Goal: Task Accomplishment & Management: Manage account settings

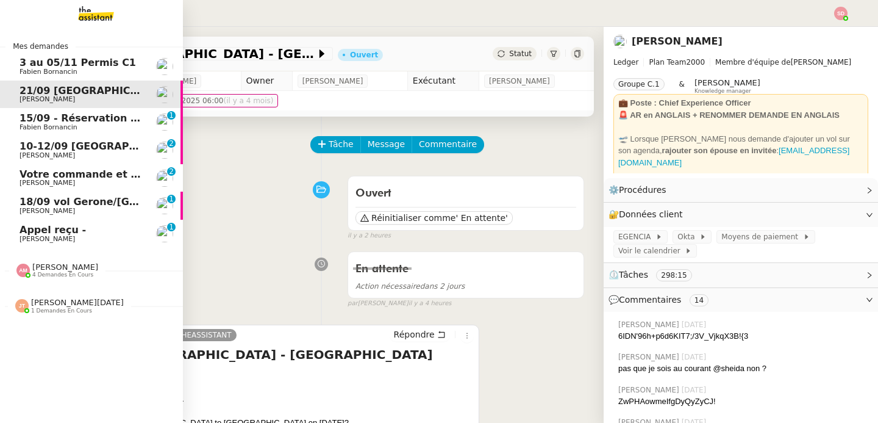
click at [29, 234] on span "Appel reçu -" at bounding box center [53, 230] width 66 height 12
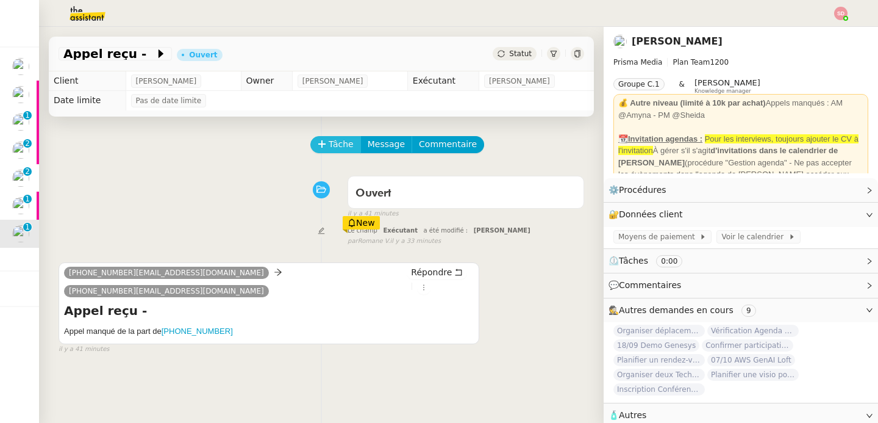
click at [329, 148] on span "Tâche" at bounding box center [341, 144] width 25 height 14
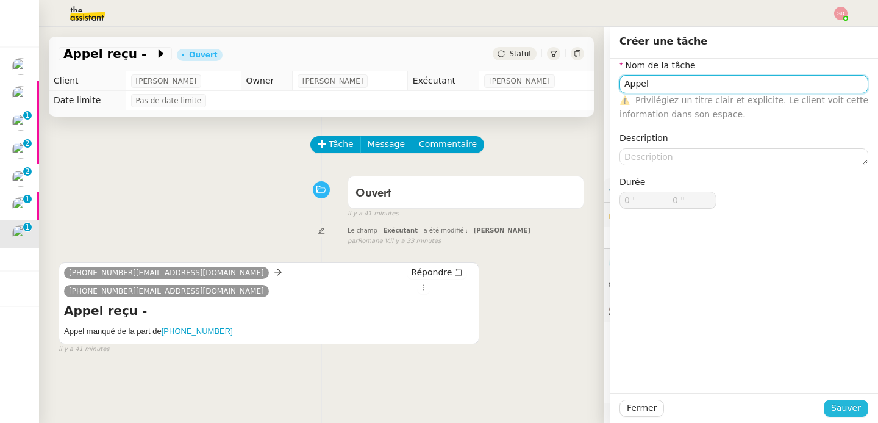
type input "Appel"
click at [841, 405] on span "Sauver" at bounding box center [846, 408] width 30 height 14
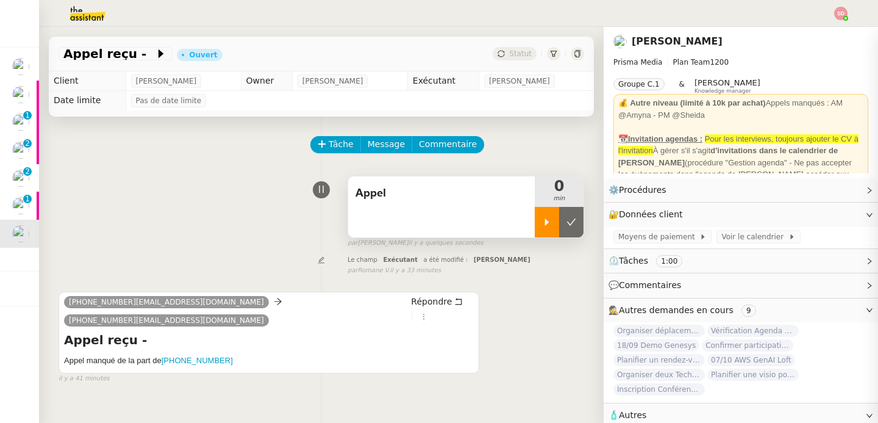
click at [535, 233] on div at bounding box center [547, 222] width 24 height 30
click at [820, 353] on div "Organiser déplacement Londres Vérification Agenda + Chat + Wagram (9h et 14h) 1…" at bounding box center [740, 360] width 255 height 73
click at [751, 332] on span "Vérification Agenda + Chat + Wagram (9h et 14h)" at bounding box center [752, 330] width 91 height 12
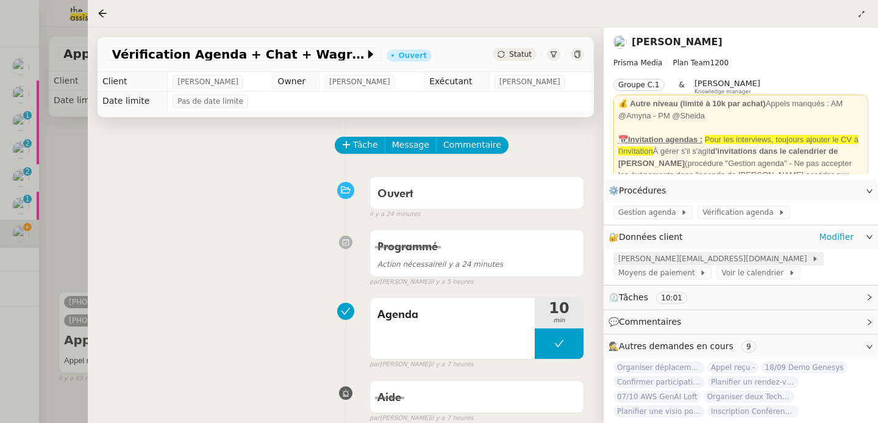
click at [807, 263] on span at bounding box center [809, 258] width 5 height 9
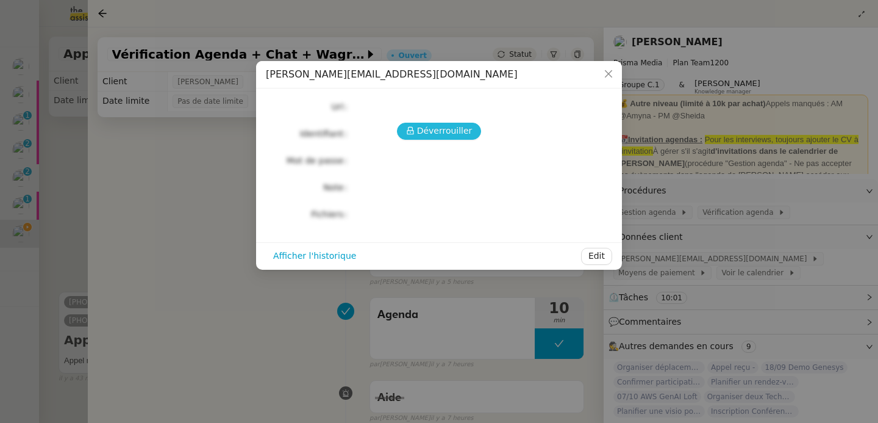
click at [422, 119] on div "Déverrouiller Url Identifiant Mot de passe Note Fichiers Upload" at bounding box center [439, 160] width 346 height 124
click at [420, 132] on span "Déverrouiller" at bounding box center [444, 131] width 55 height 14
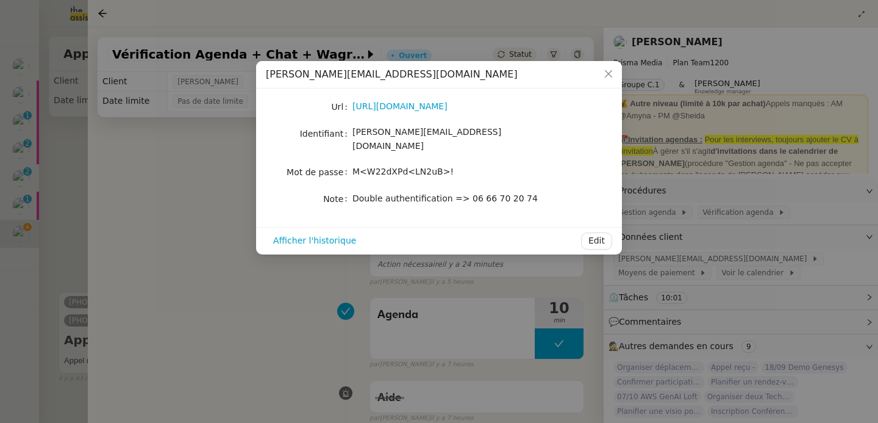
click at [410, 166] on span "M<W22dXPd<LN2uB>!" at bounding box center [402, 171] width 101 height 10
copy span "M<W22dXPd<LN2uB>!"
click at [234, 188] on nz-modal-container "lisa@prismamedia.com Url https://mail.google.com/mail/u/1/#inbox Identifiant li…" at bounding box center [439, 211] width 878 height 423
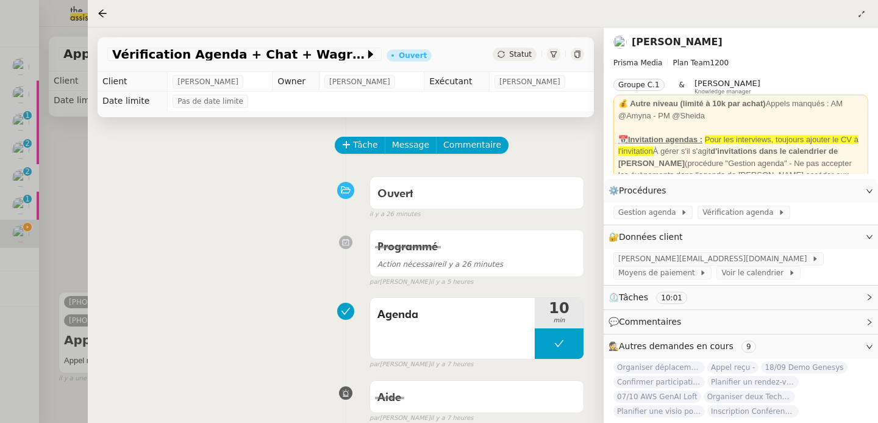
click at [66, 257] on div at bounding box center [439, 211] width 878 height 423
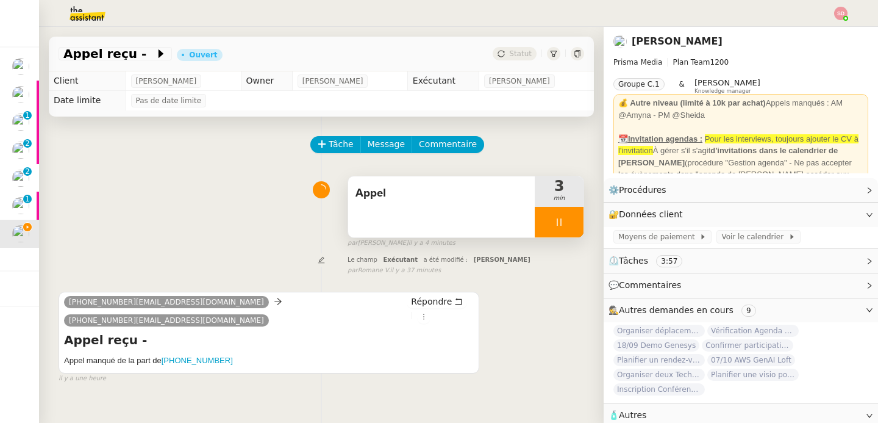
click at [554, 221] on icon at bounding box center [559, 222] width 10 height 10
click at [567, 218] on icon at bounding box center [572, 222] width 10 height 10
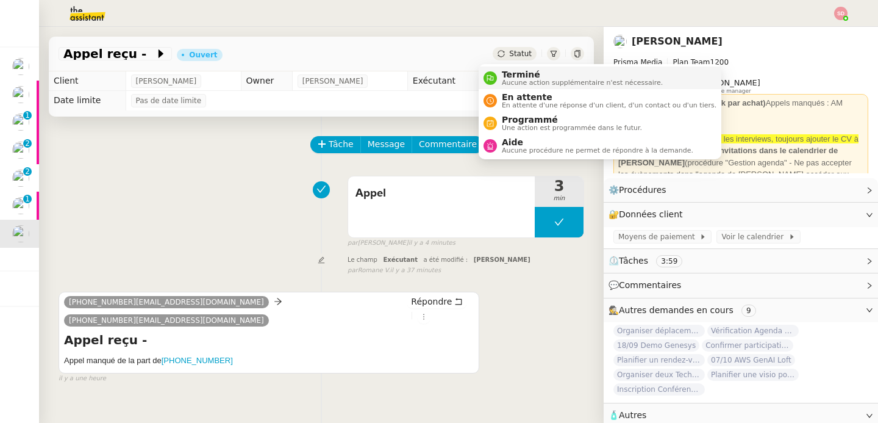
click at [487, 73] on nz-avatar at bounding box center [490, 77] width 13 height 13
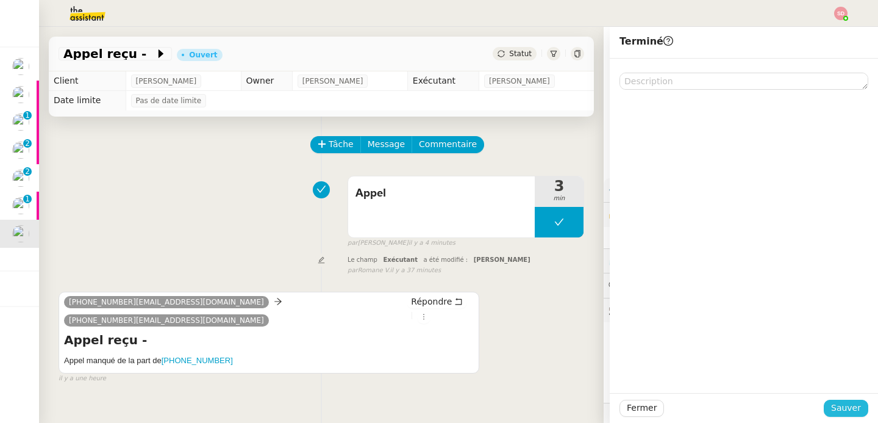
click at [857, 412] on button "Sauver" at bounding box center [846, 407] width 45 height 17
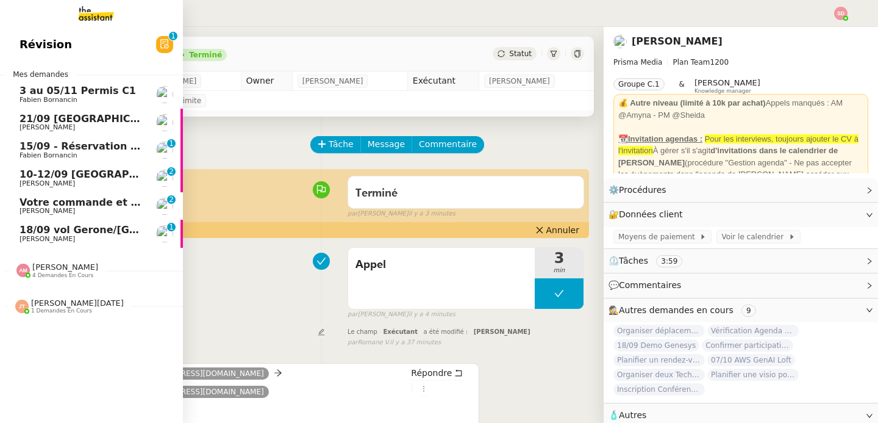
click at [20, 230] on span "18/09 vol Gerone/[GEOGRAPHIC_DATA] à [GEOGRAPHIC_DATA]" at bounding box center [189, 230] width 339 height 12
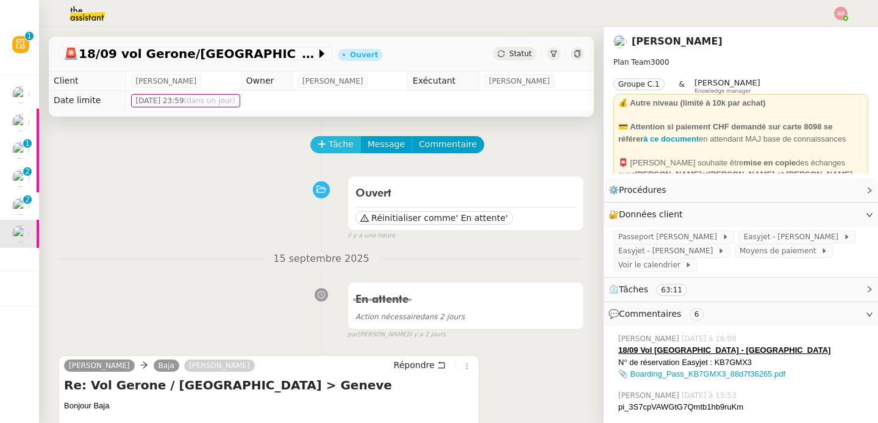
click at [329, 150] on span "Tâche" at bounding box center [341, 144] width 25 height 14
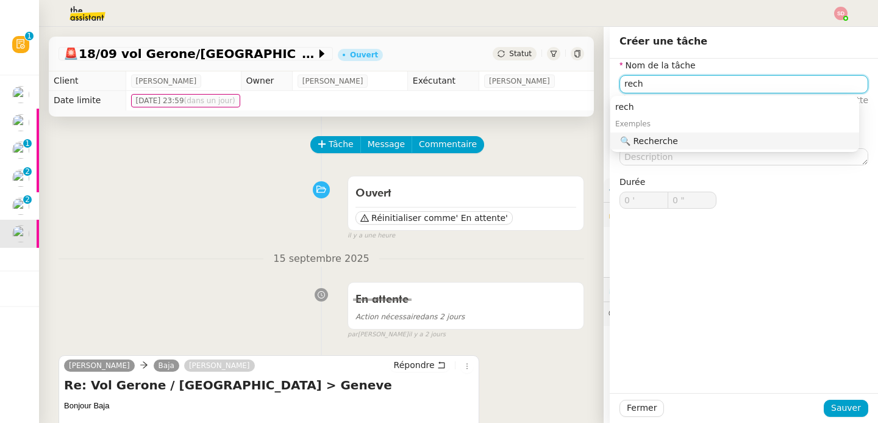
click at [660, 139] on div "🔍 Recherche" at bounding box center [737, 140] width 234 height 11
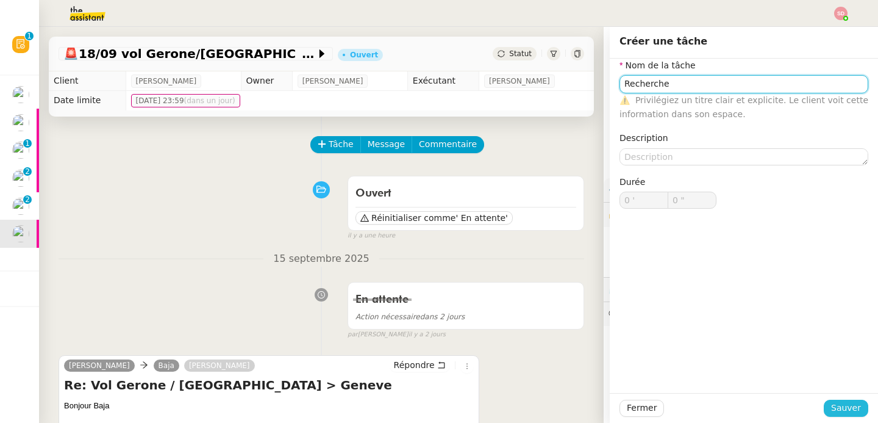
type input "Recherche"
click at [853, 408] on button "Sauver" at bounding box center [846, 407] width 45 height 17
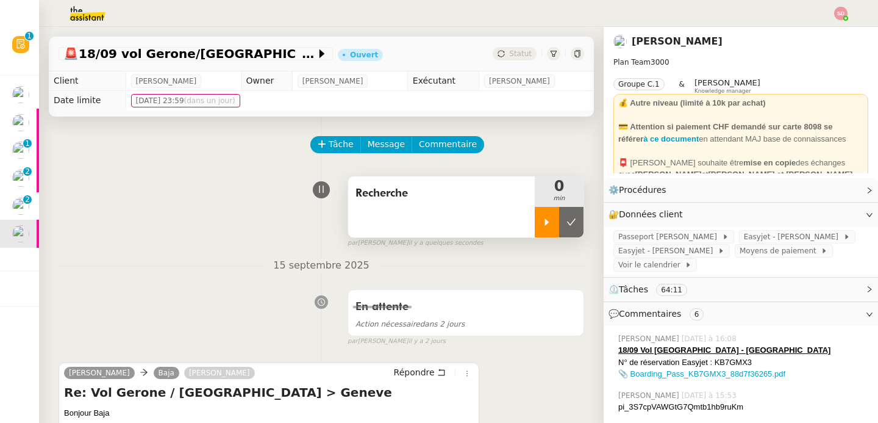
click at [536, 227] on div at bounding box center [547, 222] width 24 height 30
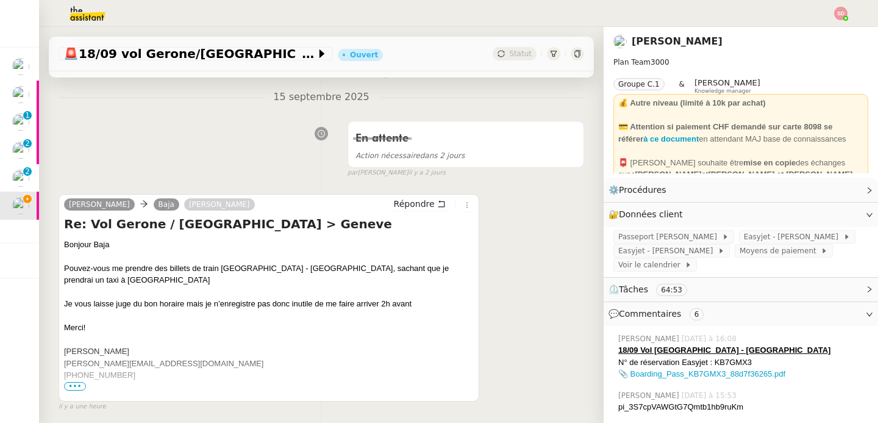
scroll to position [170, 0]
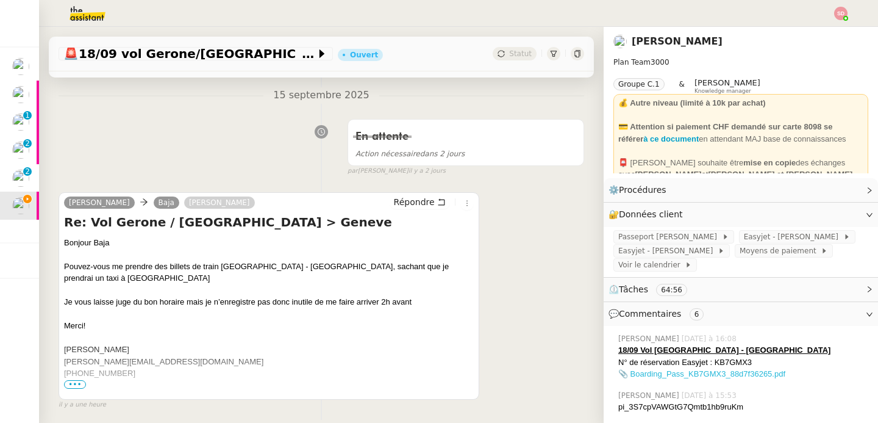
click at [680, 375] on link "📎 Boarding_Pass_KB7GMX3_88d7f36265.pdf" at bounding box center [701, 373] width 167 height 9
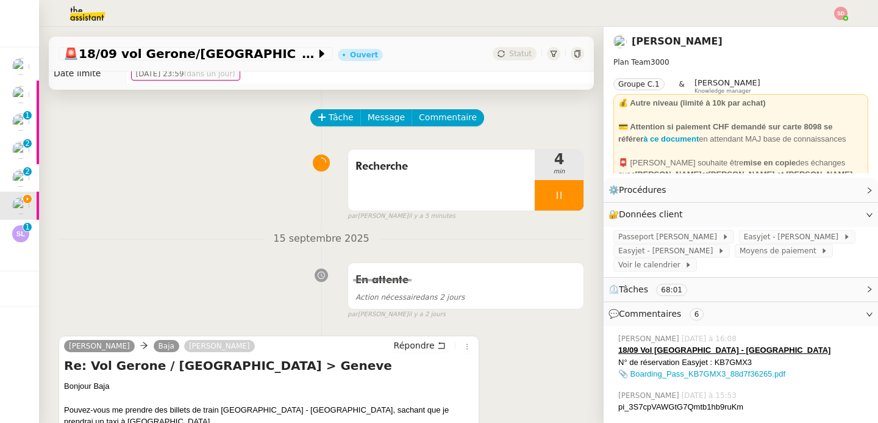
scroll to position [0, 0]
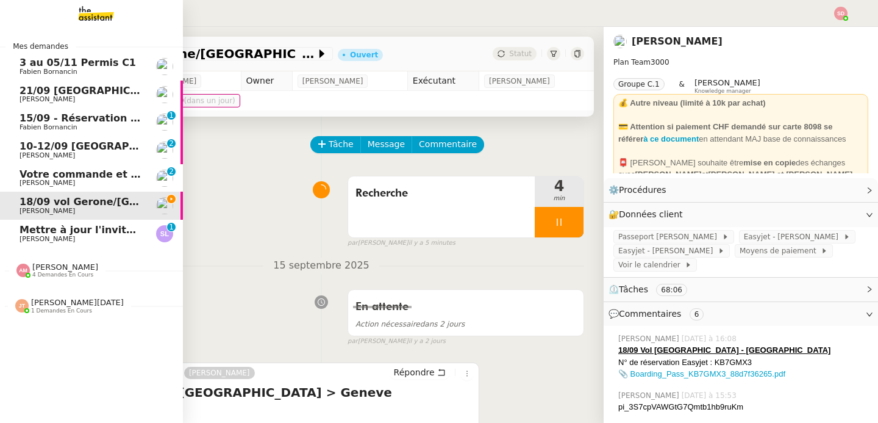
click at [22, 240] on span "[PERSON_NAME]" at bounding box center [47, 239] width 55 height 8
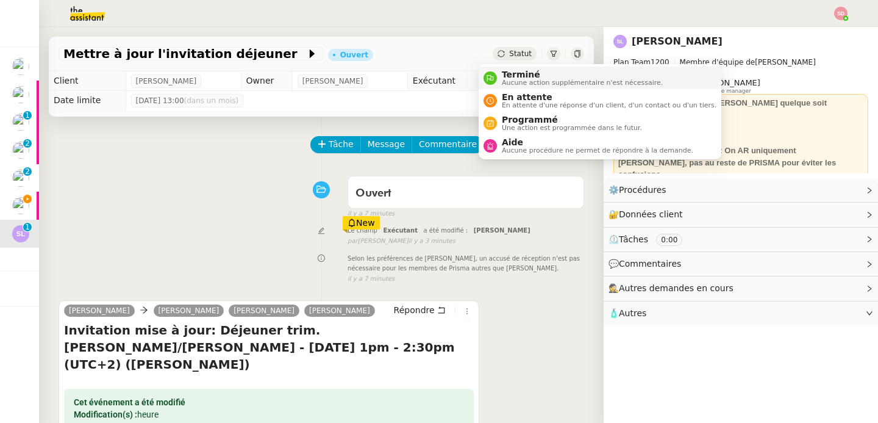
click at [491, 77] on icon at bounding box center [490, 77] width 7 height 7
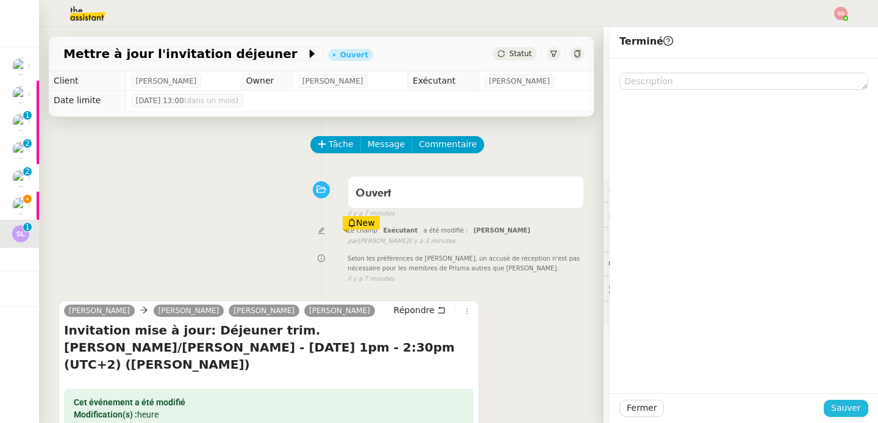
click at [833, 404] on span "Sauver" at bounding box center [846, 408] width 30 height 14
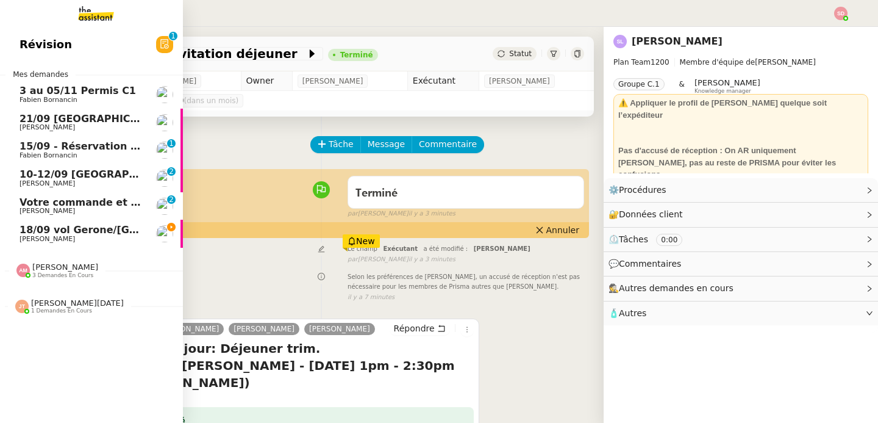
click at [51, 226] on span "18/09 vol Gerone/[GEOGRAPHIC_DATA] à [GEOGRAPHIC_DATA]" at bounding box center [189, 230] width 339 height 12
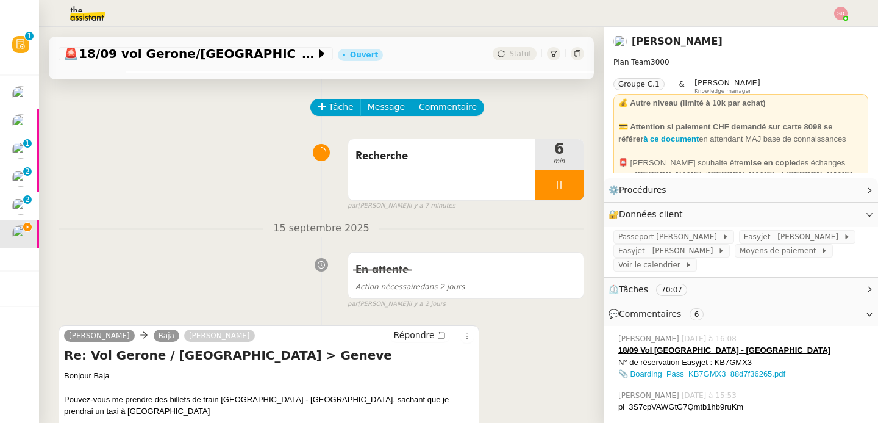
scroll to position [84, 0]
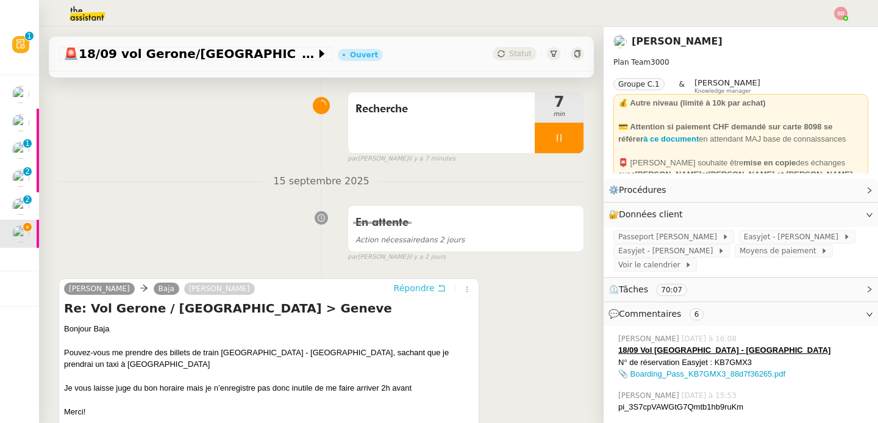
click at [438, 286] on icon at bounding box center [441, 288] width 7 height 7
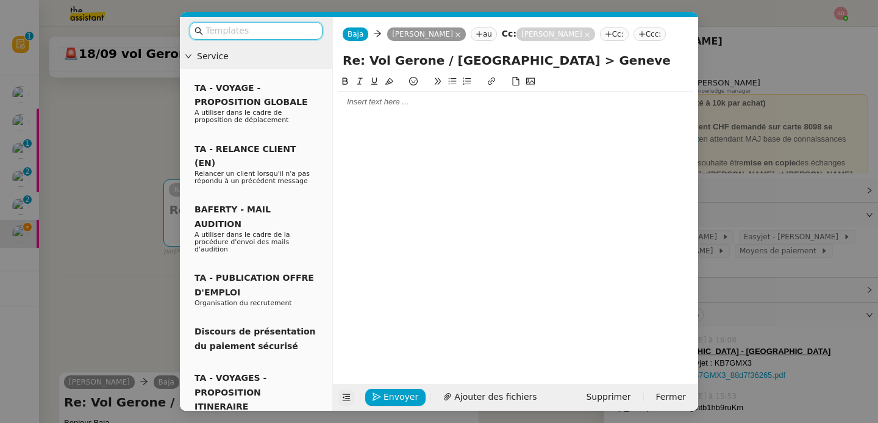
click at [345, 395] on icon at bounding box center [346, 397] width 9 height 9
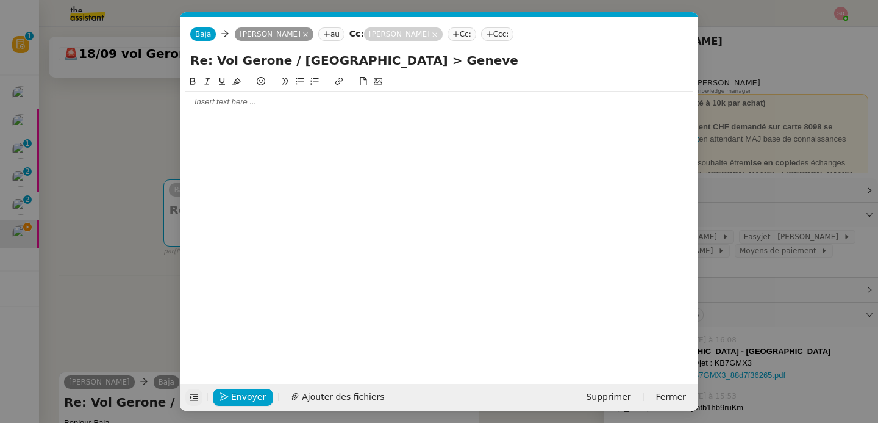
click at [308, 107] on div at bounding box center [439, 101] width 508 height 11
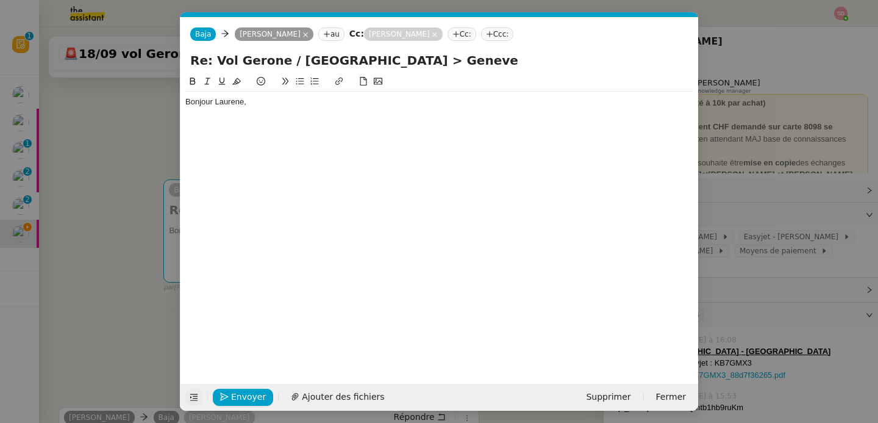
click at [111, 144] on nz-modal-container "Service TA - VOYAGE - PROPOSITION GLOBALE A utiliser dans le cadre de propositi…" at bounding box center [439, 211] width 878 height 423
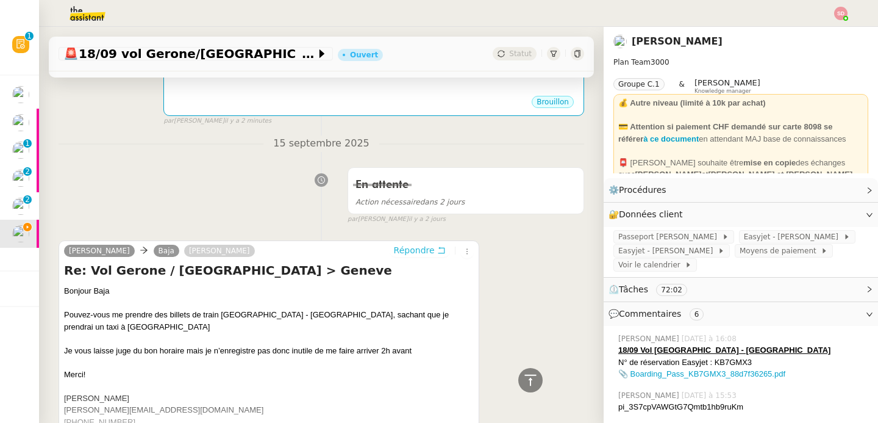
scroll to position [269, 0]
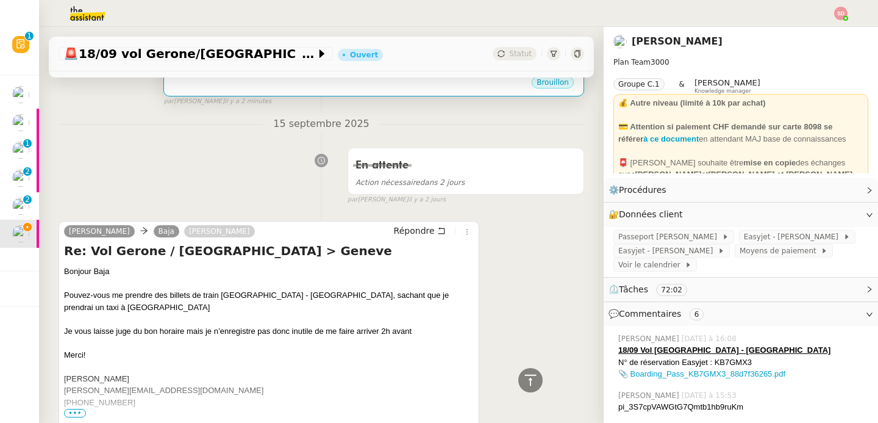
click at [307, 84] on div "Brouillon" at bounding box center [374, 84] width 410 height 18
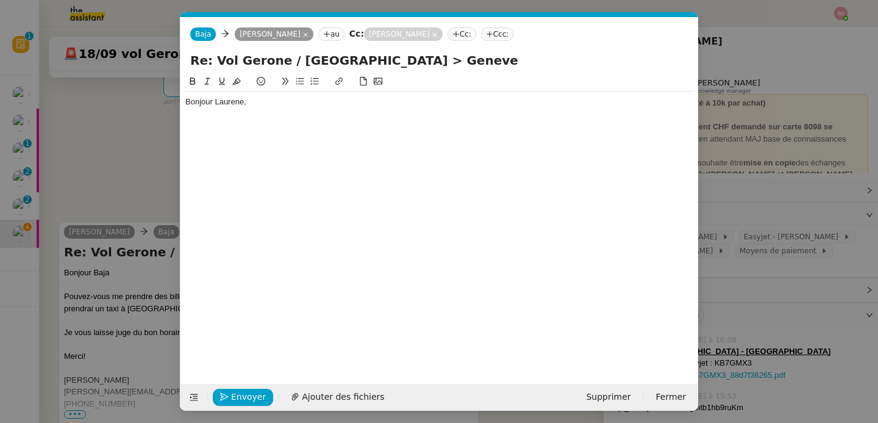
scroll to position [270, 0]
click at [308, 113] on div at bounding box center [439, 113] width 508 height 11
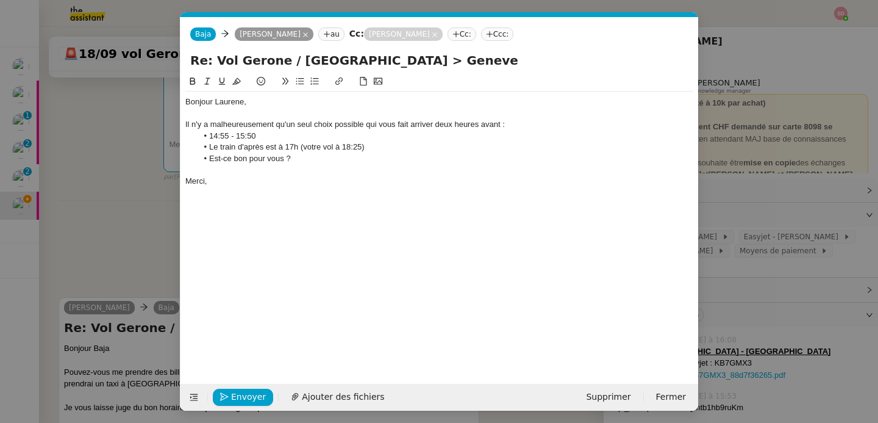
click at [323, 129] on div "Il n'y a malheureusement qu'un seul choix possible qui vous fait arriver deux h…" at bounding box center [439, 124] width 508 height 11
click at [283, 176] on div "Merci," at bounding box center [439, 181] width 508 height 11
click at [385, 149] on li "Le train d'après est à 17h (votre vol à 18:25)" at bounding box center [446, 146] width 496 height 11
click at [331, 173] on div at bounding box center [439, 169] width 508 height 11
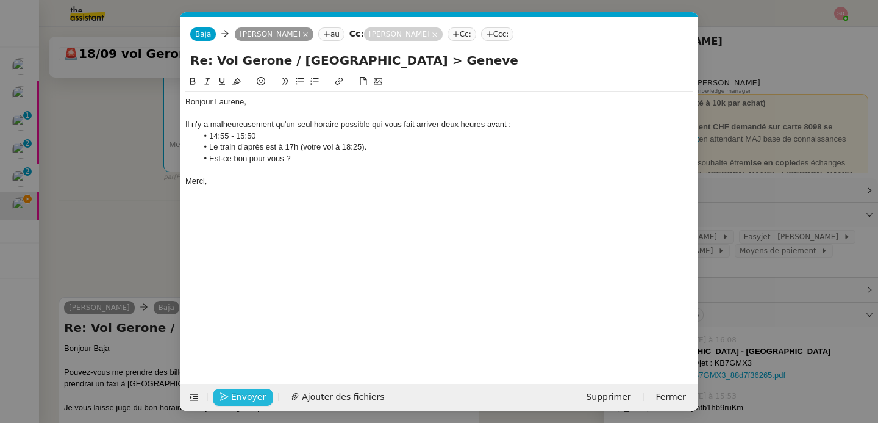
click at [232, 398] on span "Envoyer" at bounding box center [248, 397] width 35 height 14
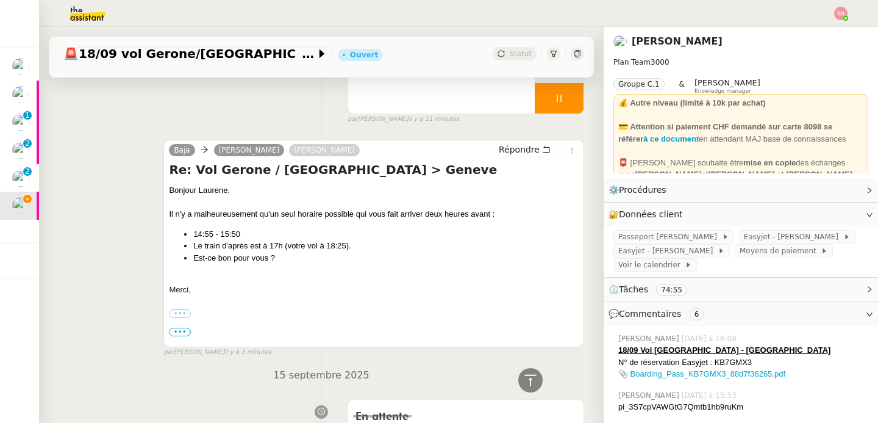
scroll to position [0, 0]
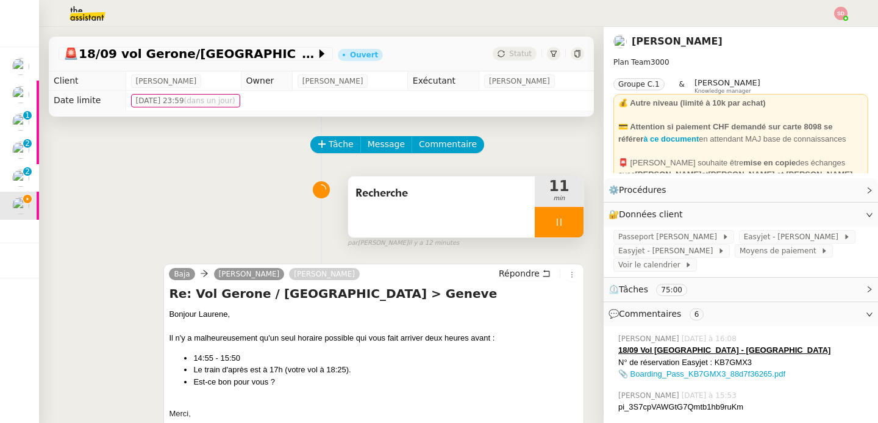
click at [557, 221] on div at bounding box center [559, 222] width 49 height 30
click at [567, 221] on icon at bounding box center [571, 221] width 9 height 7
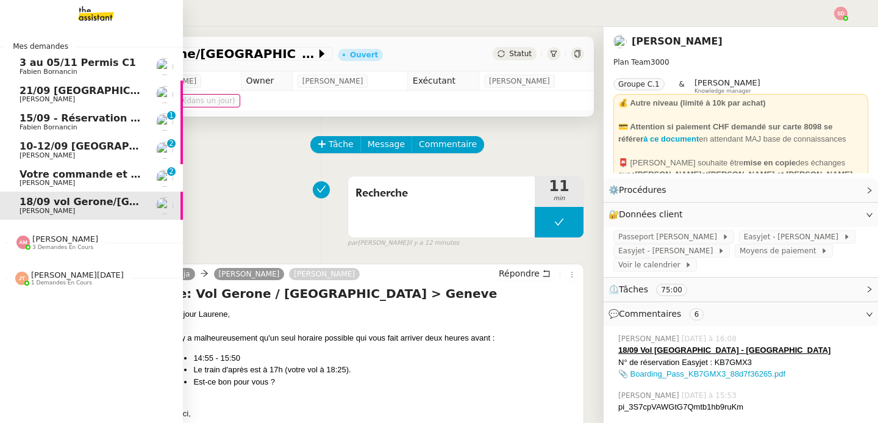
click at [32, 176] on span "Votre commande et votre facture 2509030288530" at bounding box center [157, 174] width 275 height 12
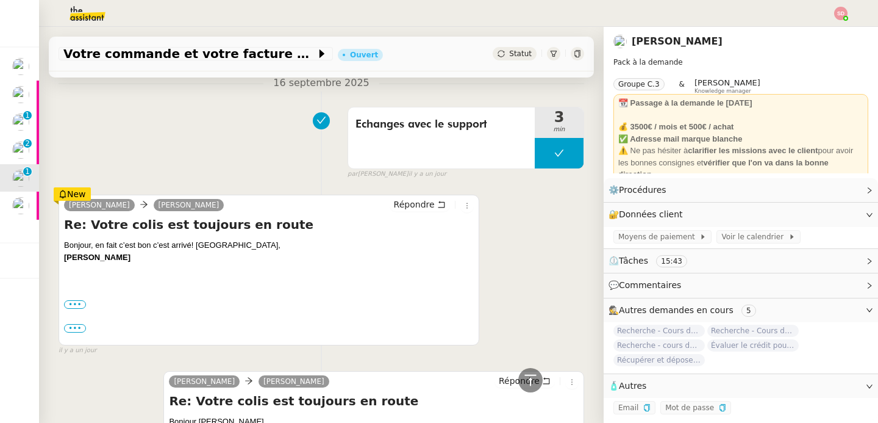
scroll to position [537, 0]
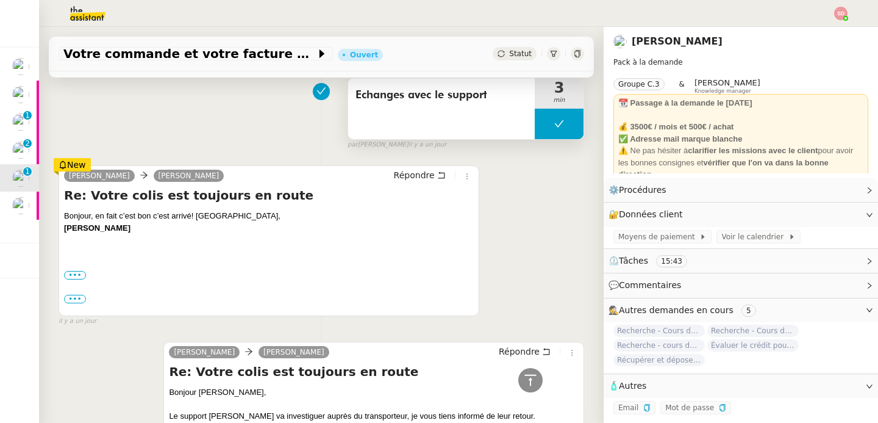
click at [535, 131] on button at bounding box center [559, 124] width 49 height 30
click at [567, 126] on icon at bounding box center [572, 124] width 10 height 10
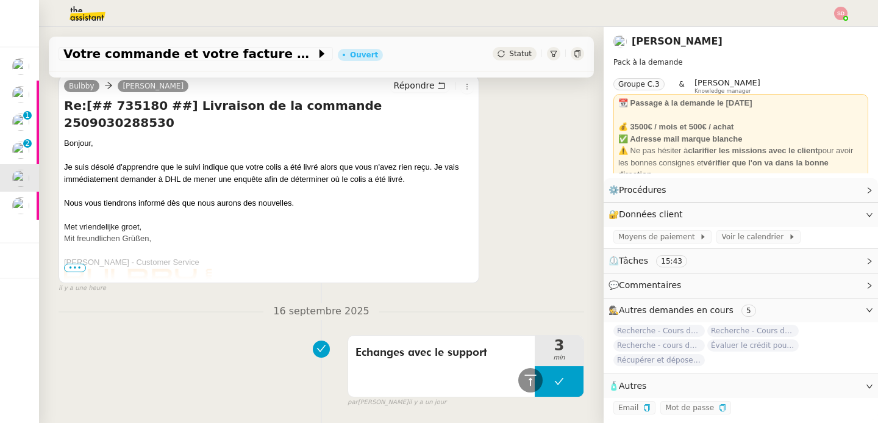
scroll to position [45, 0]
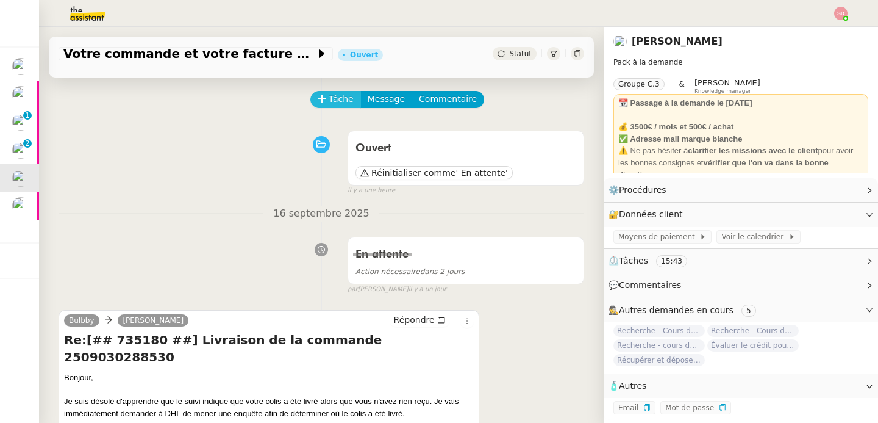
click at [329, 100] on span "Tâche" at bounding box center [341, 99] width 25 height 14
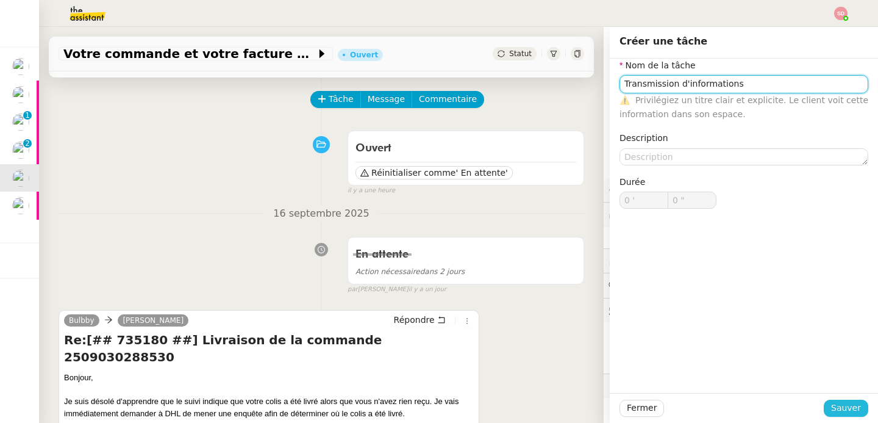
type input "Transmission d'informations"
click at [837, 409] on span "Sauver" at bounding box center [846, 408] width 30 height 14
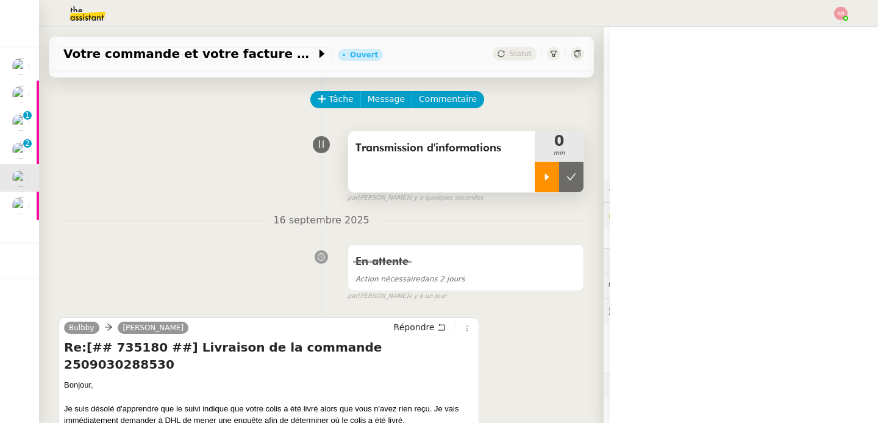
click at [535, 178] on div at bounding box center [547, 177] width 24 height 30
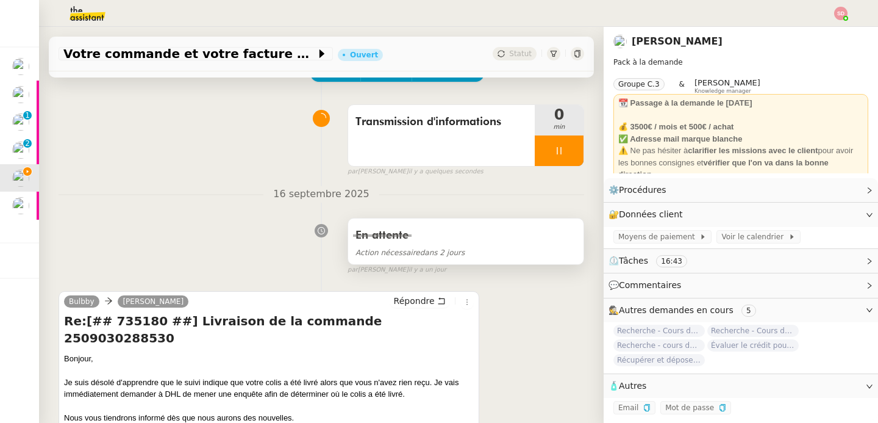
scroll to position [127, 0]
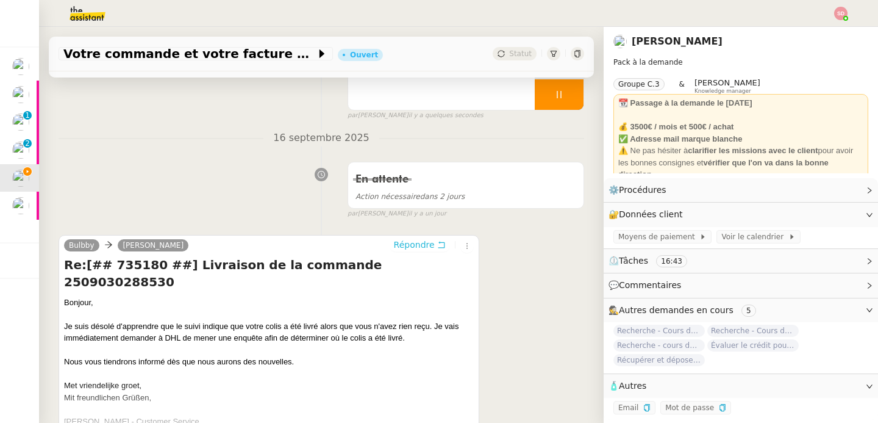
click at [412, 245] on span "Répondre" at bounding box center [414, 244] width 41 height 12
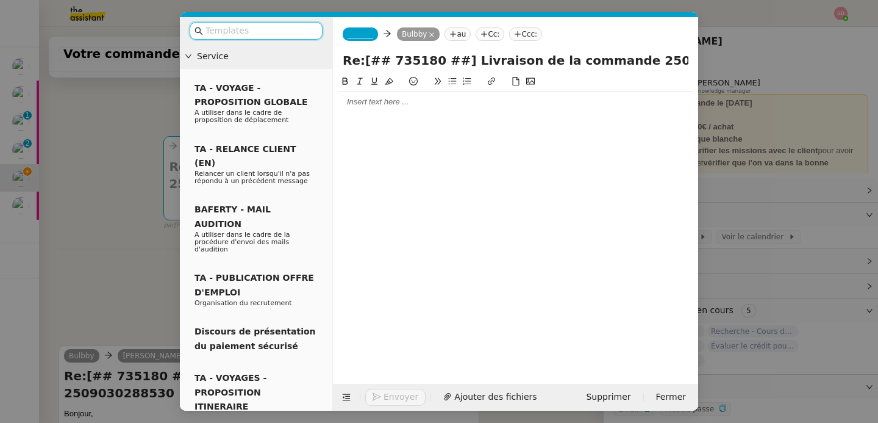
click at [372, 99] on div at bounding box center [516, 101] width 356 height 11
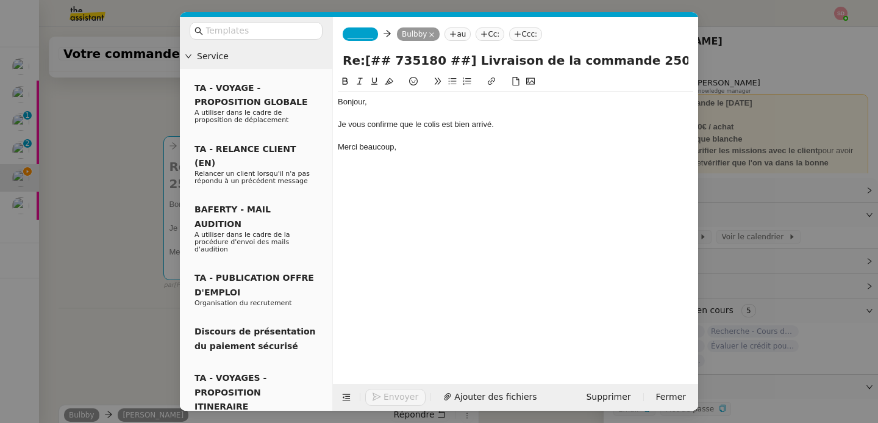
click at [382, 32] on app-ticket-composer-emailaddress "_______" at bounding box center [363, 34] width 40 height 10
click at [370, 35] on span "_______" at bounding box center [361, 34] width 26 height 9
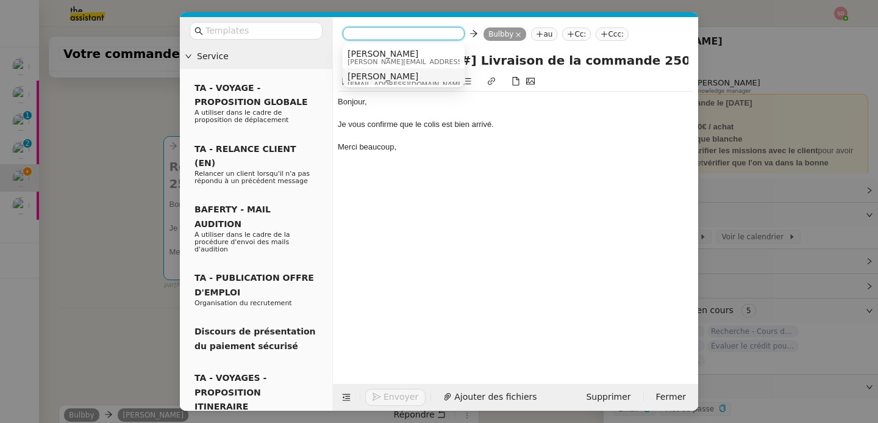
click at [367, 76] on span "Alex Smith" at bounding box center [406, 76] width 117 height 10
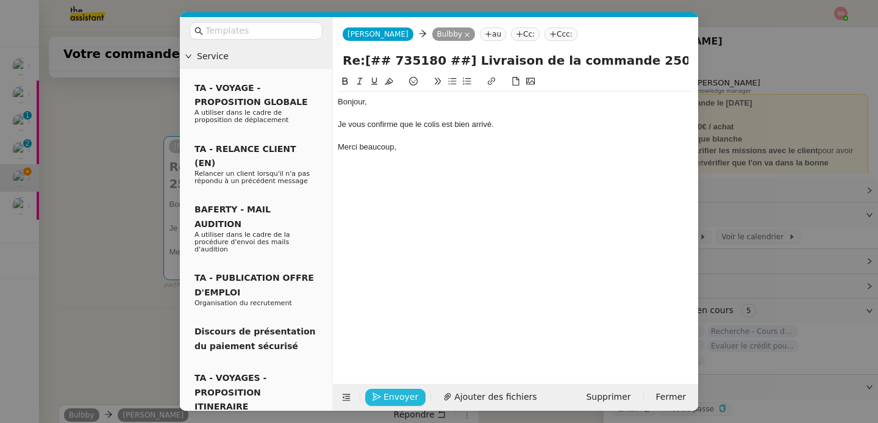
click at [404, 396] on span "Envoyer" at bounding box center [401, 397] width 35 height 14
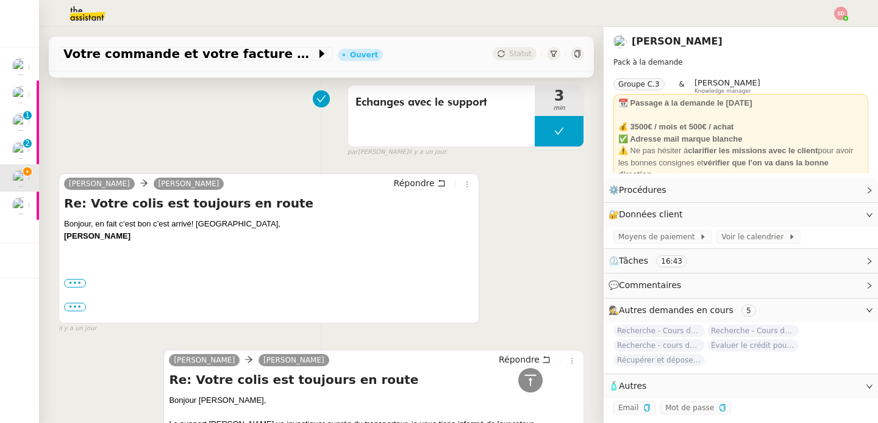
scroll to position [676, 0]
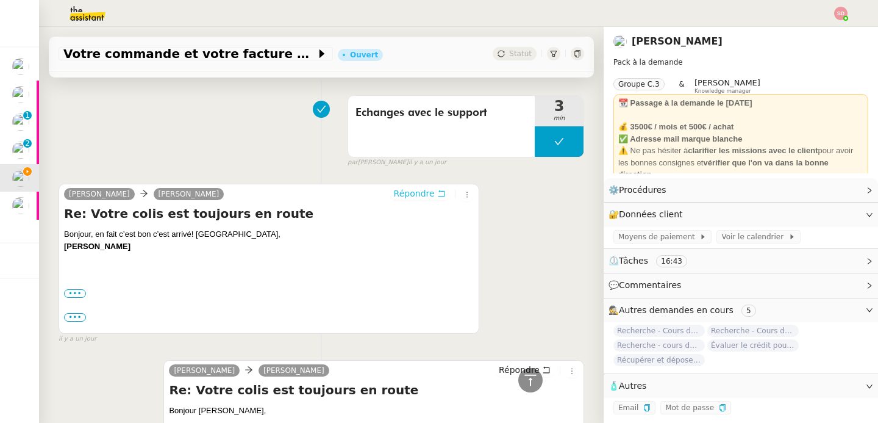
click at [401, 187] on span "Répondre" at bounding box center [414, 193] width 41 height 12
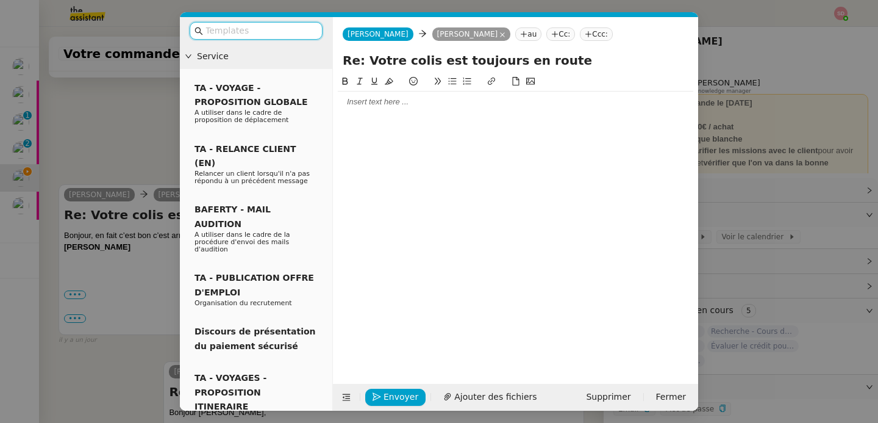
scroll to position [870, 0]
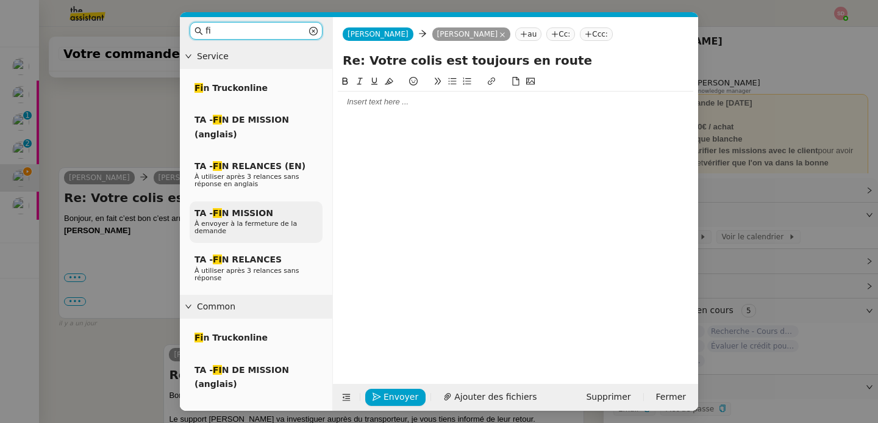
type input "fi"
click at [266, 218] on span "TA - FI N MISSION" at bounding box center [234, 213] width 79 height 10
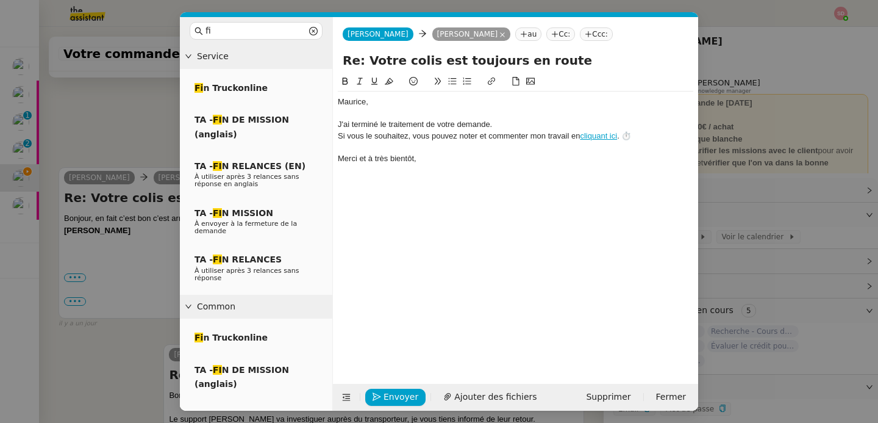
scroll to position [941, 0]
click at [407, 399] on span "Envoyer" at bounding box center [401, 397] width 35 height 14
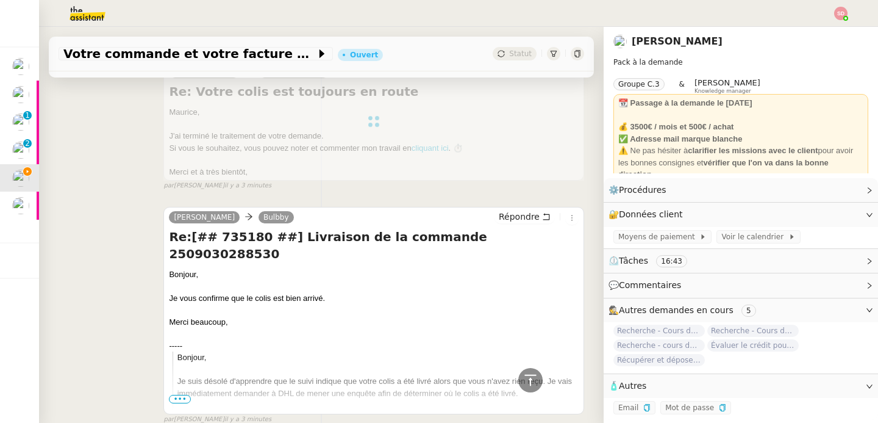
scroll to position [0, 0]
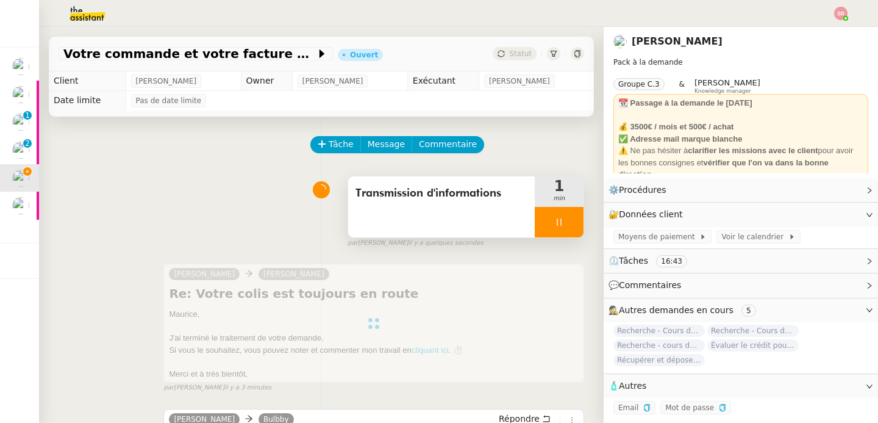
click at [562, 218] on div at bounding box center [559, 222] width 49 height 30
click at [562, 218] on button at bounding box center [571, 222] width 24 height 30
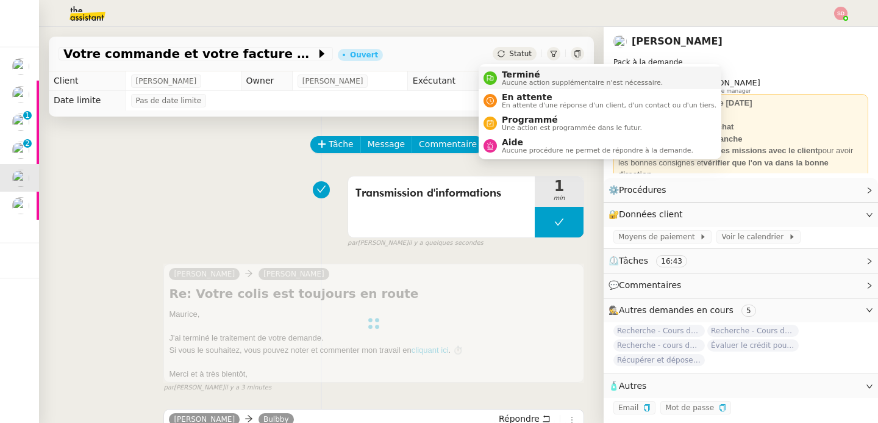
click at [487, 73] on nz-avatar at bounding box center [490, 77] width 13 height 13
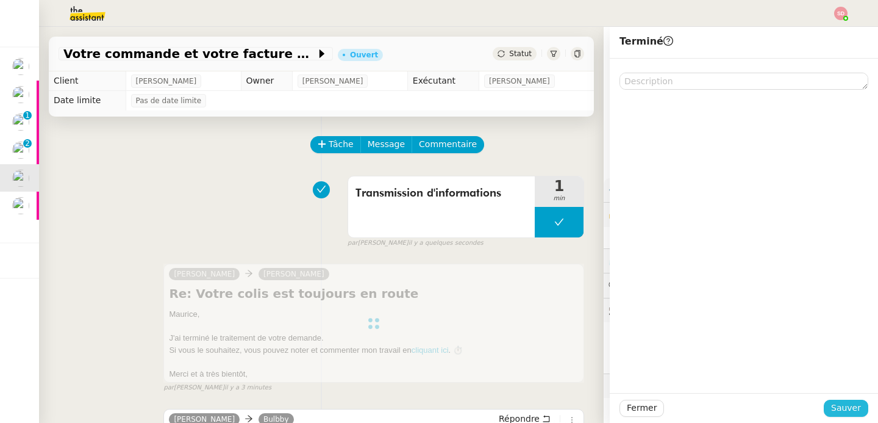
click at [838, 407] on span "Sauver" at bounding box center [846, 408] width 30 height 14
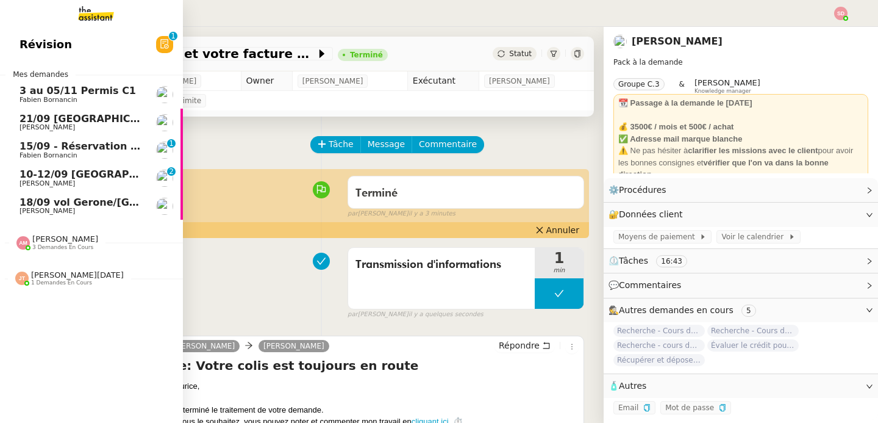
click at [74, 176] on span "10-12/09 [GEOGRAPHIC_DATA] - [GEOGRAPHIC_DATA]" at bounding box center [165, 174] width 291 height 12
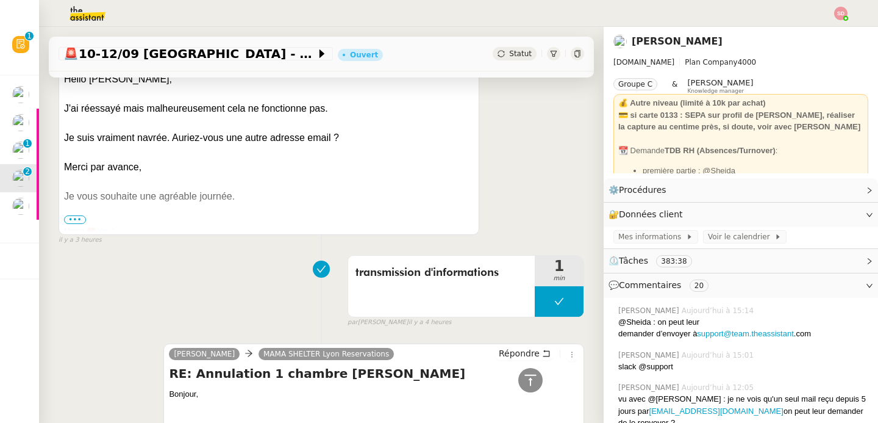
scroll to position [504, 0]
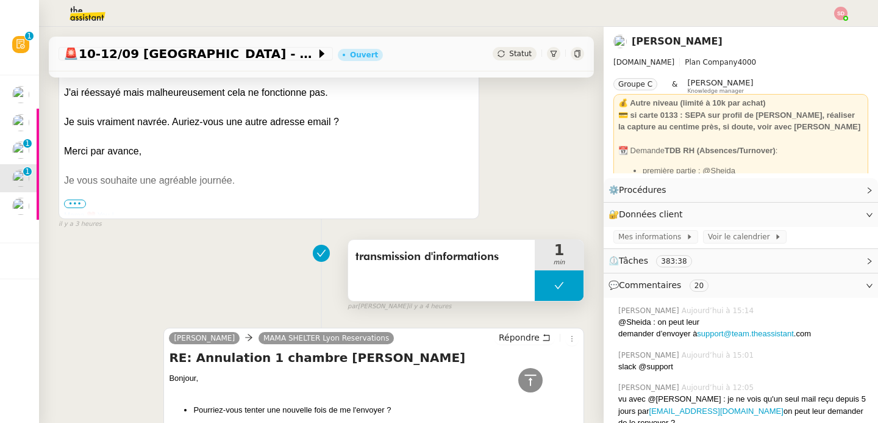
click at [535, 283] on button at bounding box center [559, 285] width 49 height 30
click at [545, 283] on icon at bounding box center [547, 285] width 4 height 7
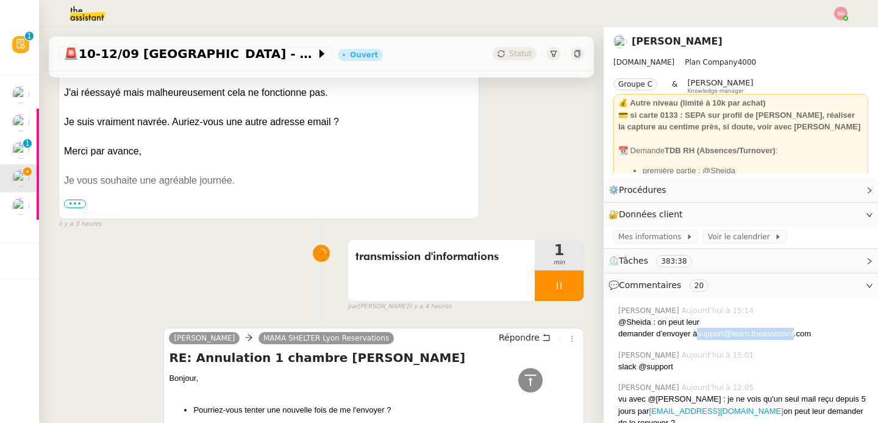
copy link "support@team.theassistant"
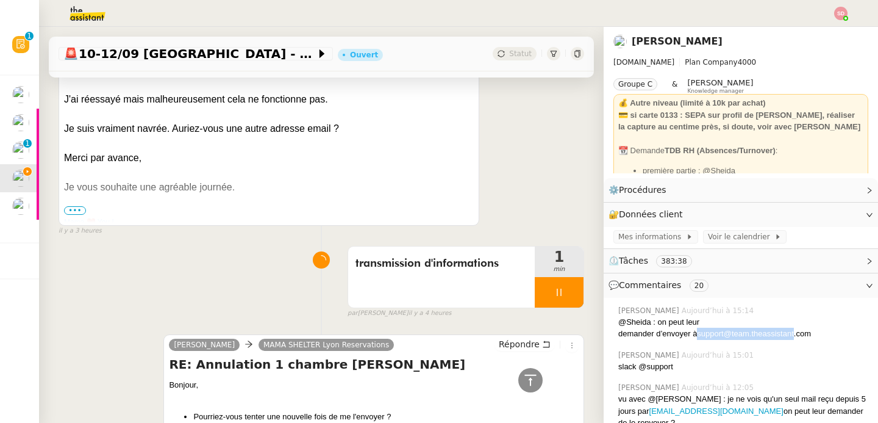
scroll to position [136, 0]
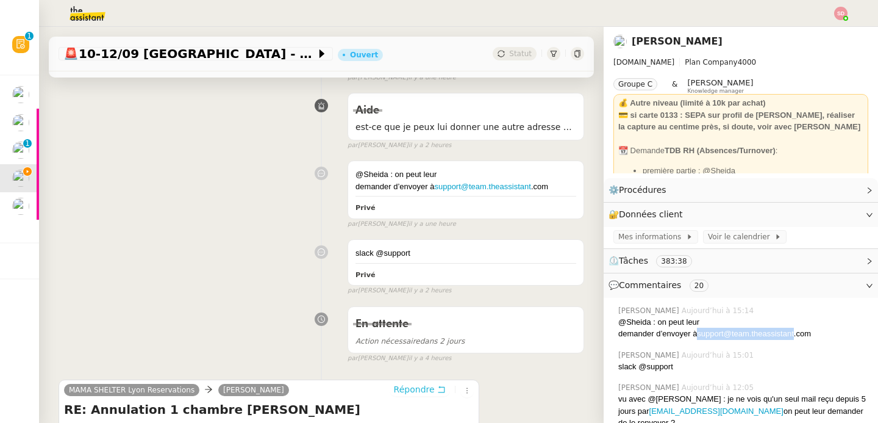
click at [399, 385] on span "Répondre" at bounding box center [414, 389] width 41 height 12
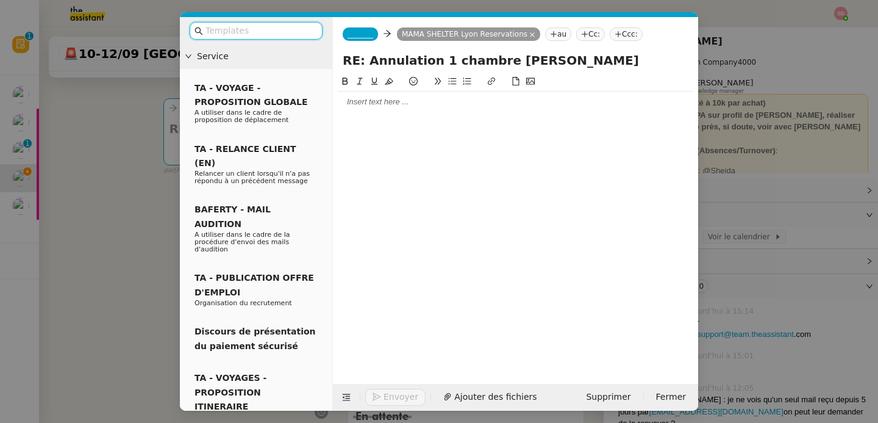
click at [366, 35] on span "_______" at bounding box center [361, 34] width 26 height 9
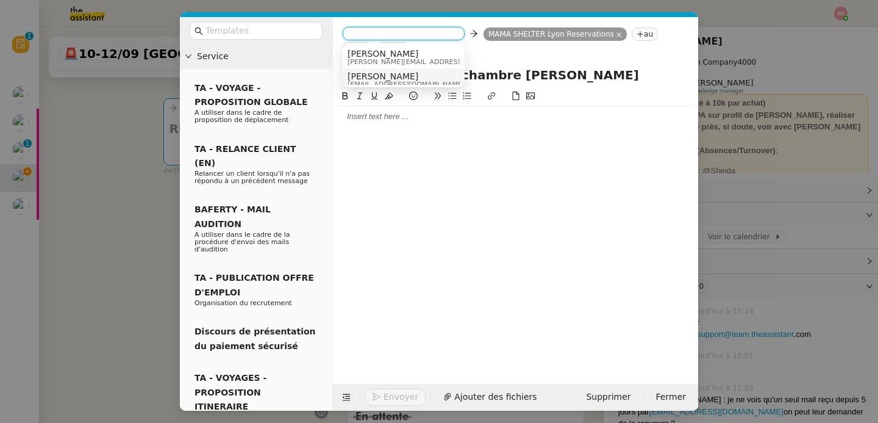
click at [395, 79] on span "[PERSON_NAME]" at bounding box center [406, 76] width 117 height 10
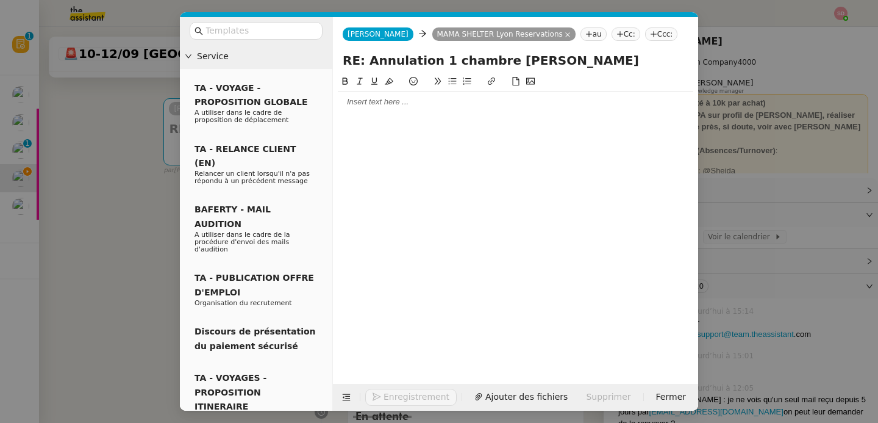
click at [381, 109] on div at bounding box center [516, 101] width 356 height 21
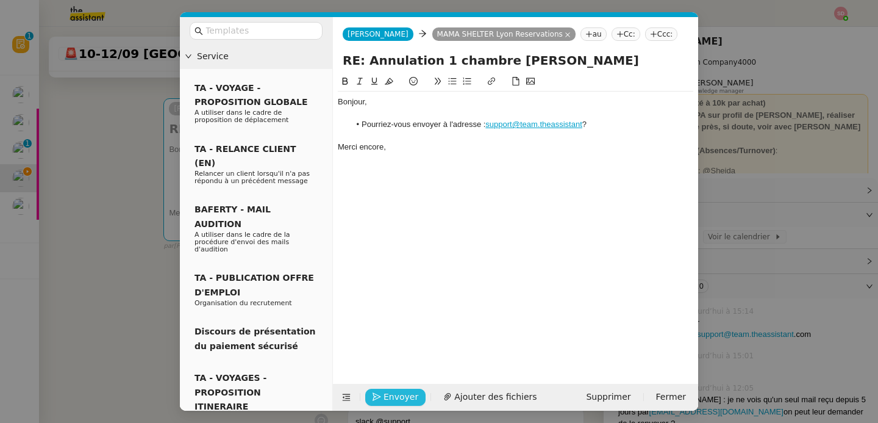
click at [387, 396] on span "Envoyer" at bounding box center [401, 397] width 35 height 14
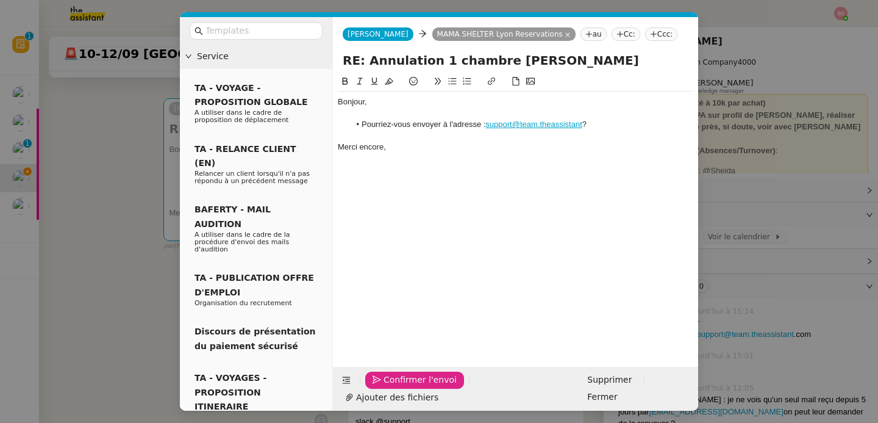
click at [387, 387] on span "Confirmer l'envoi" at bounding box center [420, 380] width 73 height 14
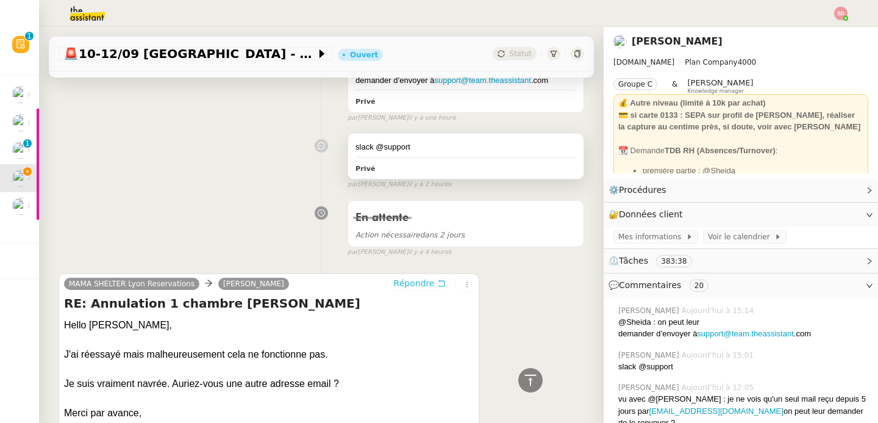
scroll to position [786, 0]
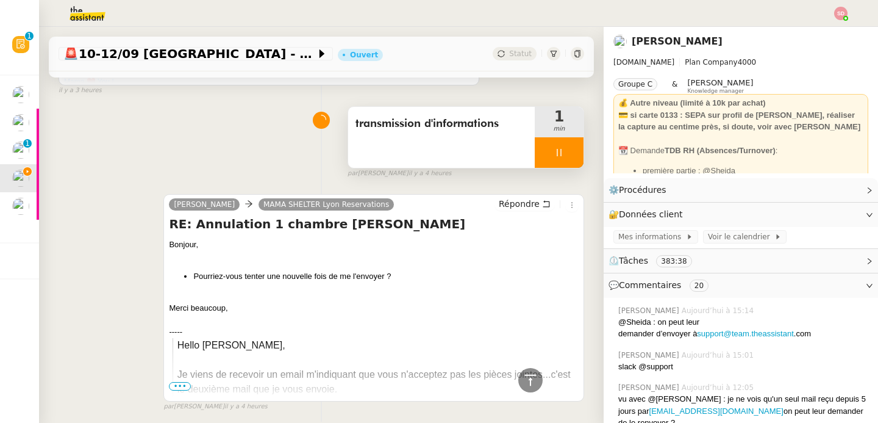
click at [561, 151] on div at bounding box center [559, 152] width 49 height 30
click at [561, 151] on button at bounding box center [571, 152] width 24 height 30
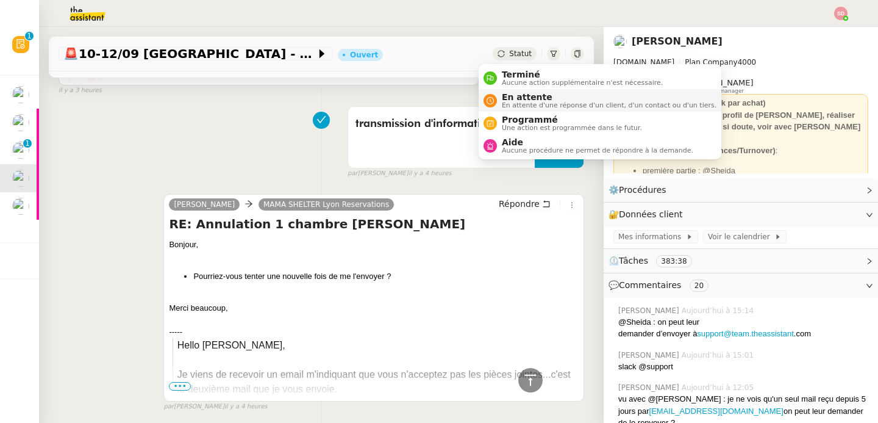
click at [501, 101] on div "En attente En attente d'une réponse d'un client, d'un contact ou d'un tiers." at bounding box center [607, 100] width 220 height 16
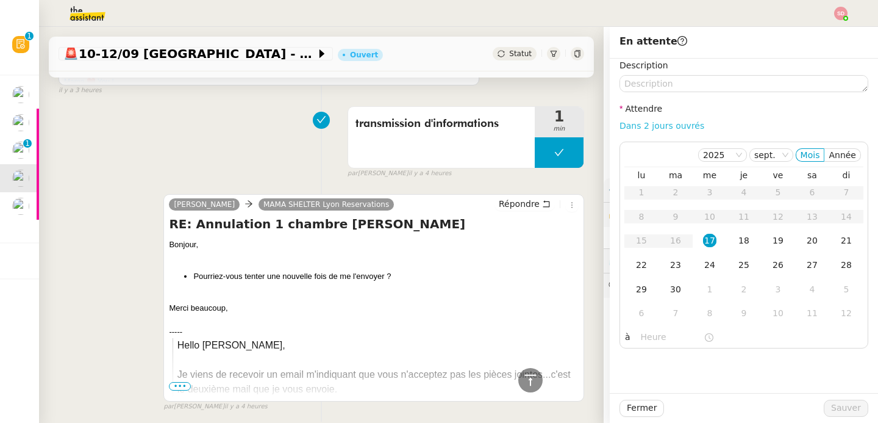
click at [681, 124] on link "Dans 2 jours ouvrés" at bounding box center [662, 126] width 85 height 10
type input "07:00"
click at [836, 407] on span "Sauver" at bounding box center [846, 408] width 30 height 14
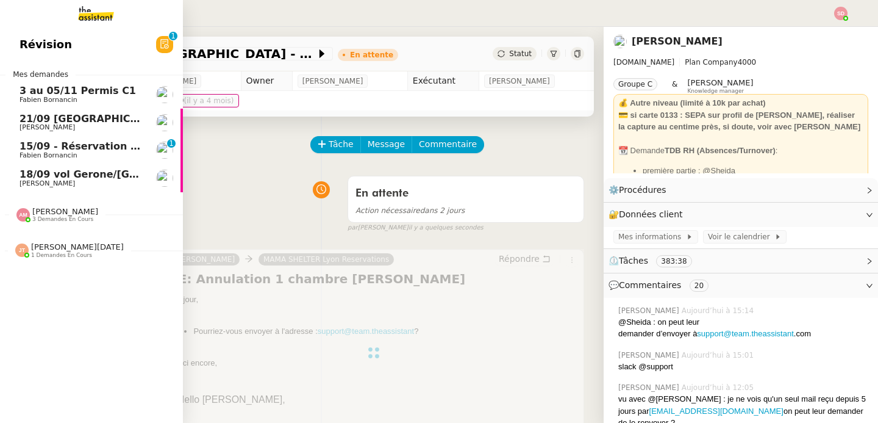
click at [20, 116] on span "21/09 [GEOGRAPHIC_DATA] - [GEOGRAPHIC_DATA]" at bounding box center [157, 119] width 274 height 12
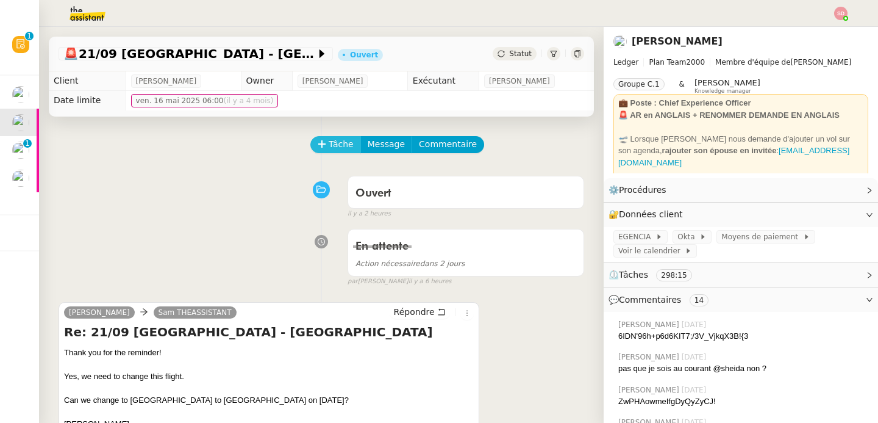
click at [332, 141] on span "Tâche" at bounding box center [341, 144] width 25 height 14
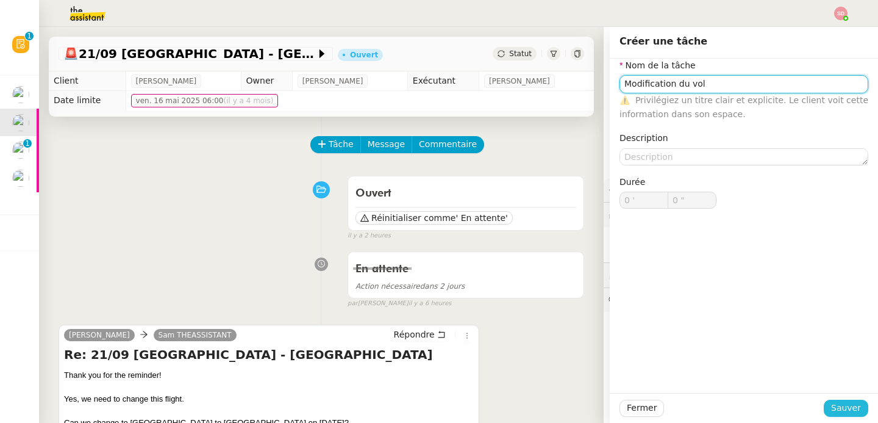
type input "Modification du vol"
click at [842, 413] on span "Sauver" at bounding box center [846, 408] width 30 height 14
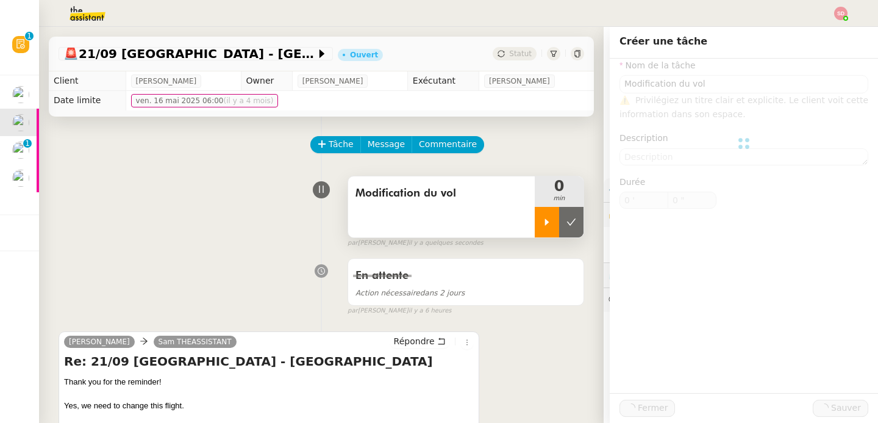
click at [535, 226] on div at bounding box center [547, 222] width 24 height 30
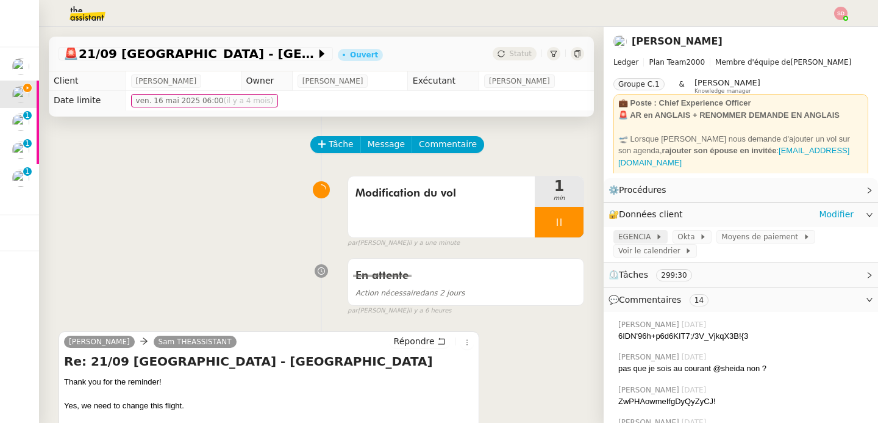
click at [651, 237] on span at bounding box center [653, 236] width 5 height 9
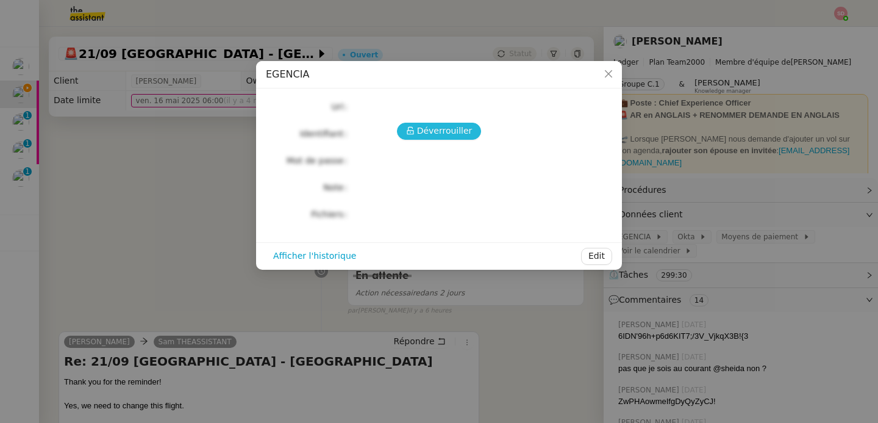
click at [410, 130] on icon at bounding box center [410, 131] width 7 height 8
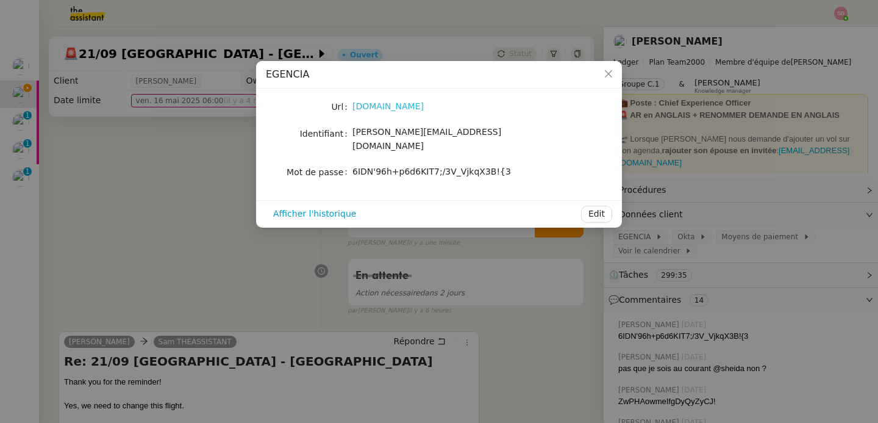
click at [369, 102] on link "egencia.fr" at bounding box center [387, 106] width 71 height 10
click at [77, 218] on nz-modal-container "EGENCIA Url egencia.fr Identifiant sam@ledger.fr Mot de passe 6IDN'96h+p6d6KIT7…" at bounding box center [439, 211] width 878 height 423
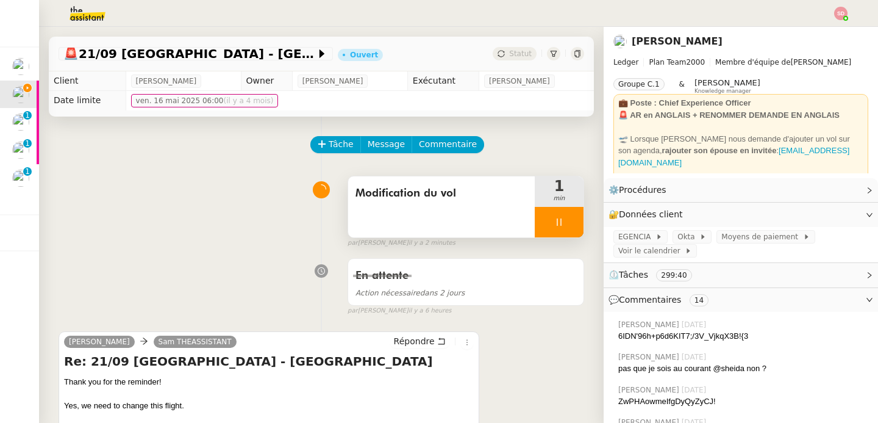
click at [564, 219] on div at bounding box center [559, 222] width 49 height 30
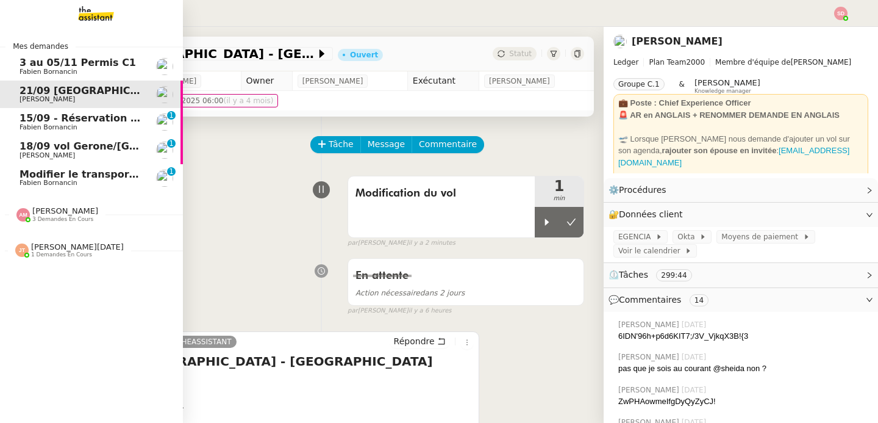
click at [45, 141] on span "18/09 vol Gerone/[GEOGRAPHIC_DATA] à [GEOGRAPHIC_DATA]" at bounding box center [189, 146] width 339 height 12
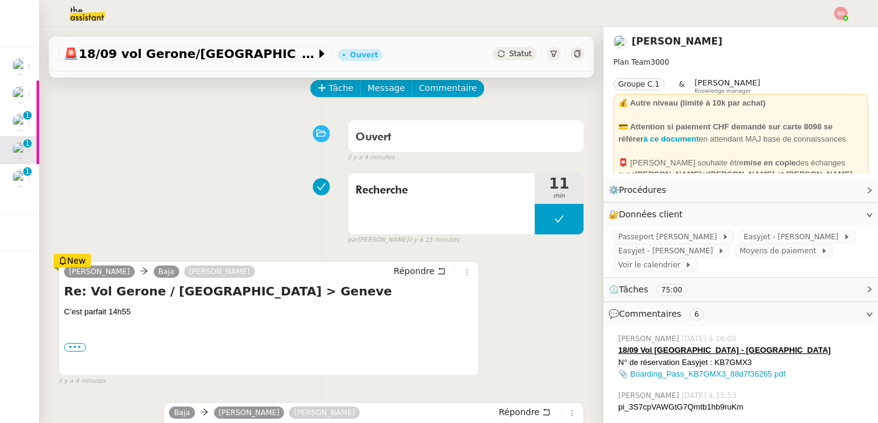
scroll to position [97, 0]
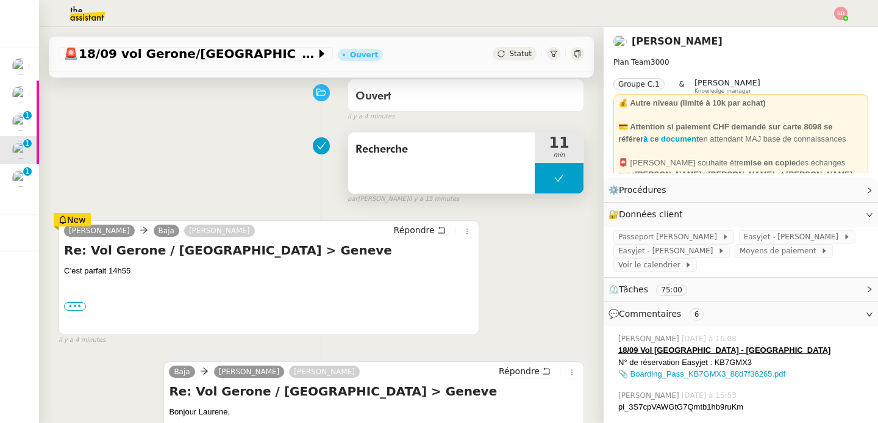
click at [554, 177] on icon at bounding box center [559, 178] width 10 height 10
click at [545, 177] on icon at bounding box center [547, 178] width 4 height 7
click at [553, 179] on div at bounding box center [559, 178] width 49 height 30
click at [562, 173] on button at bounding box center [571, 178] width 24 height 30
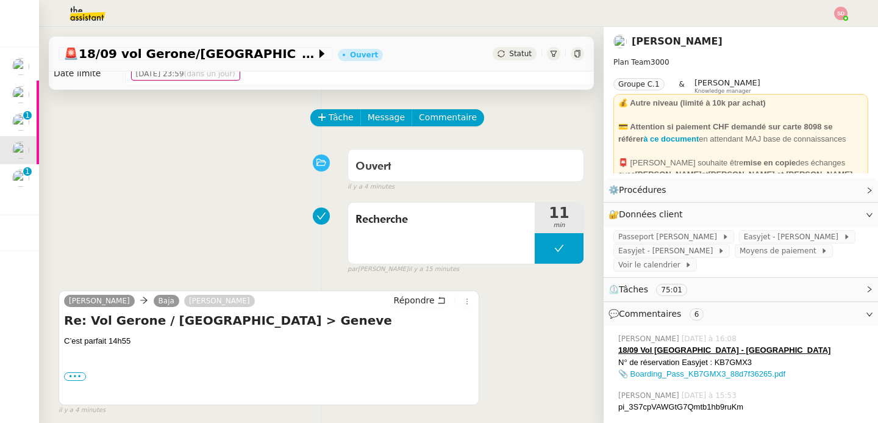
scroll to position [0, 0]
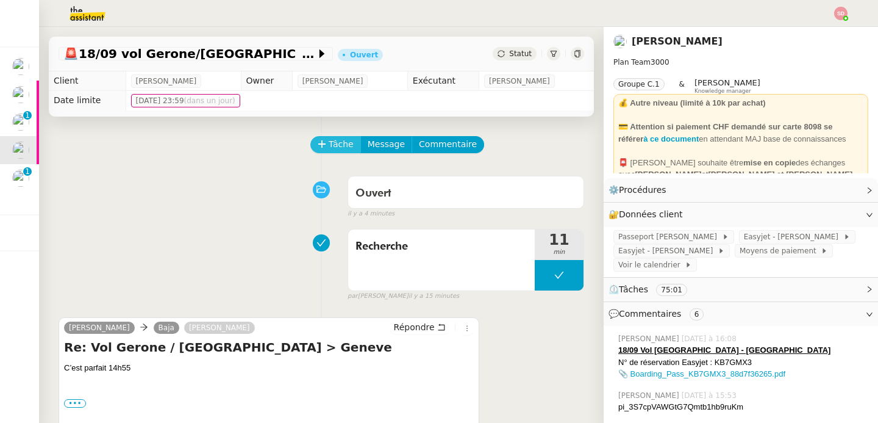
click at [318, 143] on icon at bounding box center [322, 144] width 9 height 9
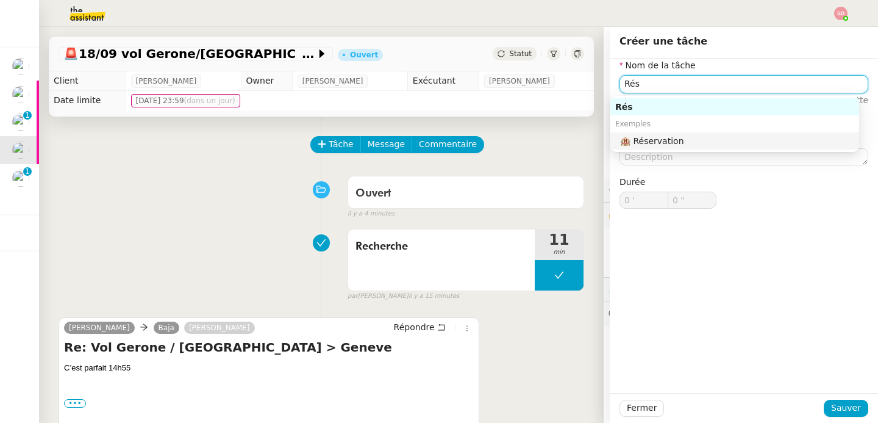
click at [646, 146] on div "🏨 Réservation" at bounding box center [737, 140] width 234 height 11
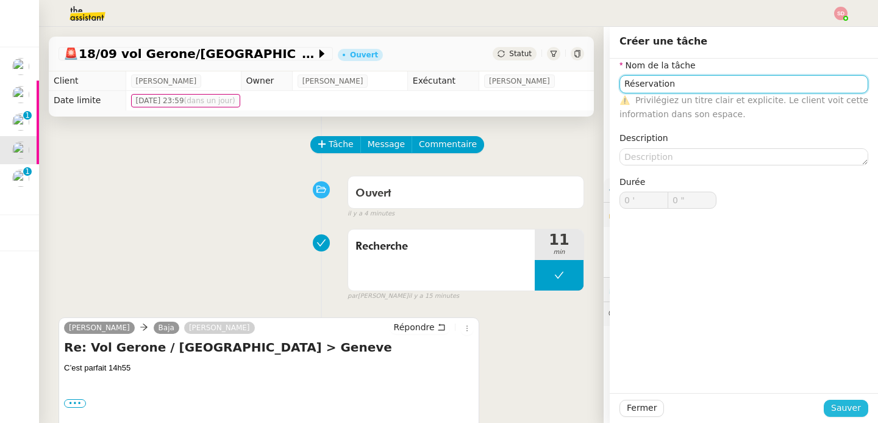
type input "Réservation"
click at [831, 407] on span "Sauver" at bounding box center [846, 408] width 30 height 14
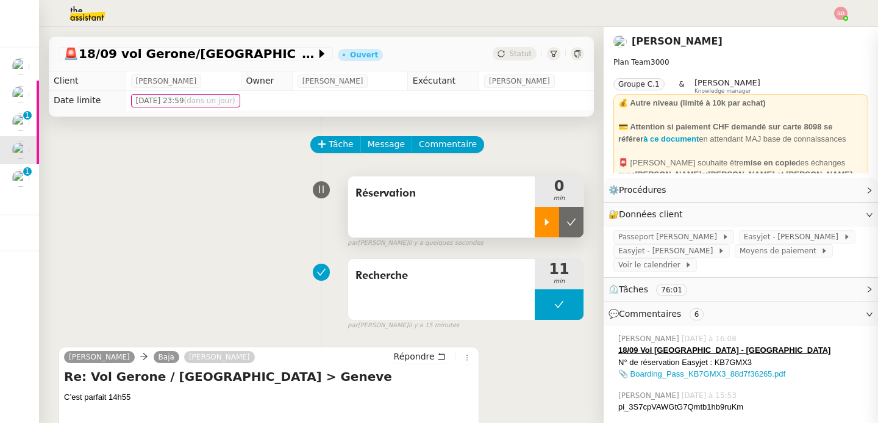
click at [542, 223] on icon at bounding box center [547, 222] width 10 height 10
click at [556, 226] on div at bounding box center [559, 222] width 49 height 30
click at [567, 226] on icon at bounding box center [572, 222] width 10 height 10
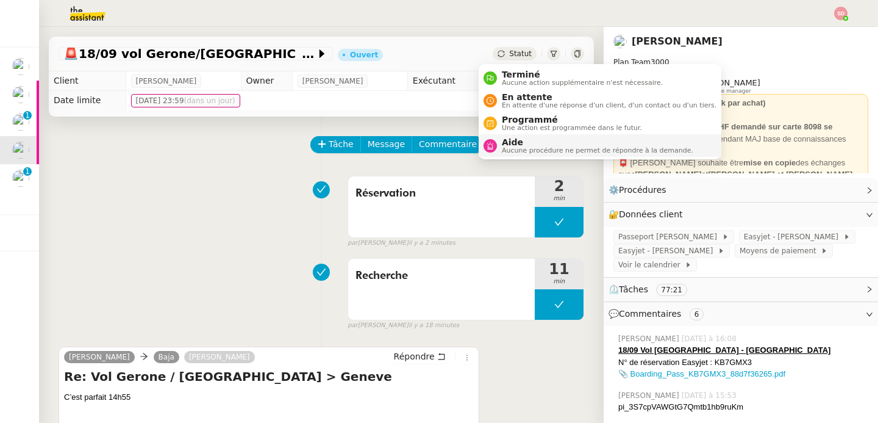
click at [491, 142] on icon at bounding box center [490, 145] width 7 height 7
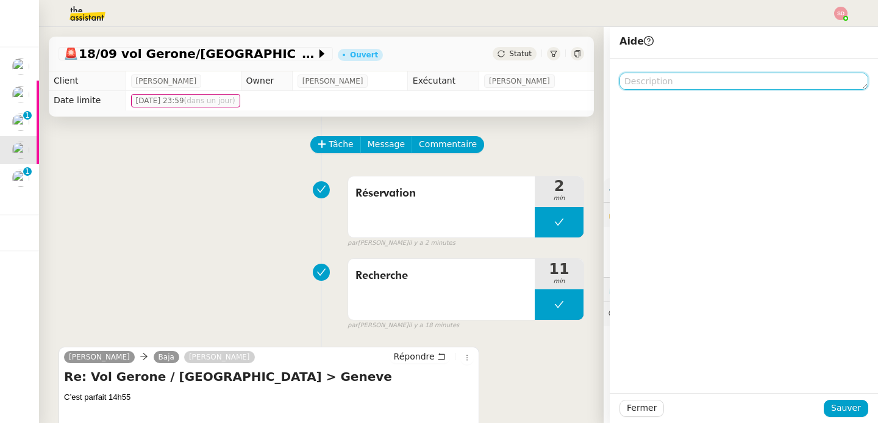
click at [674, 87] on textarea at bounding box center [744, 81] width 249 height 17
type textarea "carte"
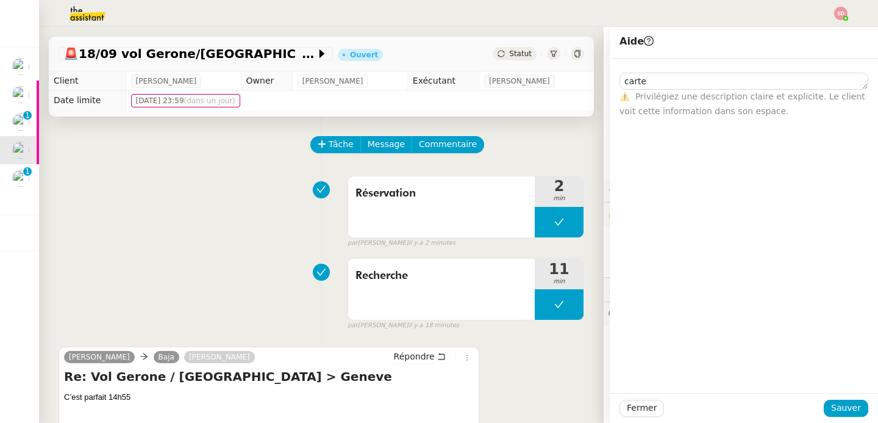
click at [834, 398] on div "Fermer Sauver" at bounding box center [744, 408] width 268 height 30
click at [834, 402] on span "Sauver" at bounding box center [846, 408] width 30 height 14
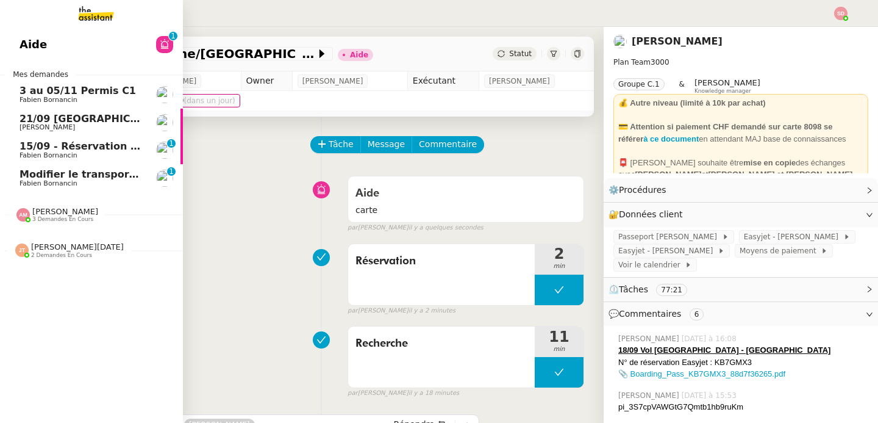
click at [73, 118] on span "21/09 [GEOGRAPHIC_DATA] - [GEOGRAPHIC_DATA]" at bounding box center [157, 119] width 274 height 12
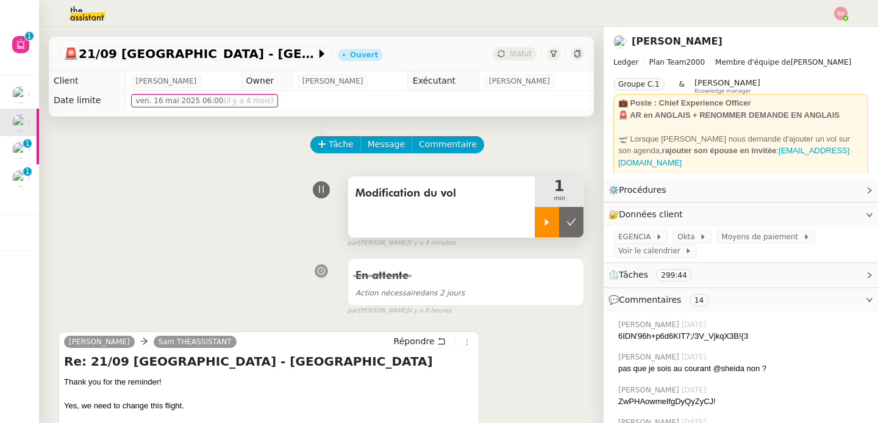
click at [535, 231] on div at bounding box center [547, 222] width 24 height 30
click at [631, 237] on span "EGENCIA" at bounding box center [636, 237] width 37 height 12
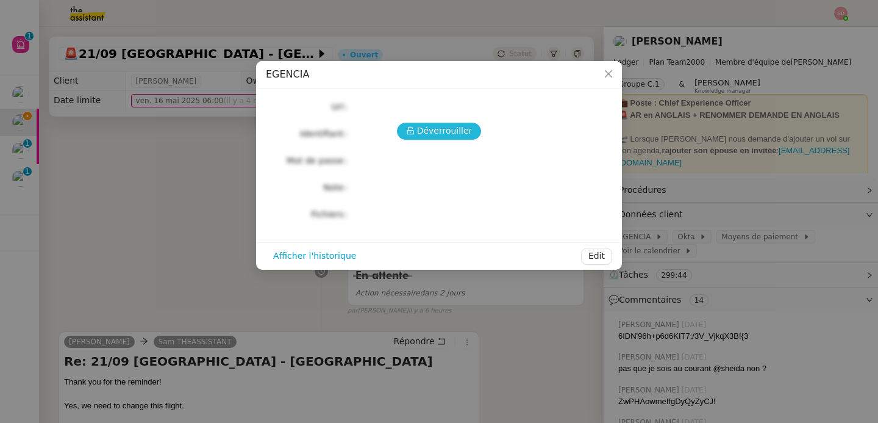
click at [437, 132] on span "Déverrouiller" at bounding box center [444, 131] width 55 height 14
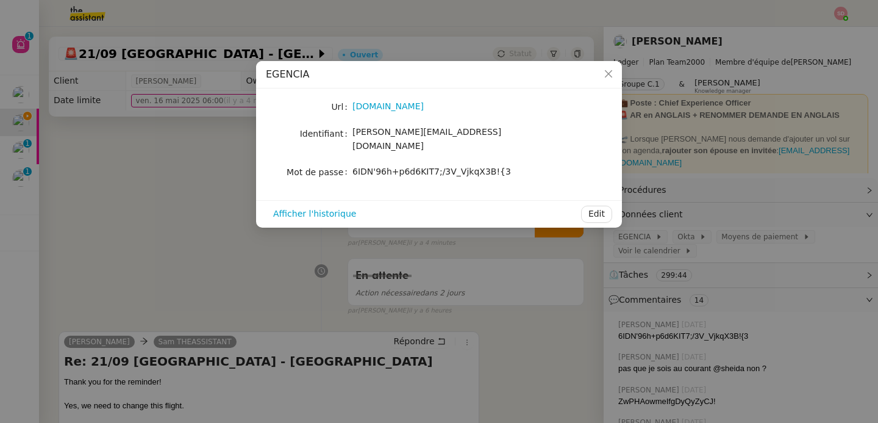
click at [405, 168] on div "6IDN'96h+p6d6KIT7;/3V_VjkqX3B!{3" at bounding box center [453, 171] width 202 height 17
click at [406, 166] on span "6IDN'96h+p6d6KIT7;/3V_VjkqX3B!{3" at bounding box center [431, 171] width 159 height 10
click at [388, 127] on div "[PERSON_NAME][EMAIL_ADDRESS][DOMAIN_NAME]" at bounding box center [453, 139] width 202 height 29
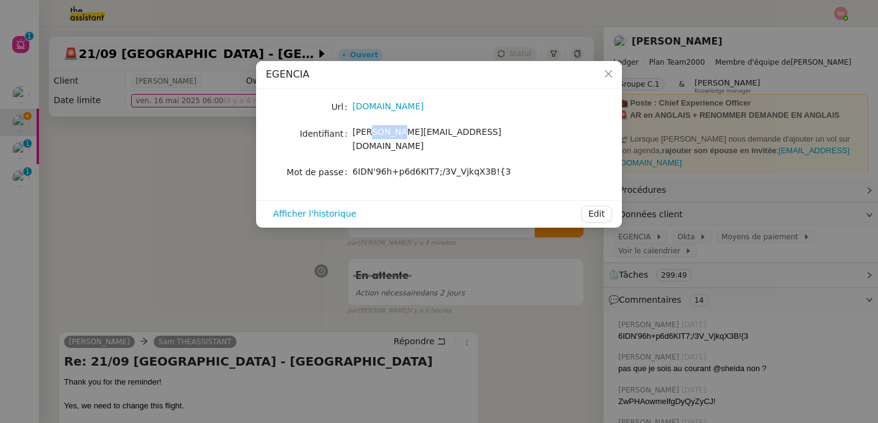
click at [388, 127] on div "[PERSON_NAME][EMAIL_ADDRESS][DOMAIN_NAME]" at bounding box center [453, 139] width 202 height 29
copy span "[PERSON_NAME][EMAIL_ADDRESS][DOMAIN_NAME]"
click at [403, 165] on div "6IDN'96h+p6d6KIT7;/3V_VjkqX3B!{3" at bounding box center [453, 172] width 202 height 14
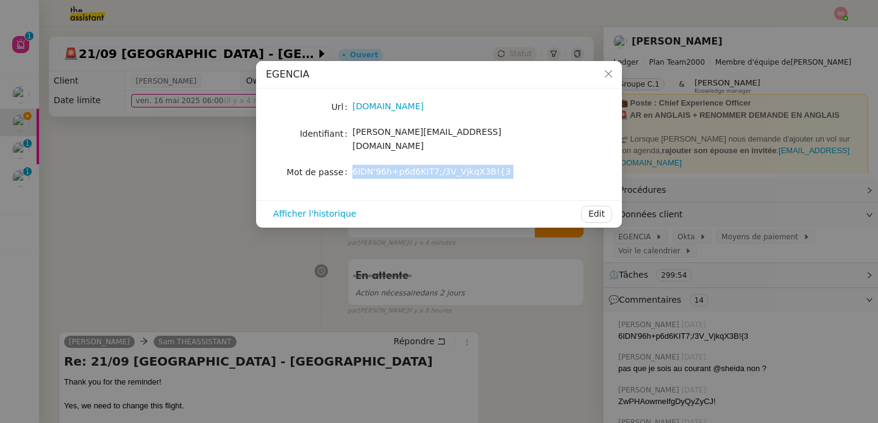
click at [403, 165] on div "6IDN'96h+p6d6KIT7;/3V_VjkqX3B!{3" at bounding box center [453, 172] width 202 height 14
copy div "6IDN'96h+p6d6KIT7;/3V_VjkqX3B!{3 Afficher l'historique Edit"
click at [131, 220] on nz-modal-container "EGENCIA Url egencia.fr Identifiant sam@ledger.fr Mot de passe 6IDN'96h+p6d6KIT7…" at bounding box center [439, 211] width 878 height 423
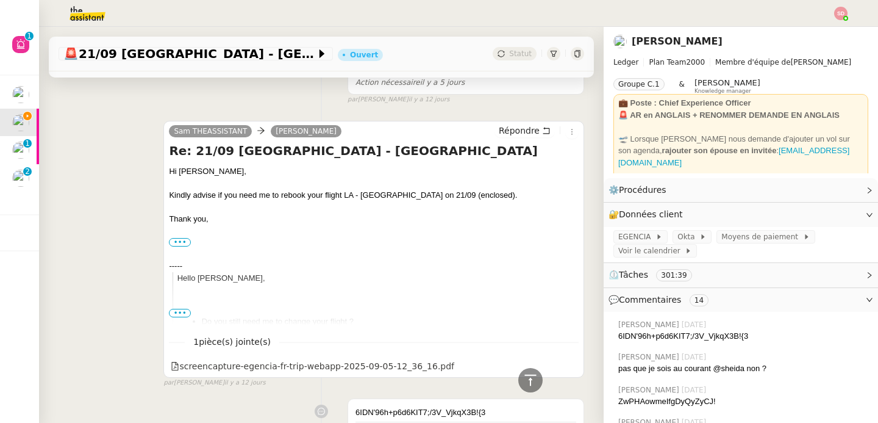
scroll to position [980, 0]
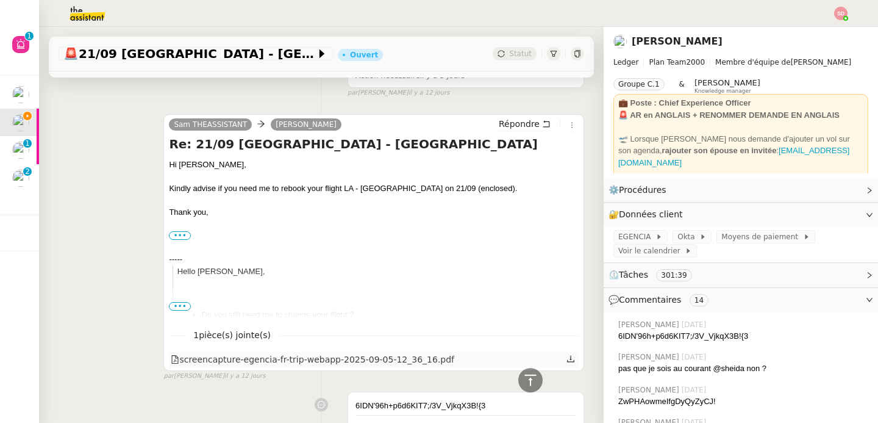
click at [303, 362] on div "screencapture-egencia-fr-trip-webapp-2025-09-05-12_36_16.pdf" at bounding box center [313, 359] width 284 height 14
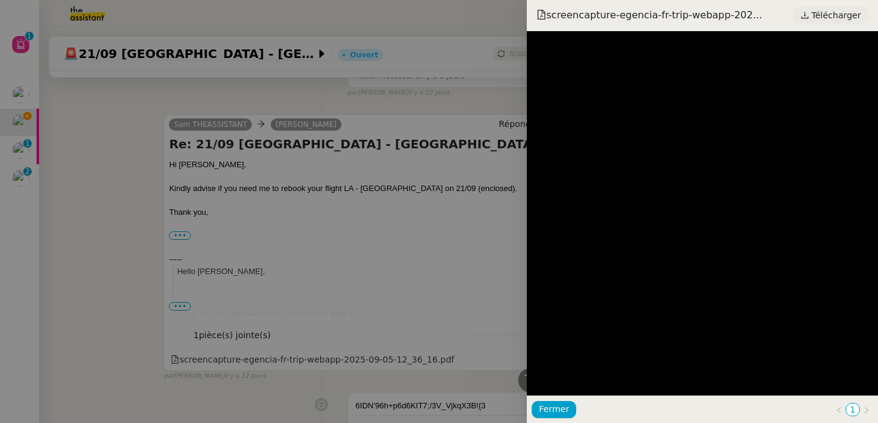
click at [849, 10] on span "Télécharger" at bounding box center [836, 15] width 49 height 16
click at [95, 195] on div at bounding box center [439, 211] width 878 height 423
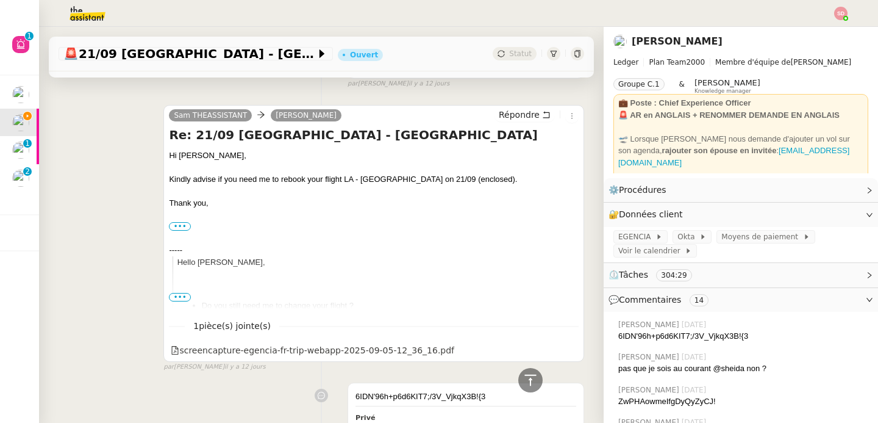
scroll to position [1071, 0]
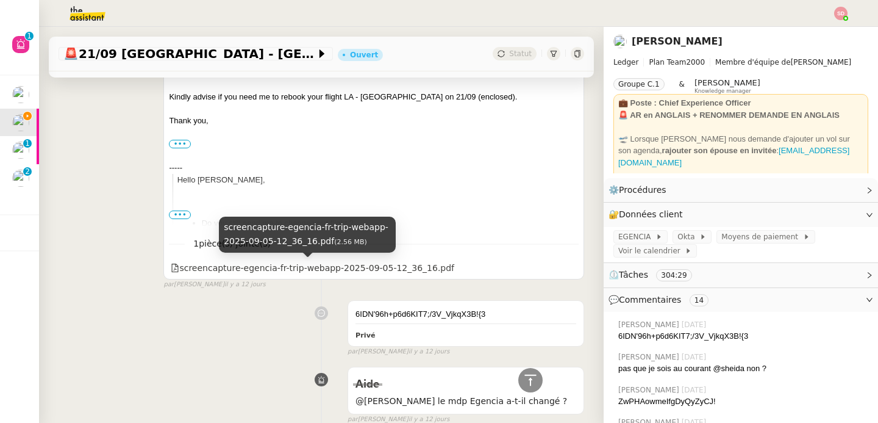
click at [268, 268] on div "screencapture-egencia-fr-trip-webapp-2025-09-05-12_36_16.pdf" at bounding box center [313, 268] width 284 height 14
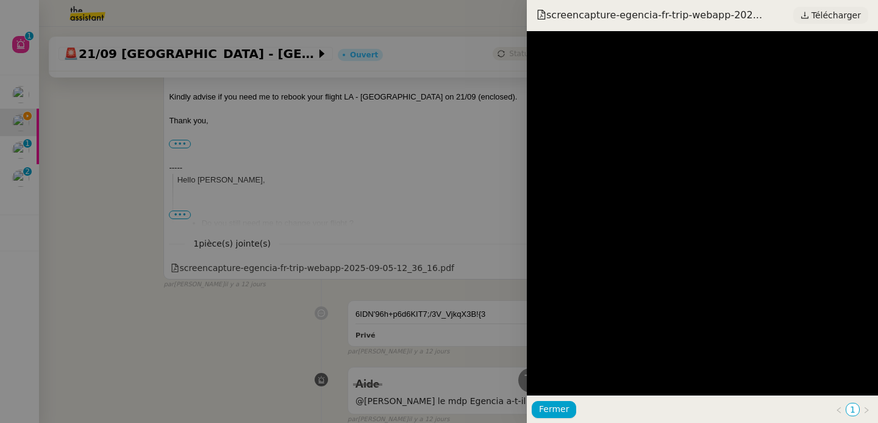
click at [833, 18] on span "Télécharger" at bounding box center [836, 15] width 49 height 16
click at [116, 229] on div at bounding box center [439, 211] width 878 height 423
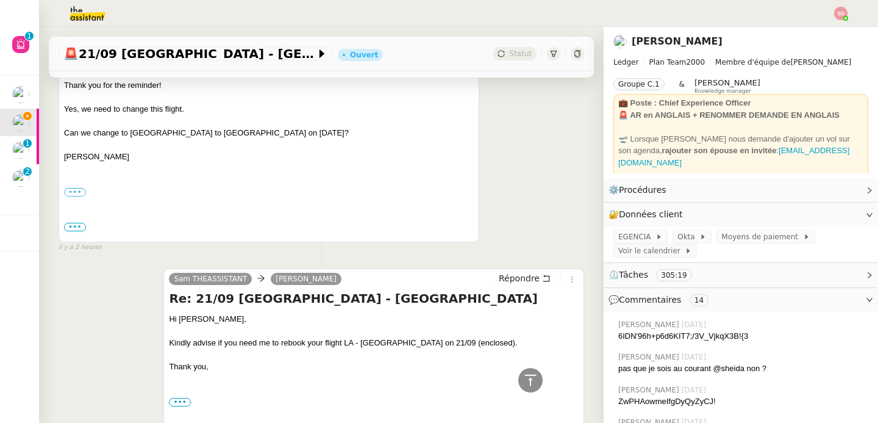
scroll to position [0, 0]
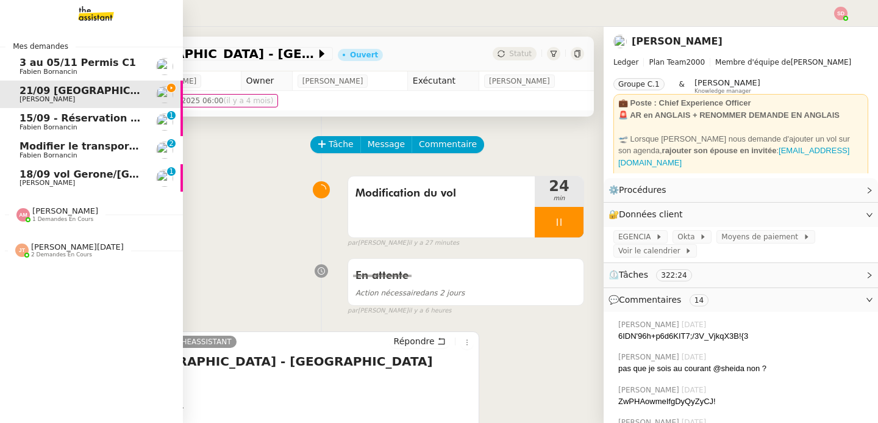
click at [51, 175] on span "18/09 vol Gerone/[GEOGRAPHIC_DATA] à [GEOGRAPHIC_DATA]" at bounding box center [189, 174] width 339 height 12
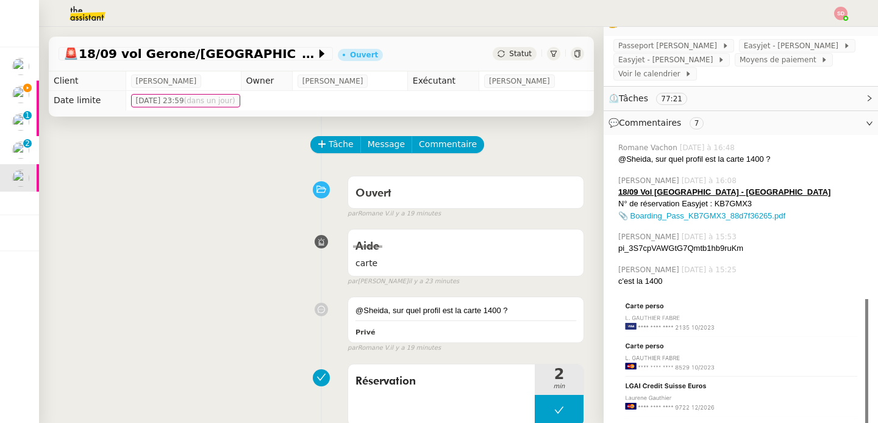
scroll to position [99, 0]
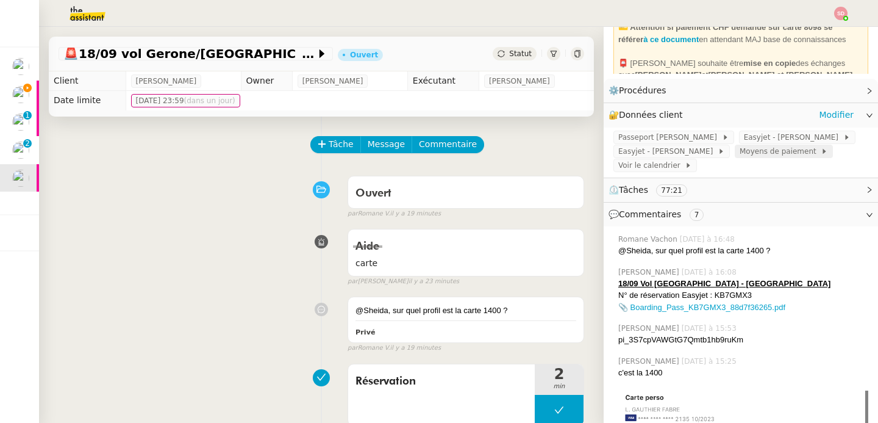
click at [776, 155] on span "Moyens de paiement" at bounding box center [780, 151] width 81 height 12
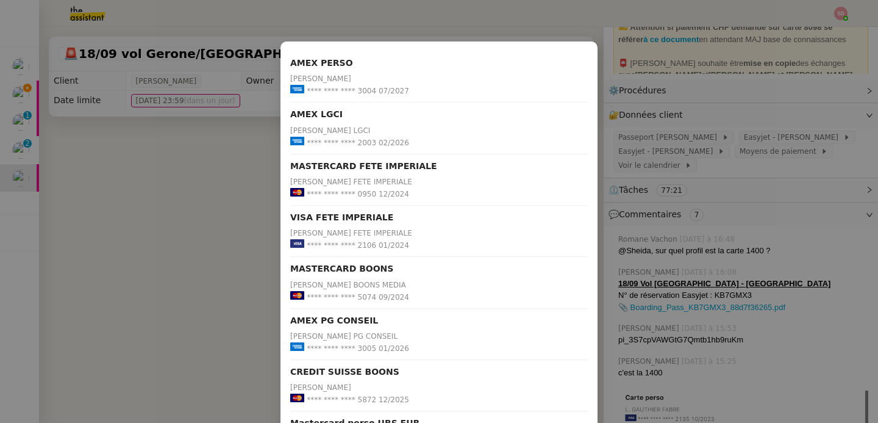
scroll to position [0, 0]
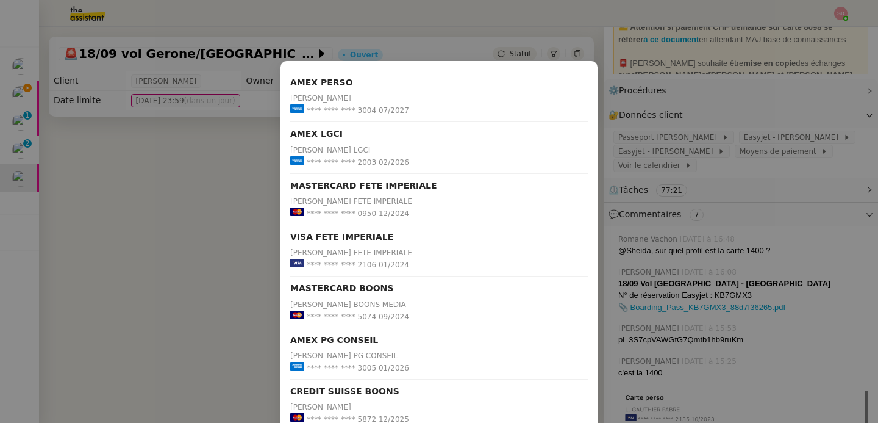
click at [175, 262] on nz-modal-container "AMEX PERSO Laurene GAUTHIER **** **** **** 3004 07/2027 AMEX LGCI Laurene GAUTH…" at bounding box center [439, 211] width 878 height 423
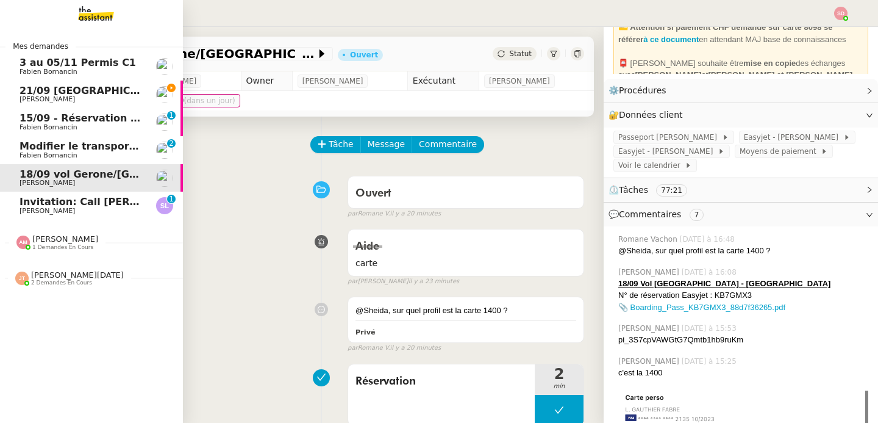
click at [41, 210] on span "[PERSON_NAME]" at bounding box center [47, 211] width 55 height 8
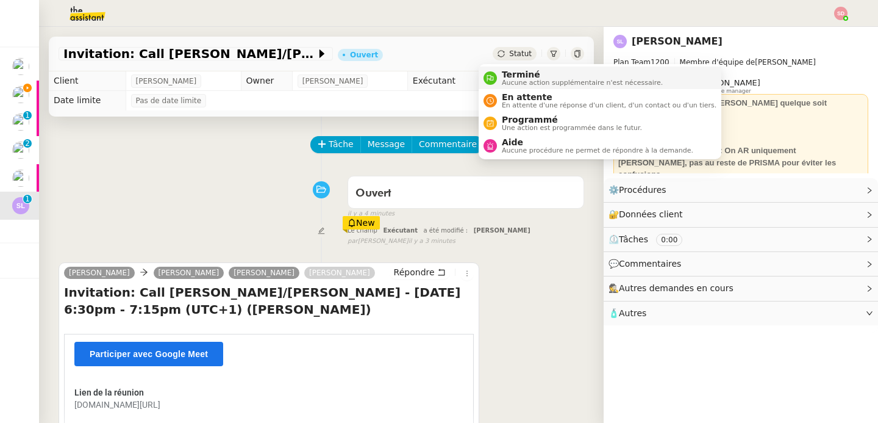
click at [502, 68] on li "Terminé Aucune action supplémentaire n'est nécessaire." at bounding box center [600, 77] width 243 height 23
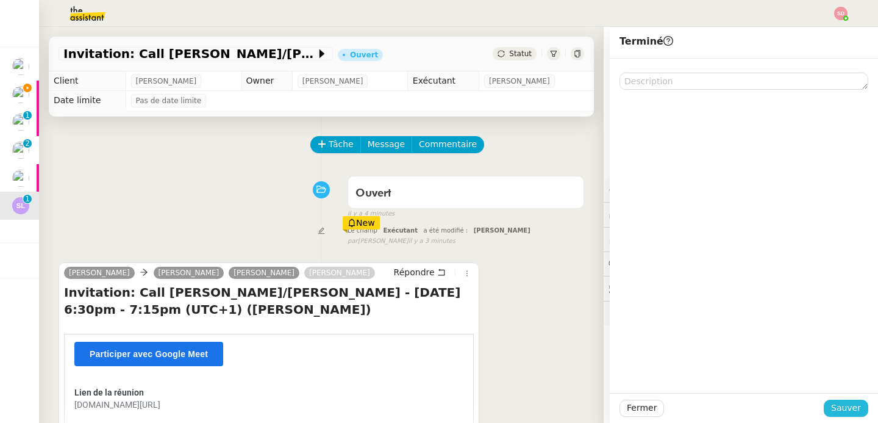
click at [839, 400] on button "Sauver" at bounding box center [846, 407] width 45 height 17
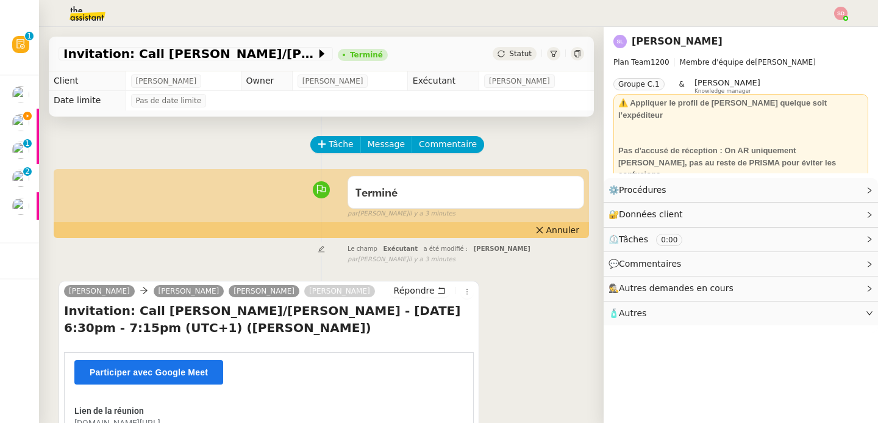
click at [90, 12] on img at bounding box center [77, 13] width 95 height 27
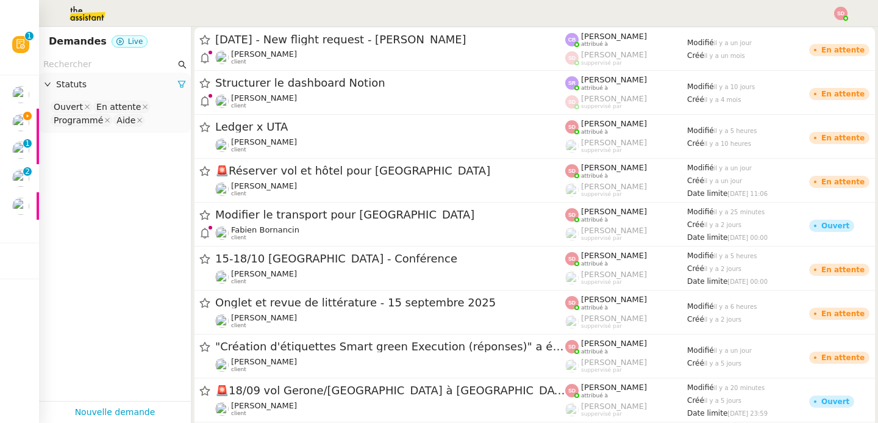
click at [88, 72] on nz-input-group at bounding box center [115, 64] width 152 height 16
click at [87, 71] on input "text" at bounding box center [109, 64] width 132 height 14
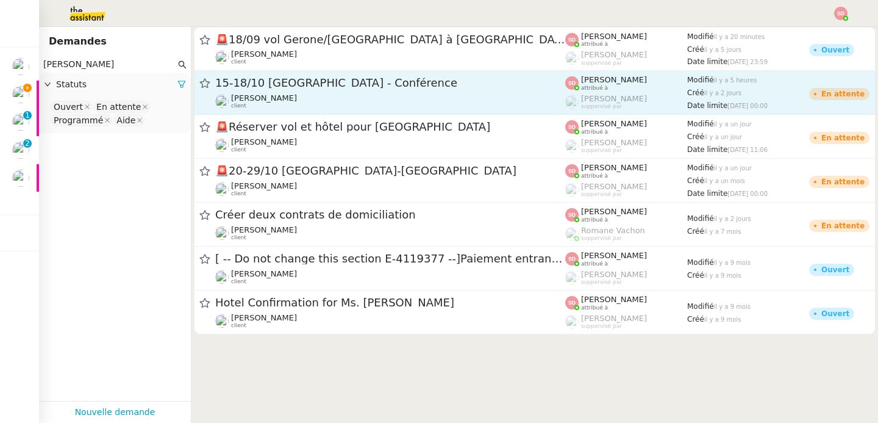
type input "laurene gauthier"
click at [367, 87] on span "15-18/10 [GEOGRAPHIC_DATA] - Conférence" at bounding box center [390, 82] width 350 height 11
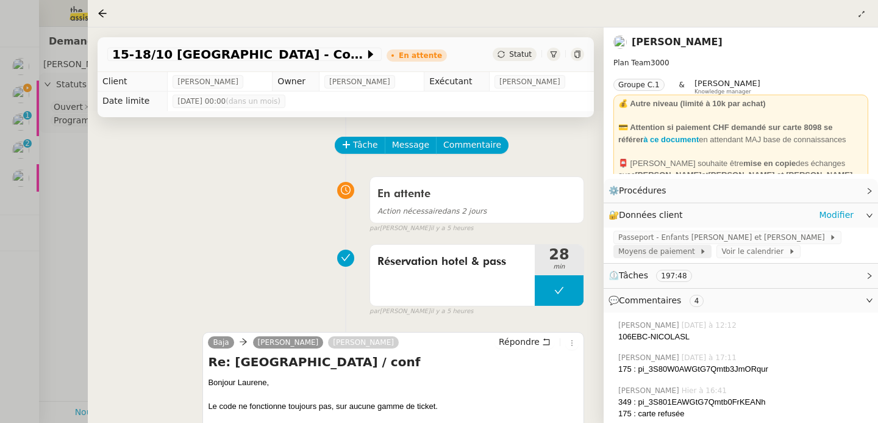
click at [655, 252] on span "Moyens de paiement" at bounding box center [658, 251] width 81 height 12
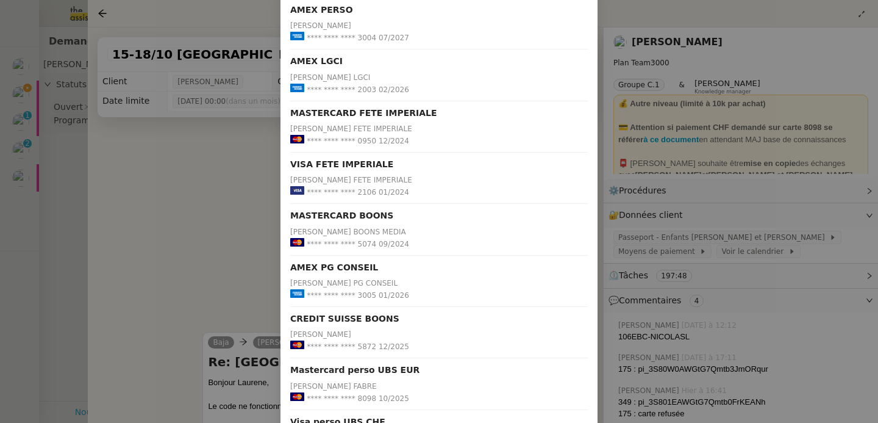
scroll to position [45, 0]
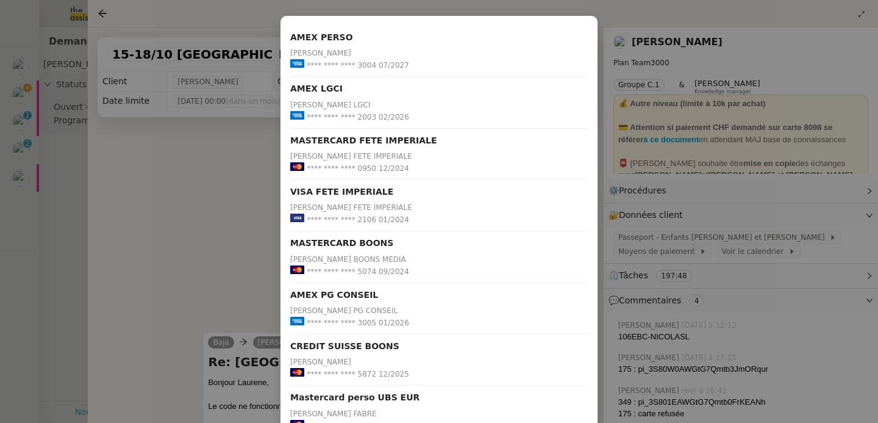
click at [54, 244] on nz-modal-container "AMEX PERSO Laurene GAUTHIER **** **** **** 3004 07/2027 AMEX LGCI Laurene GAUTH…" at bounding box center [439, 211] width 878 height 423
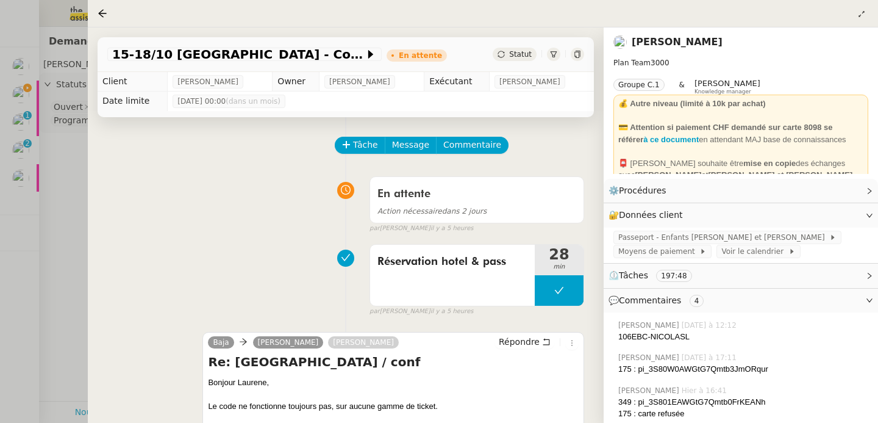
click at [54, 244] on div at bounding box center [439, 211] width 878 height 423
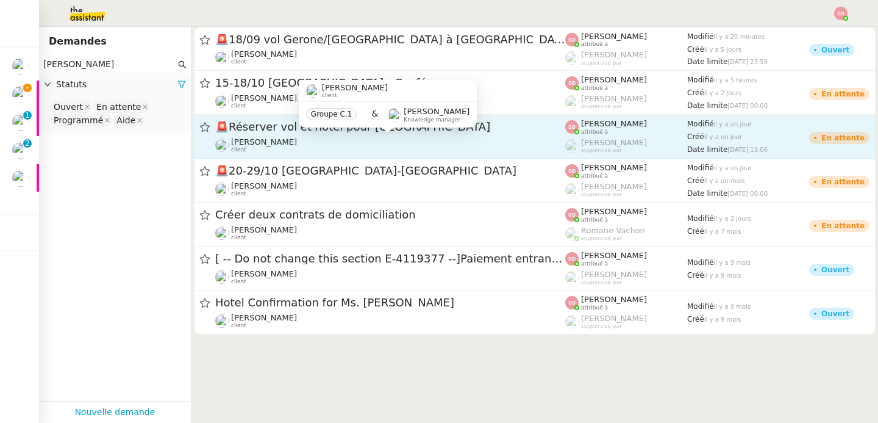
click at [508, 139] on div "Laurène Gauthier client" at bounding box center [390, 145] width 350 height 16
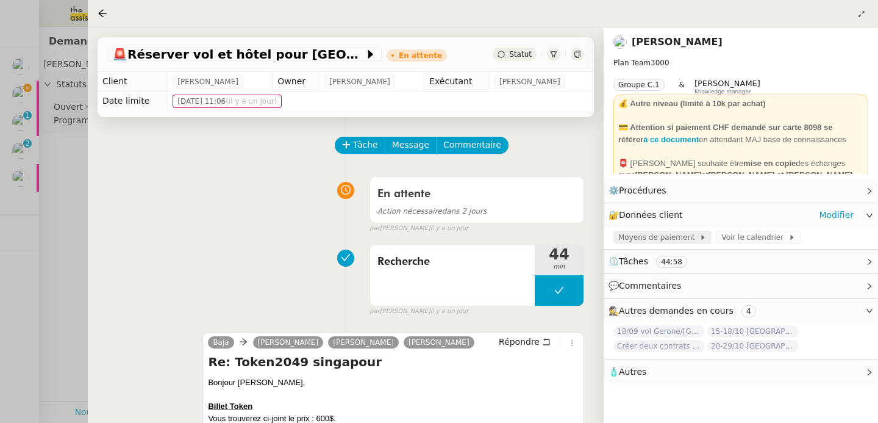
click at [685, 238] on span "Moyens de paiement" at bounding box center [658, 237] width 81 height 12
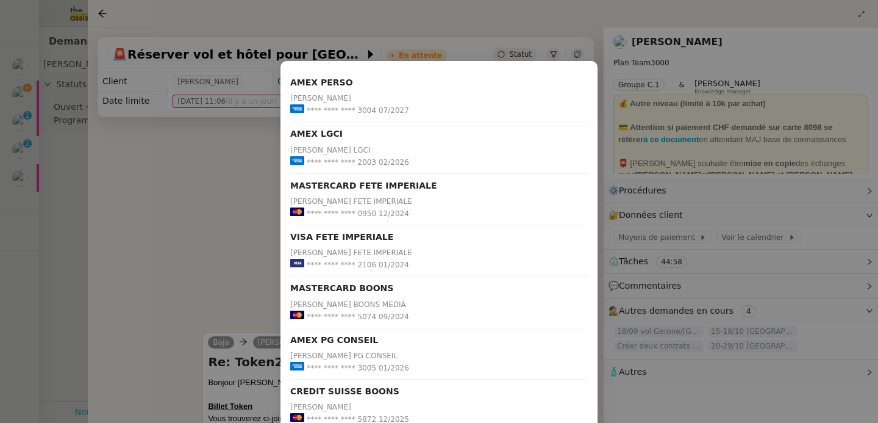
click at [43, 235] on nz-modal-container "AMEX PERSO Laurene GAUTHIER **** **** **** 3004 07/2027 AMEX LGCI Laurene GAUTH…" at bounding box center [439, 211] width 878 height 423
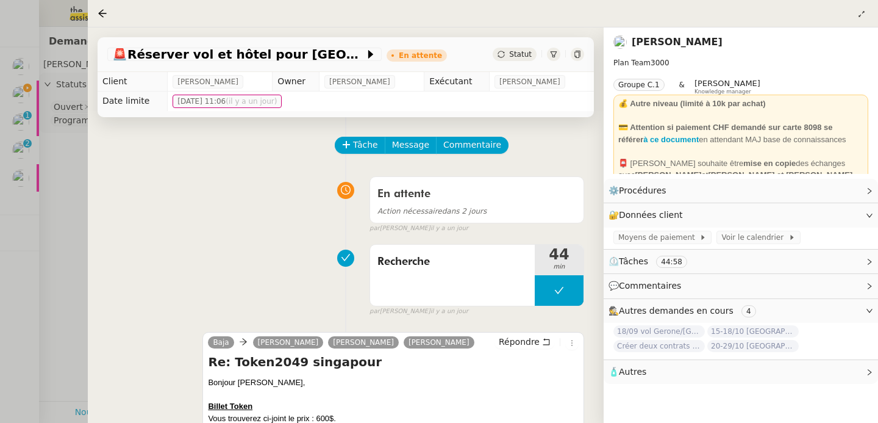
click at [43, 235] on div at bounding box center [439, 211] width 878 height 423
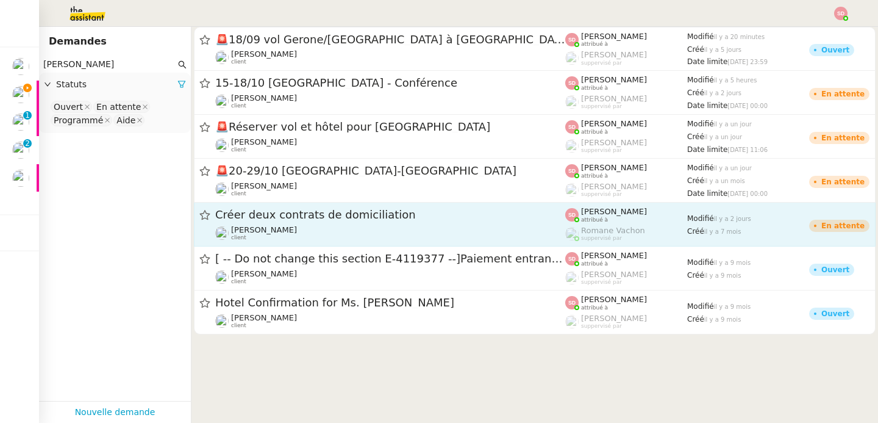
click at [413, 223] on div "Créer deux contrats de domiciliation Laurène Gauthier client" at bounding box center [390, 224] width 350 height 34
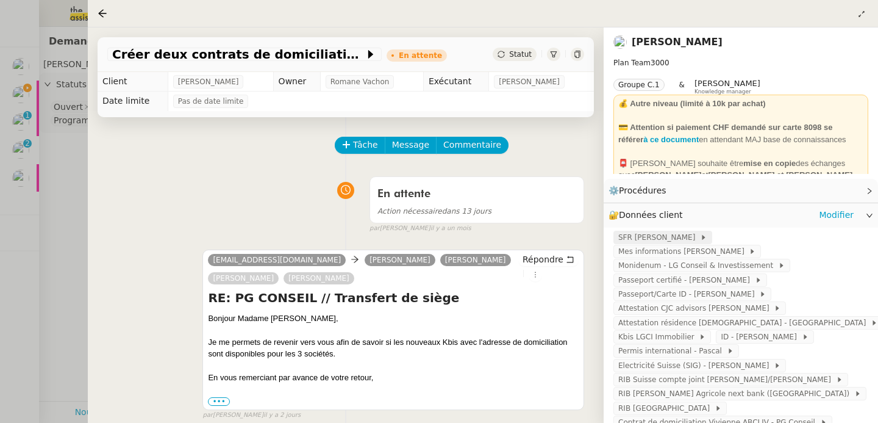
scroll to position [248, 0]
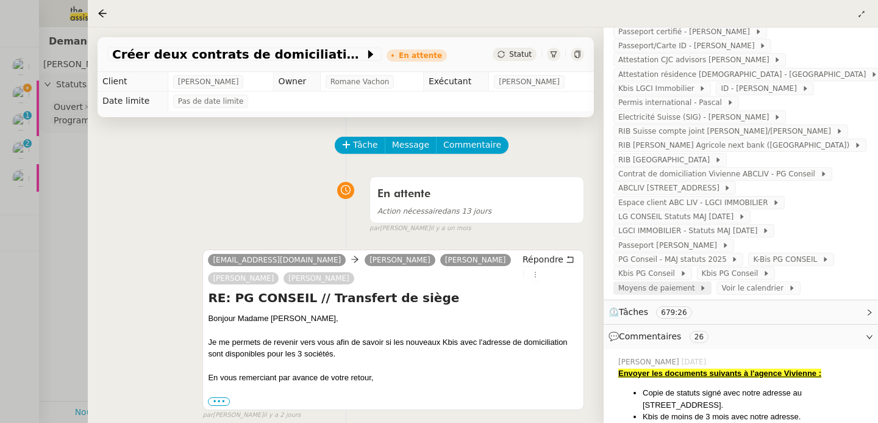
click at [699, 282] on span "Moyens de paiement" at bounding box center [658, 288] width 81 height 12
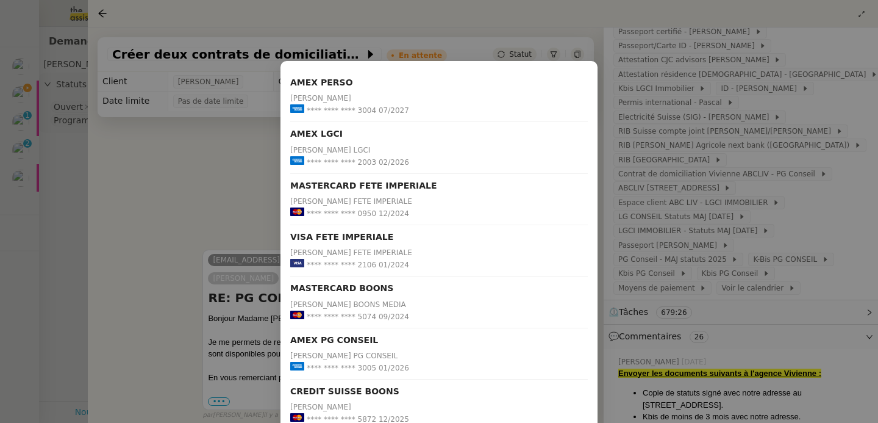
scroll to position [356, 0]
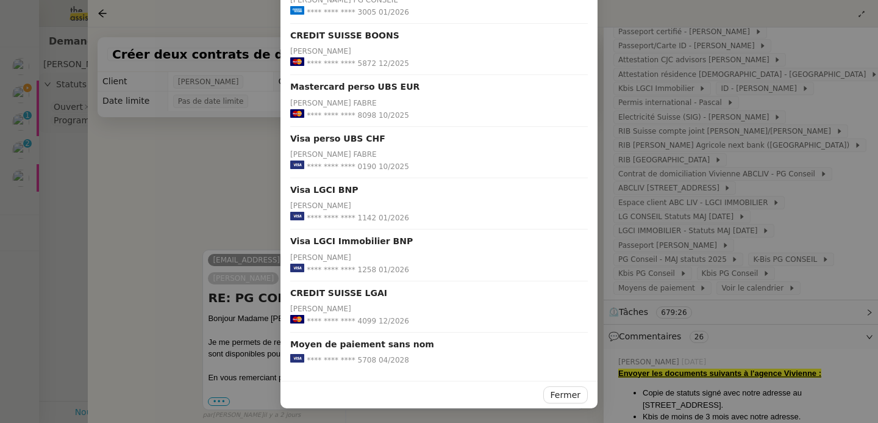
click at [54, 256] on nz-modal-container "AMEX PERSO Laurene GAUTHIER **** **** **** 3004 07/2027 AMEX LGCI Laurene GAUTH…" at bounding box center [439, 211] width 878 height 423
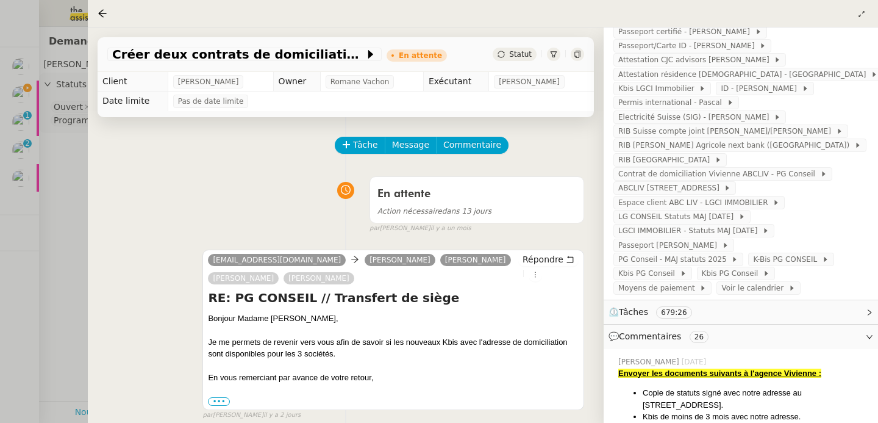
scroll to position [295, 0]
click at [54, 256] on div at bounding box center [439, 211] width 878 height 423
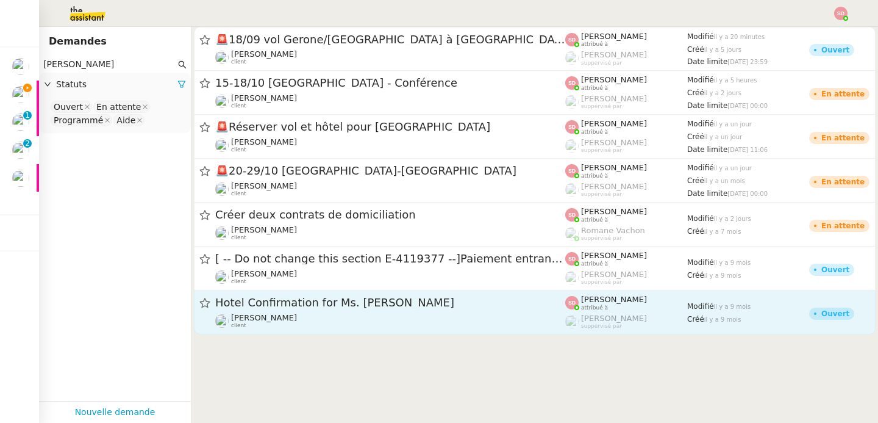
click at [429, 302] on span "Hotel Confirmation for Ms. Laurene Gauthier" at bounding box center [390, 302] width 350 height 11
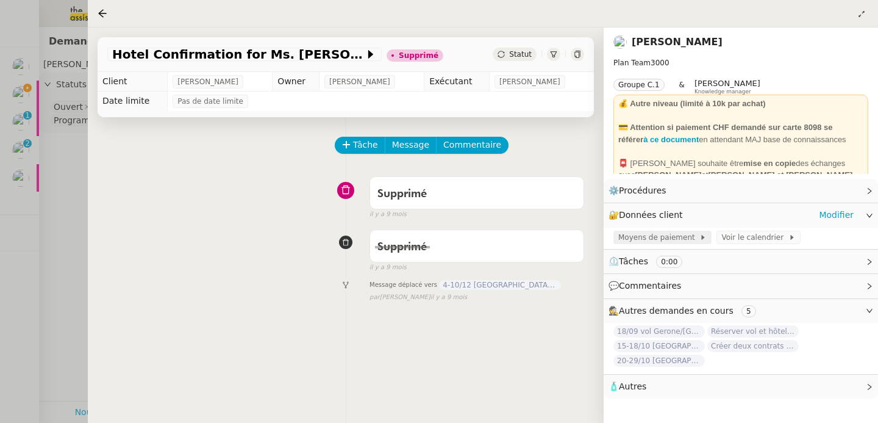
click at [665, 238] on span "Moyens de paiement" at bounding box center [658, 237] width 81 height 12
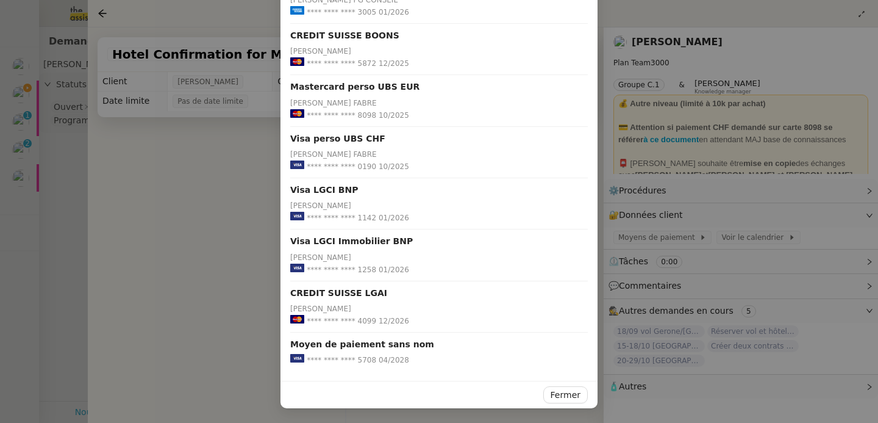
drag, startPoint x: 109, startPoint y: 300, endPoint x: 85, endPoint y: 301, distance: 23.8
click at [107, 301] on nz-modal-container "AMEX PERSO Laurene GAUTHIER **** **** **** 3004 07/2027 AMEX LGCI Laurene GAUTH…" at bounding box center [439, 211] width 878 height 423
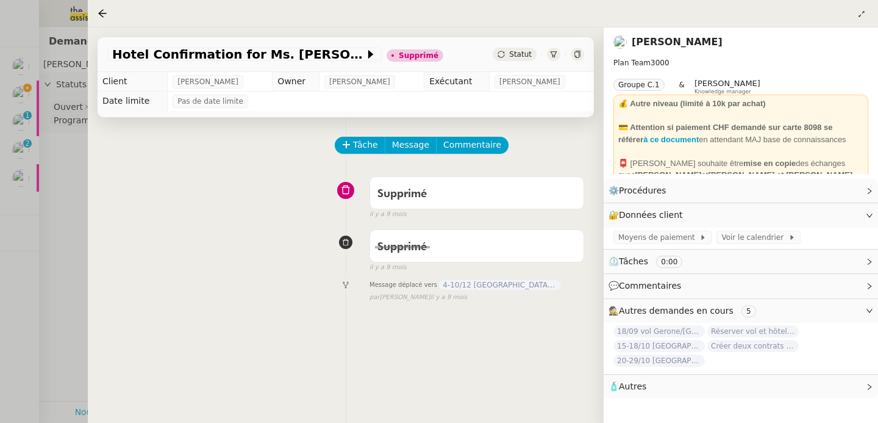
click at [46, 301] on div at bounding box center [439, 211] width 878 height 423
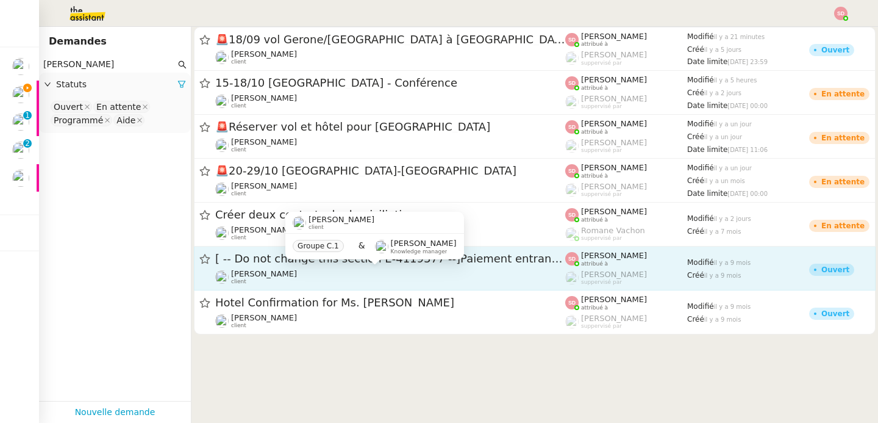
click at [362, 282] on div "Laurène Gauthier client" at bounding box center [390, 277] width 350 height 16
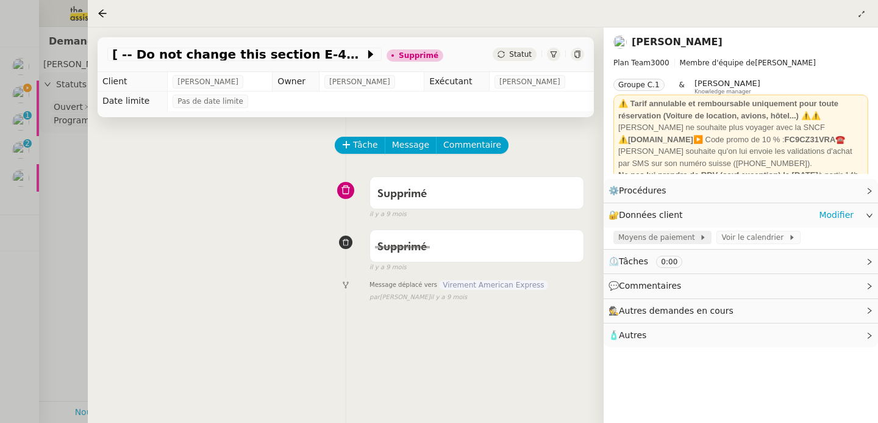
click at [631, 237] on span "Moyens de paiement" at bounding box center [658, 237] width 81 height 12
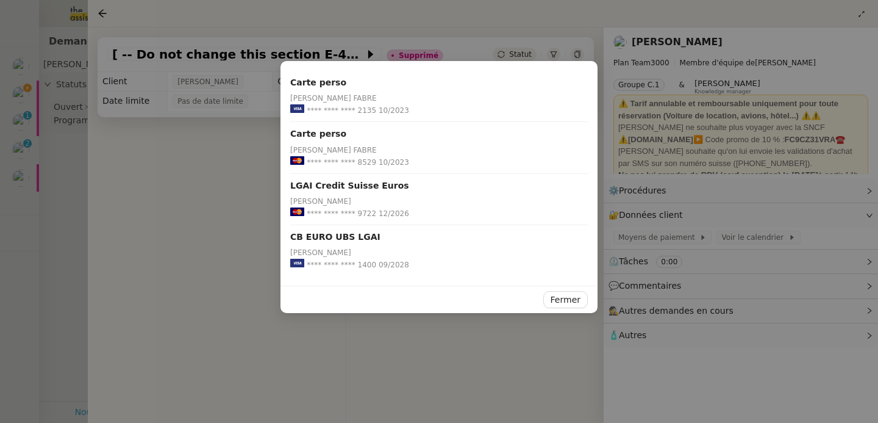
click at [171, 317] on nz-modal-container "Carte perso L. GAUTHIER FABRE **** **** **** 2135 10/2023 Carte perso L. GAUTHI…" at bounding box center [439, 211] width 878 height 423
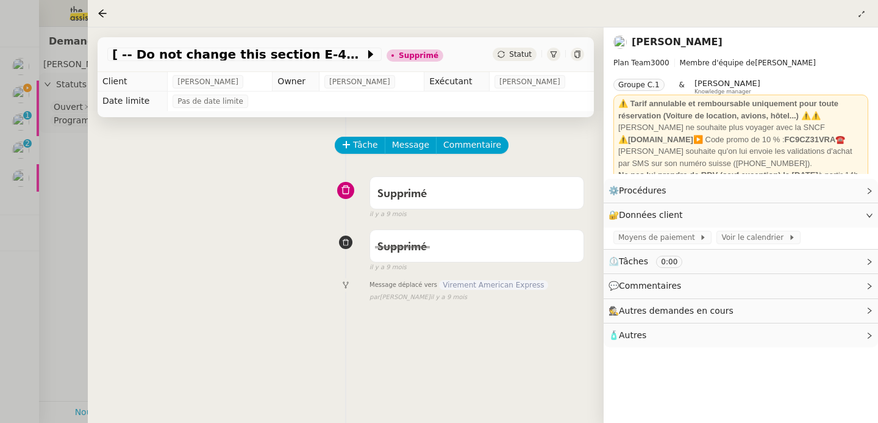
click at [618, 41] on img at bounding box center [619, 41] width 13 height 13
click at [654, 235] on span "Moyens de paiement" at bounding box center [658, 237] width 81 height 12
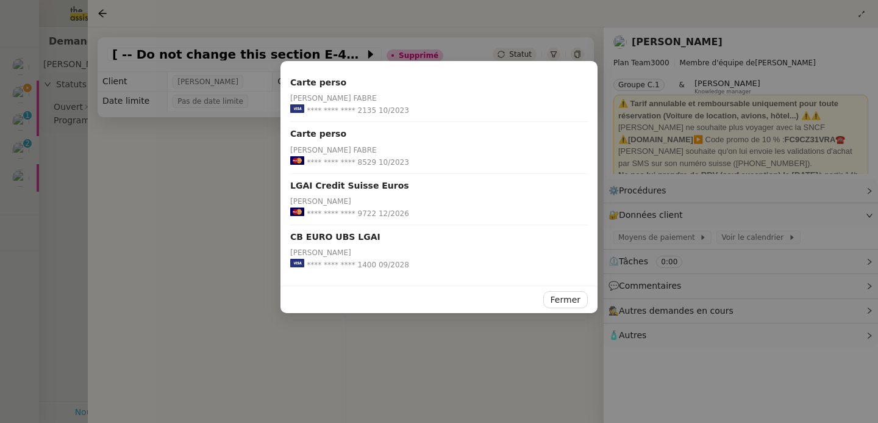
click at [59, 185] on nz-modal-container "Carte perso L. GAUTHIER FABRE **** **** **** 2135 10/2023 Carte perso L. GAUTHI…" at bounding box center [439, 211] width 878 height 423
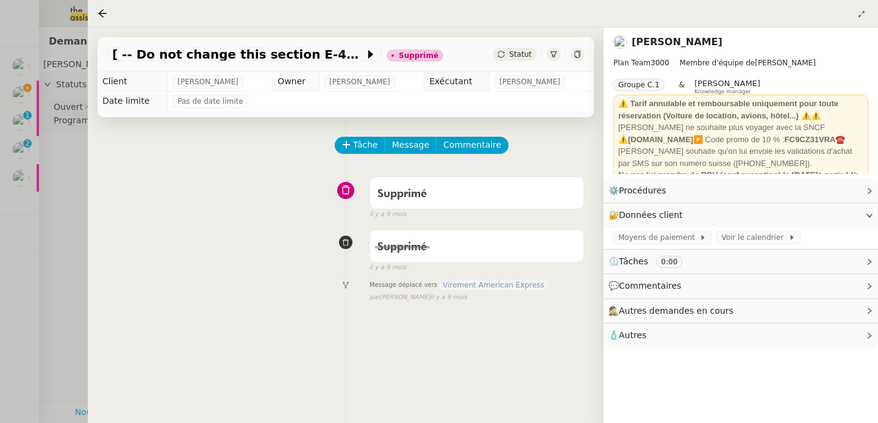
click at [56, 184] on div at bounding box center [439, 211] width 878 height 423
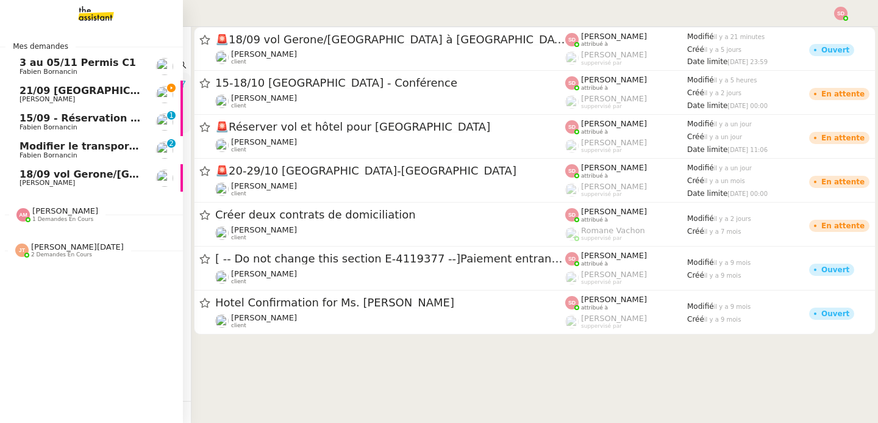
click at [27, 187] on link "18/09 vol Gerone/[GEOGRAPHIC_DATA] à [GEOGRAPHIC_DATA] [PERSON_NAME]" at bounding box center [91, 178] width 183 height 28
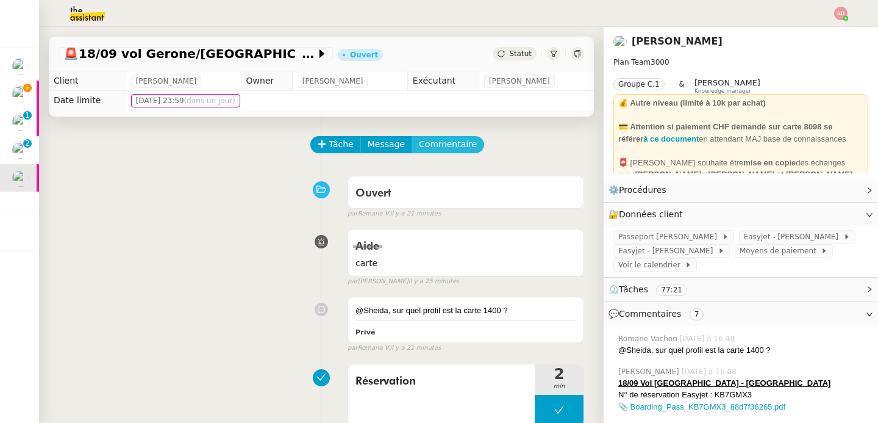
click at [434, 139] on span "Commentaire" at bounding box center [448, 144] width 58 height 14
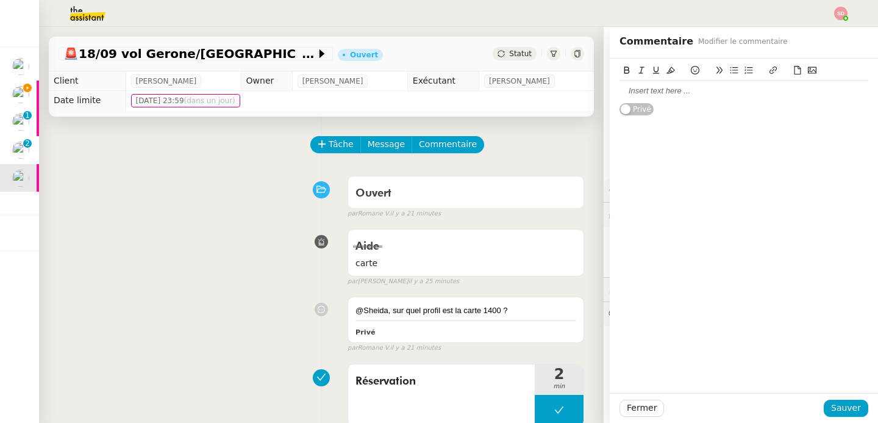
click at [808, 68] on icon at bounding box center [812, 70] width 9 height 9
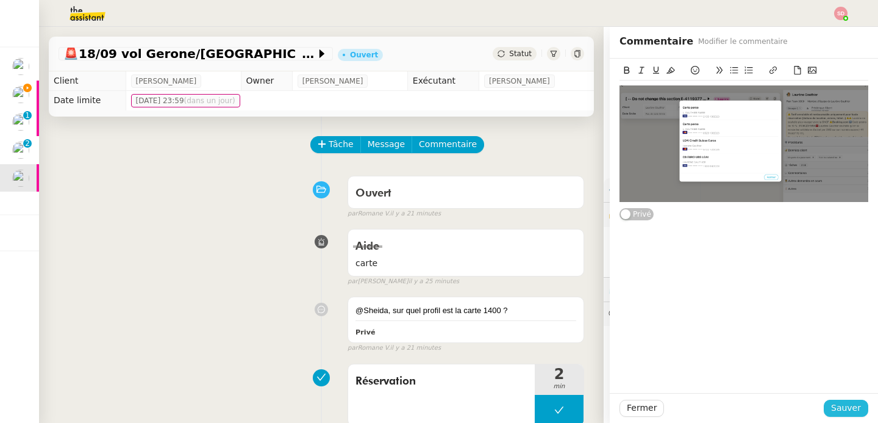
click at [847, 408] on span "Sauver" at bounding box center [846, 408] width 30 height 14
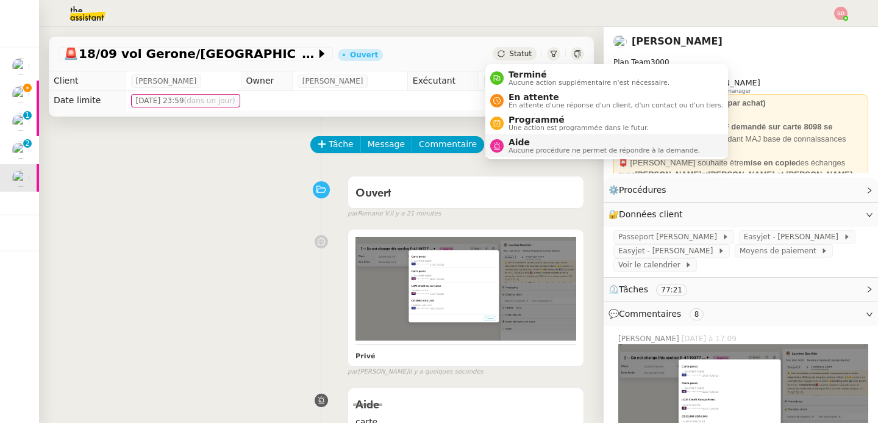
click at [513, 152] on span "Aucune procédure ne permet de répondre à la demande." at bounding box center [604, 150] width 191 height 7
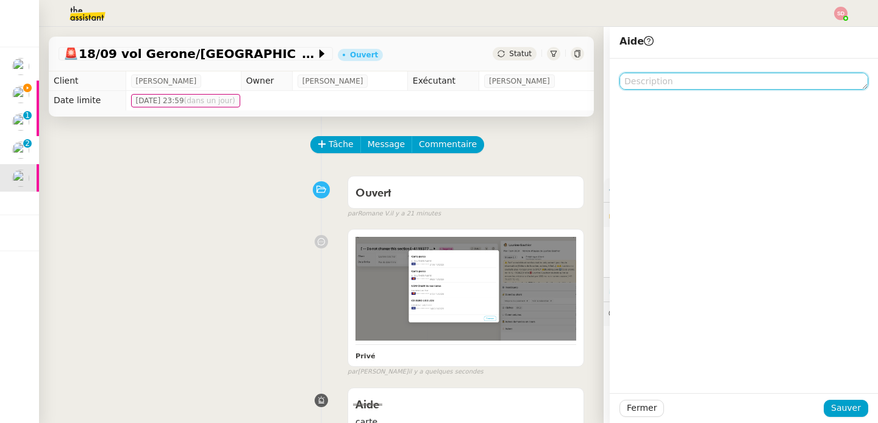
click at [699, 77] on textarea at bounding box center [744, 81] width 249 height 17
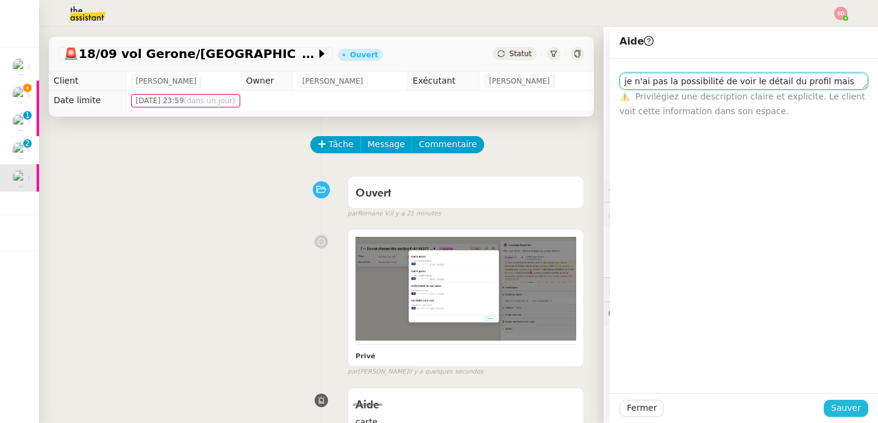
type textarea "je n'ai pas la possibilité de voir le détail du profil mais c'est là"
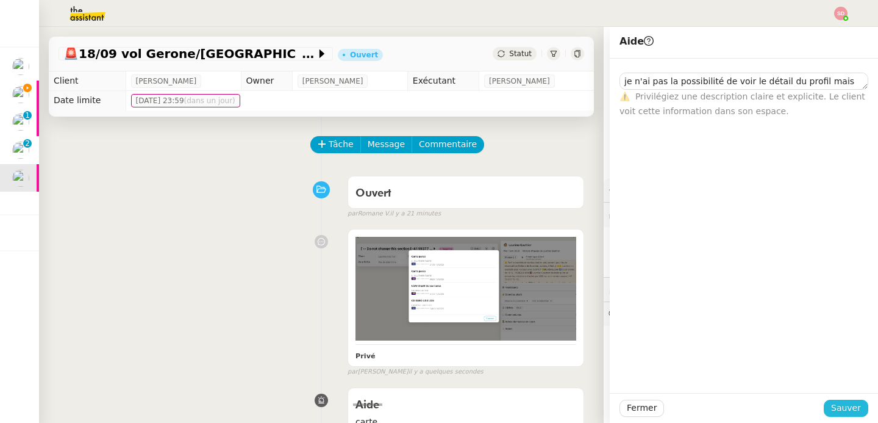
click at [844, 410] on span "Sauver" at bounding box center [846, 408] width 30 height 14
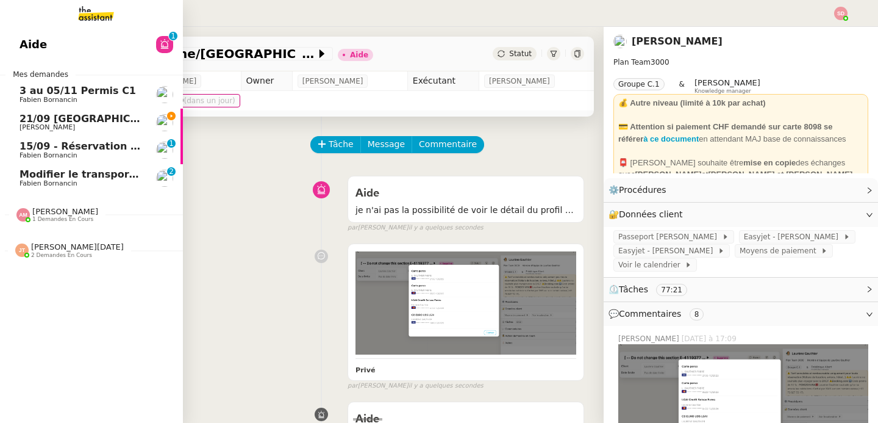
click at [52, 116] on span "21/09 [GEOGRAPHIC_DATA] - [GEOGRAPHIC_DATA]" at bounding box center [157, 119] width 274 height 12
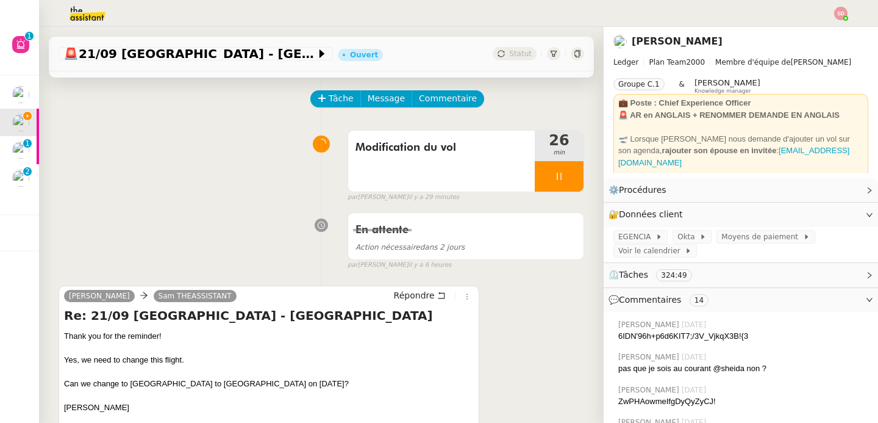
scroll to position [46, 0]
click at [420, 299] on span "Répondre" at bounding box center [414, 294] width 41 height 12
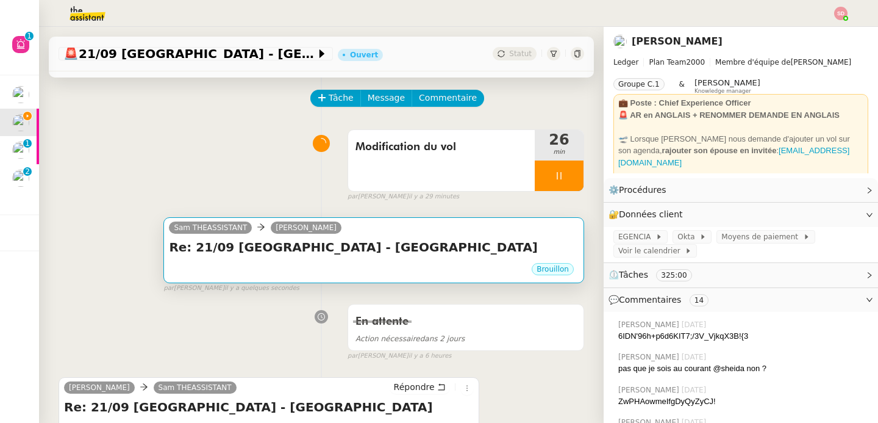
click at [377, 230] on div "Sam THEASSISTANT Ian Rogers" at bounding box center [374, 229] width 410 height 18
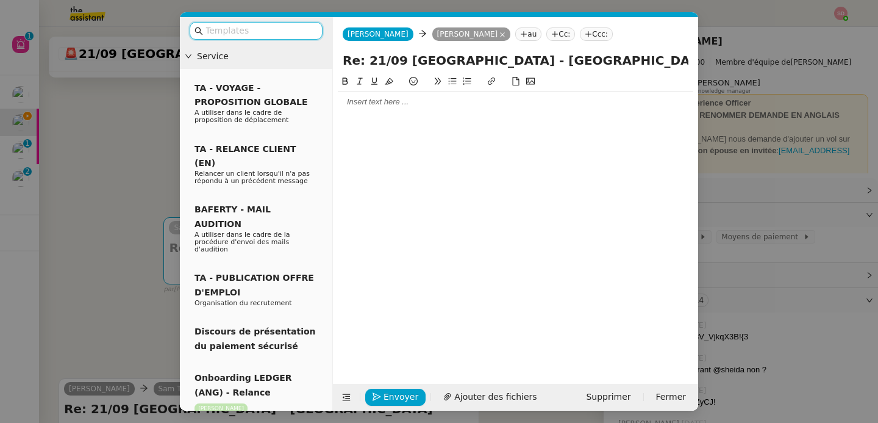
click at [363, 106] on div at bounding box center [516, 101] width 356 height 11
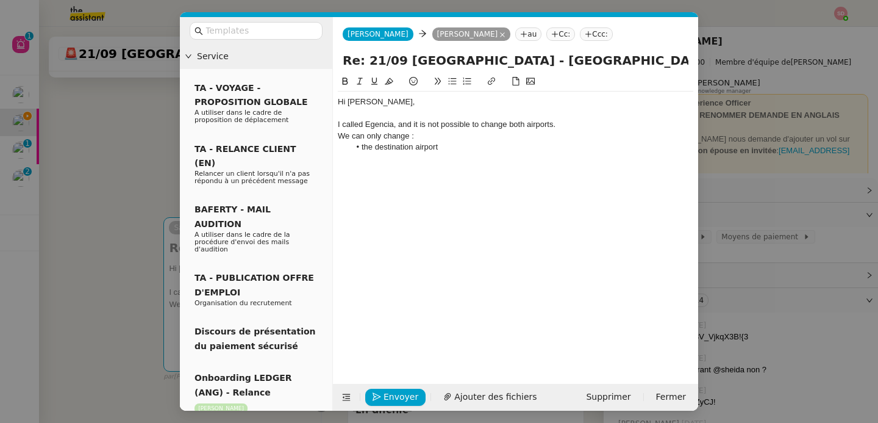
click at [474, 145] on li "the destination airport" at bounding box center [522, 146] width 344 height 11
click at [348, 397] on icon at bounding box center [346, 397] width 9 height 9
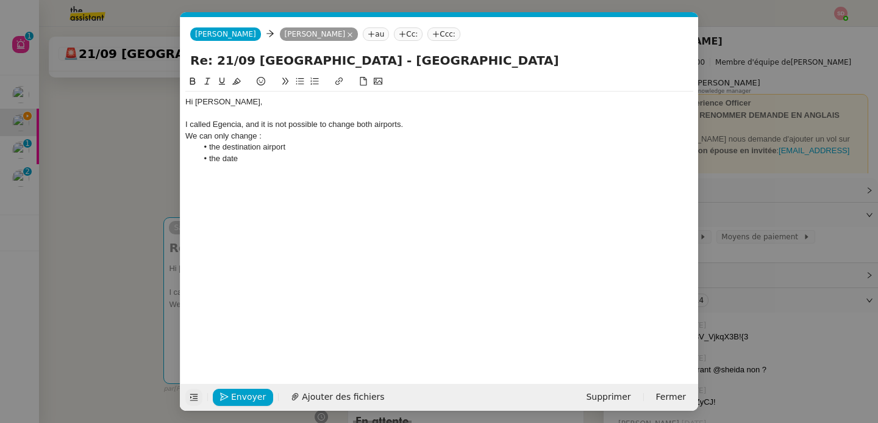
click at [251, 157] on li "the date" at bounding box center [446, 158] width 496 height 11
click at [368, 150] on li "the destination airport" at bounding box center [446, 146] width 496 height 11
click at [337, 171] on div at bounding box center [439, 169] width 508 height 11
click at [265, 161] on li "the date" at bounding box center [446, 158] width 496 height 11
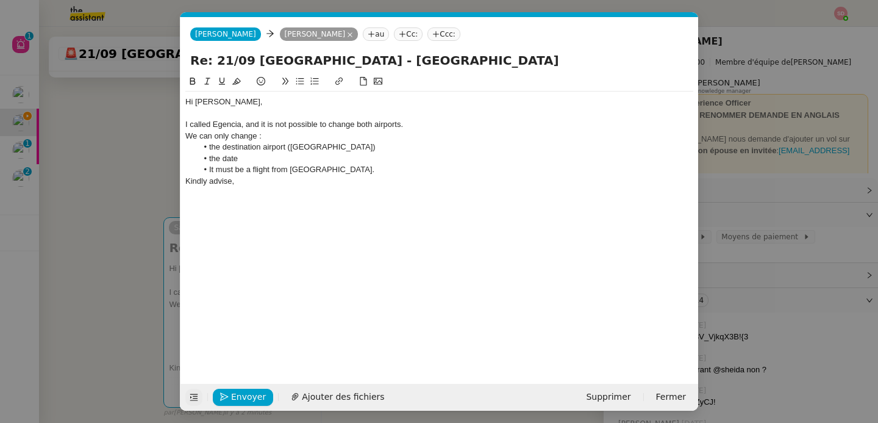
click at [335, 149] on li "the destination airport ([GEOGRAPHIC_DATA])" at bounding box center [446, 146] width 496 height 11
click at [296, 160] on li "the date" at bounding box center [446, 158] width 496 height 11
click at [257, 389] on button "Envoyer" at bounding box center [243, 396] width 60 height 17
click at [257, 389] on button "Confirmer l'envoi" at bounding box center [262, 396] width 99 height 17
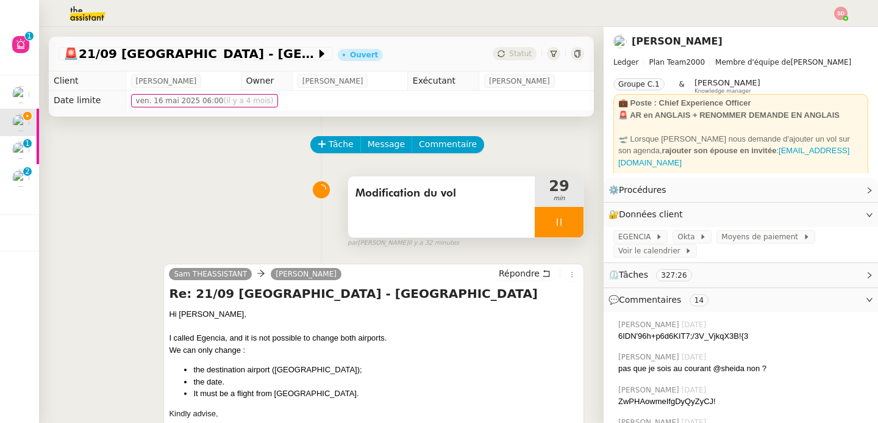
click at [554, 223] on icon at bounding box center [559, 222] width 10 height 10
click at [559, 223] on button at bounding box center [571, 222] width 24 height 30
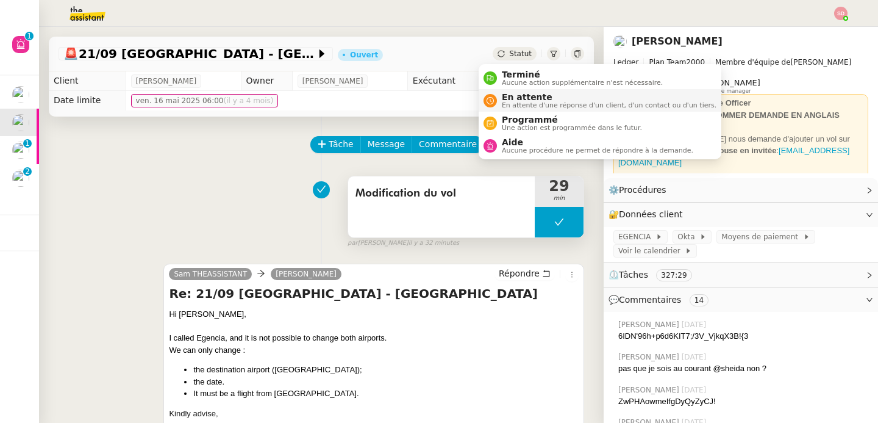
click at [492, 98] on icon at bounding box center [490, 100] width 7 height 7
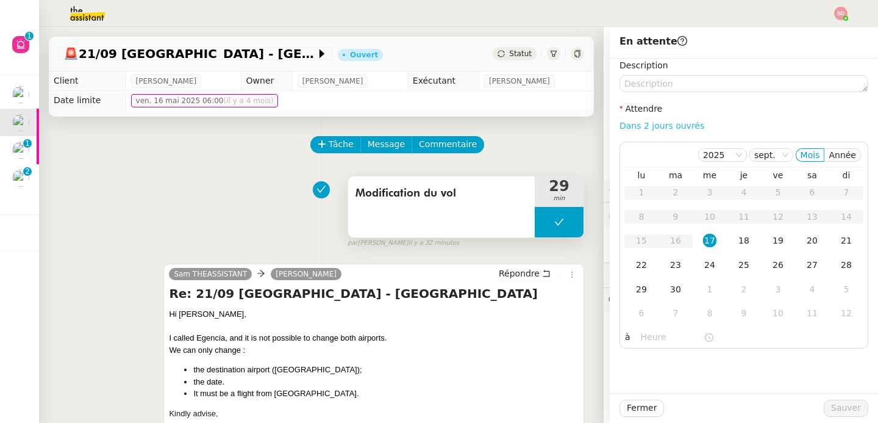
click at [676, 126] on link "Dans 2 jours ouvrés" at bounding box center [662, 126] width 85 height 10
type input "07:00"
click at [843, 404] on span "Sauver" at bounding box center [846, 408] width 30 height 14
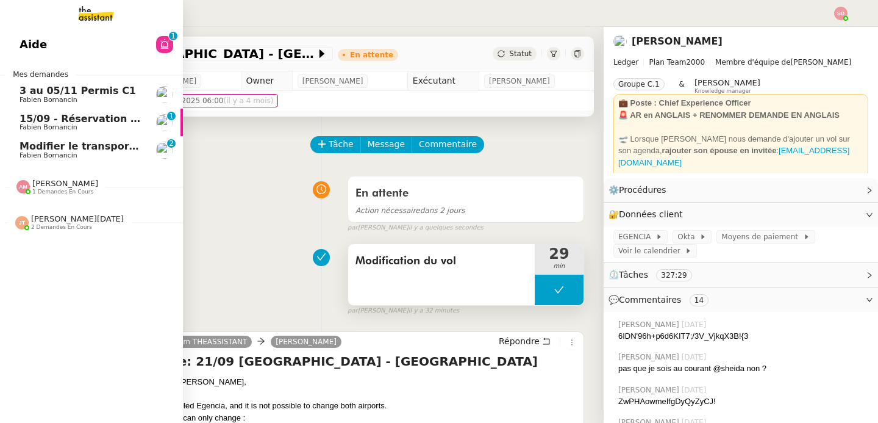
click at [30, 145] on span "Modifier le transport pour [GEOGRAPHIC_DATA]" at bounding box center [150, 146] width 260 height 12
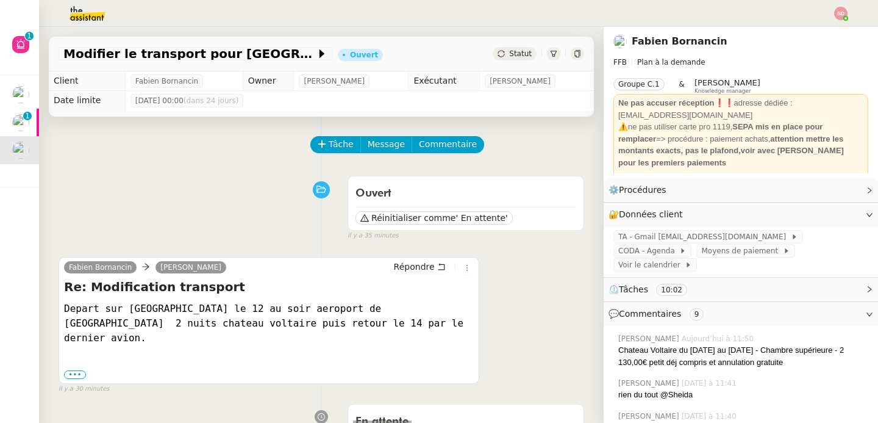
click at [215, 190] on div "Ouvert Réinitialiser comme ' En attente' false il y a 35 minutes" at bounding box center [322, 205] width 526 height 71
click at [329, 138] on span "Tâche" at bounding box center [341, 144] width 25 height 14
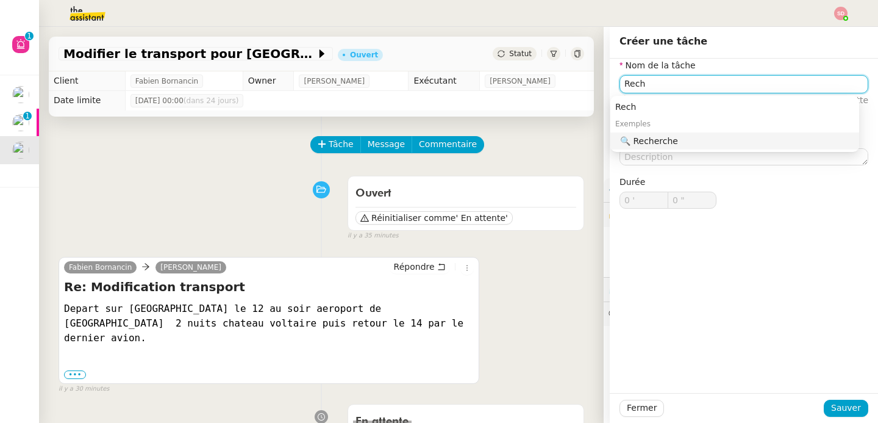
click at [704, 143] on div "🔍 Recherche" at bounding box center [737, 140] width 234 height 11
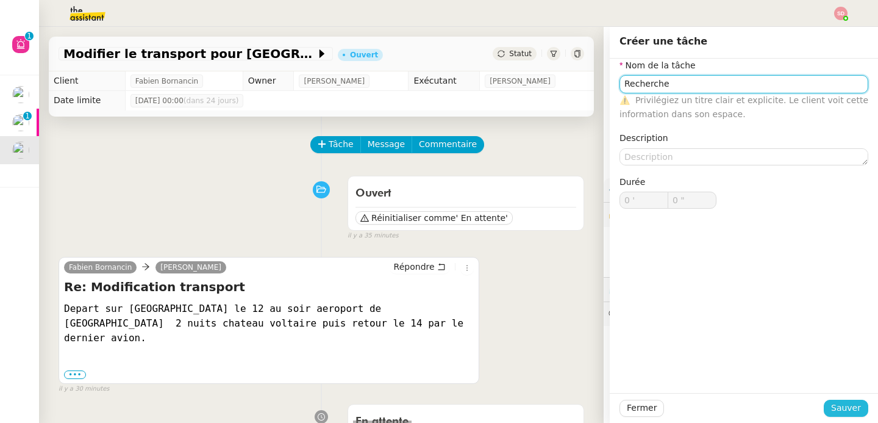
type input "Recherche"
click at [831, 403] on span "Sauver" at bounding box center [846, 408] width 30 height 14
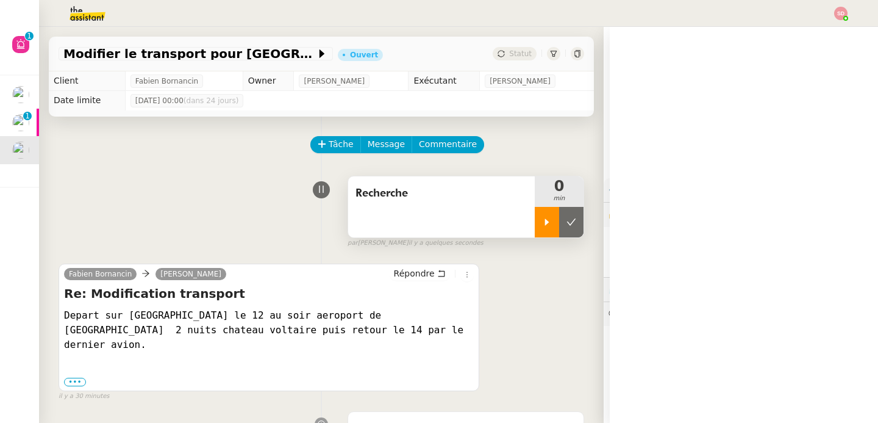
click at [535, 217] on div at bounding box center [547, 222] width 24 height 30
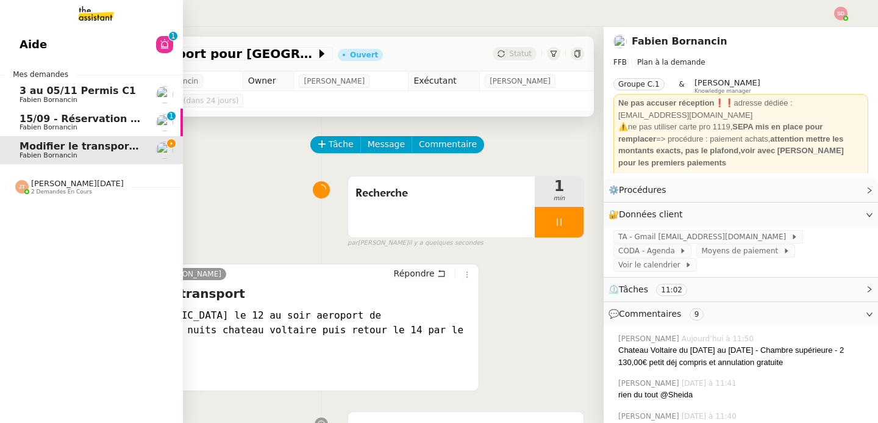
click at [59, 95] on span "3 au 05/11 Permis C1" at bounding box center [78, 91] width 116 height 12
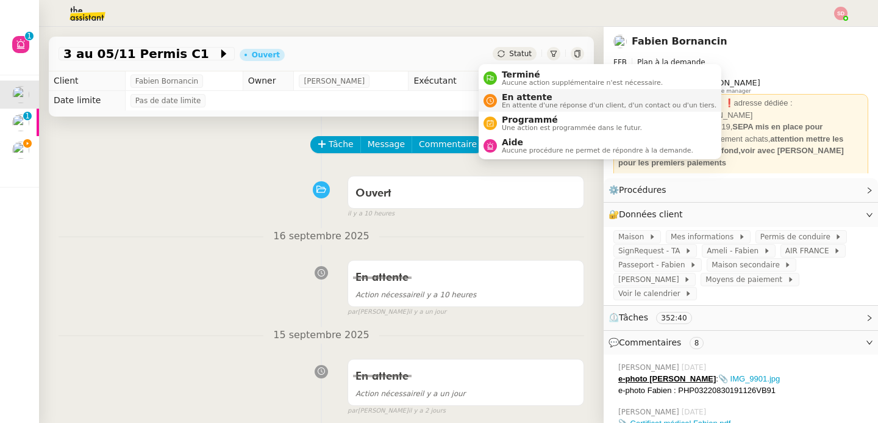
click at [510, 98] on span "En attente" at bounding box center [609, 97] width 215 height 10
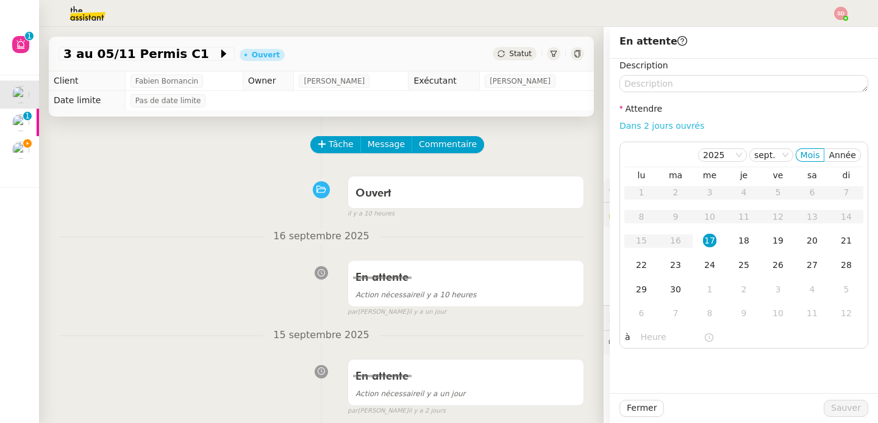
click at [656, 127] on link "Dans 2 jours ouvrés" at bounding box center [662, 126] width 85 height 10
type input "07:00"
click at [737, 245] on div "18" at bounding box center [743, 240] width 13 height 13
click at [837, 406] on span "Sauver" at bounding box center [846, 408] width 30 height 14
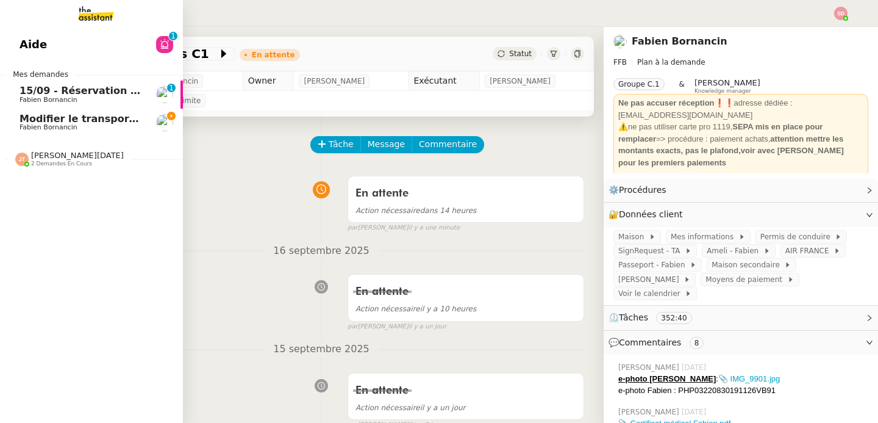
click at [15, 159] on img at bounding box center [21, 158] width 13 height 13
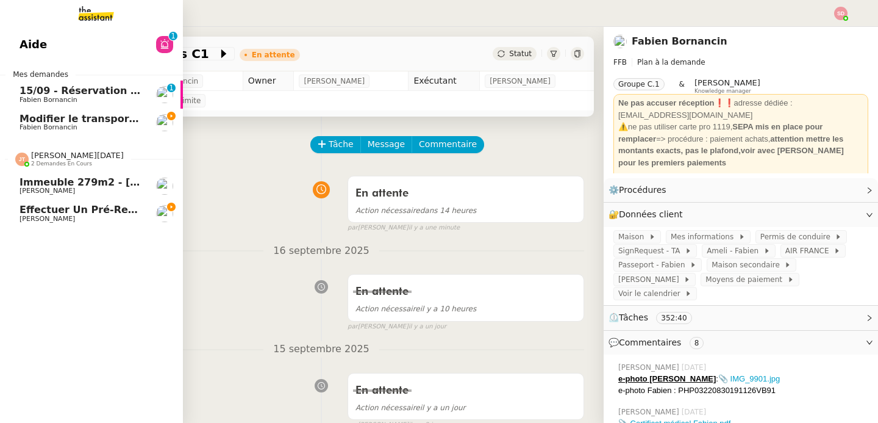
click at [15, 159] on img at bounding box center [21, 158] width 13 height 13
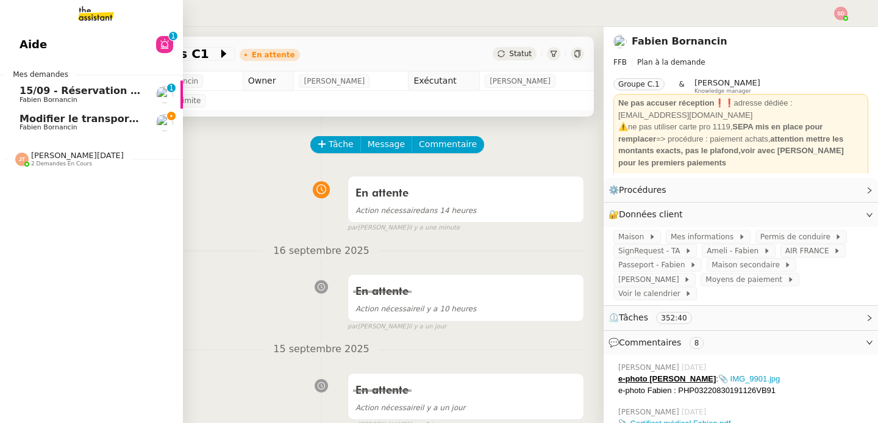
click at [48, 121] on span "Modifier le transport pour [GEOGRAPHIC_DATA]" at bounding box center [150, 119] width 260 height 12
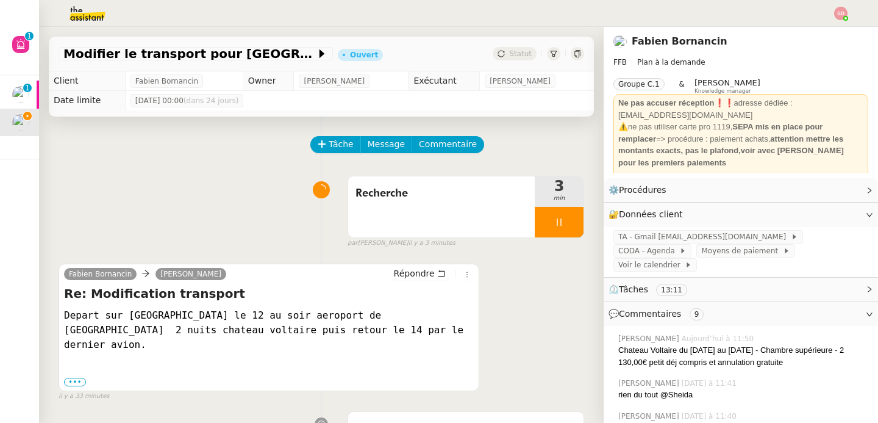
click at [412, 284] on div "[PERSON_NAME] [PERSON_NAME]" at bounding box center [269, 275] width 410 height 18
click at [414, 276] on span "Répondre" at bounding box center [414, 273] width 41 height 12
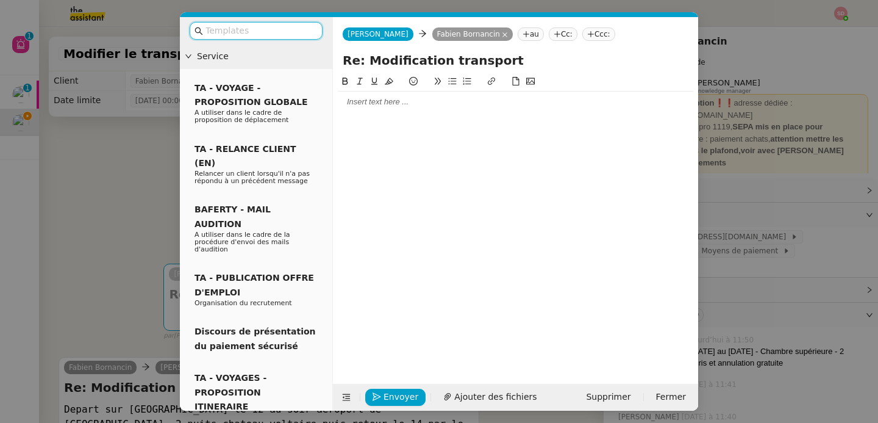
click at [388, 102] on div at bounding box center [516, 101] width 356 height 11
click at [348, 393] on icon at bounding box center [346, 397] width 9 height 9
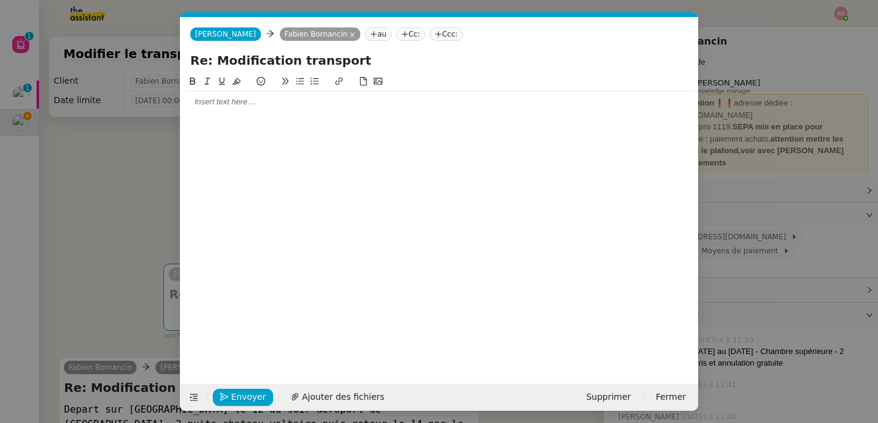
click at [299, 104] on div at bounding box center [439, 101] width 508 height 11
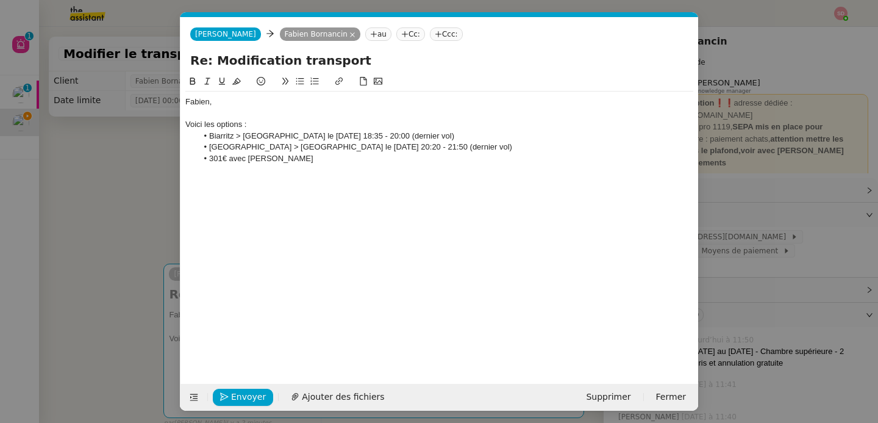
click at [754, 184] on nz-modal-container "Service TA - VOYAGE - PROPOSITION GLOBALE A utiliser dans le cadre de propositi…" at bounding box center [439, 211] width 878 height 423
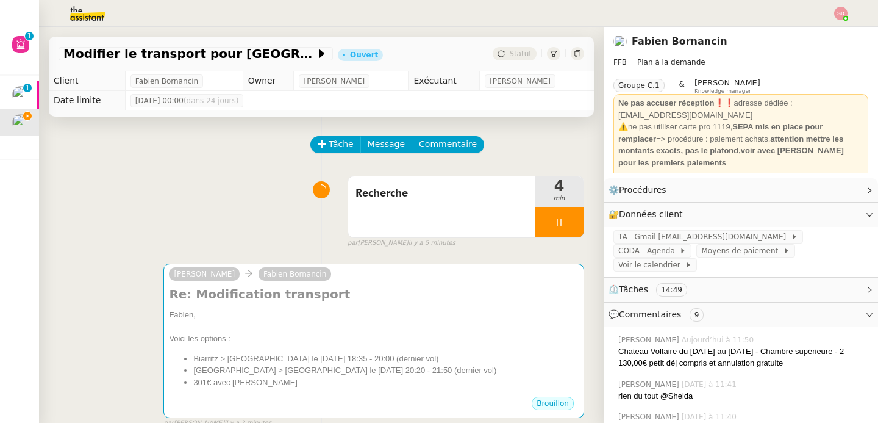
scroll to position [232, 0]
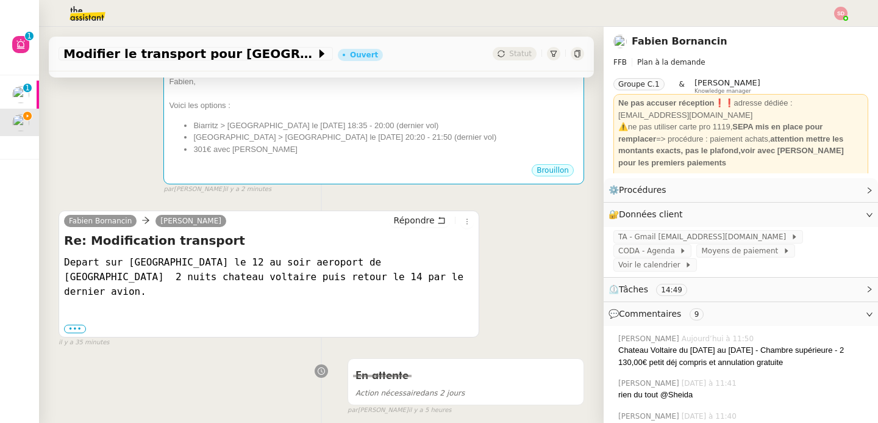
click at [647, 344] on div "Chateau Voltaire du [DATE] au [DATE] - Chambre supérieure - 2 130,00€ petit déj…" at bounding box center [743, 356] width 250 height 24
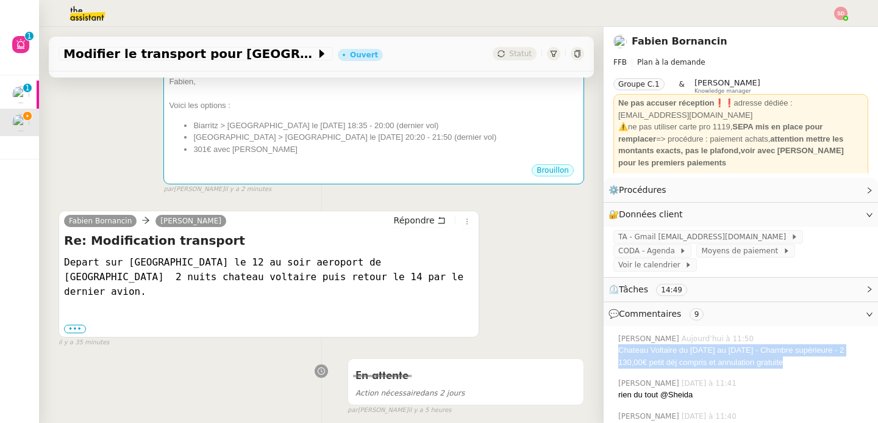
click at [647, 344] on div "Chateau Voltaire du [DATE] au [DATE] - Chambre supérieure - 2 130,00€ petit déj…" at bounding box center [743, 356] width 250 height 24
copy nz-comment "Chateau Voltaire du [DATE] au [DATE] - Chambre supérieure - 2 130,00€ petit déj…"
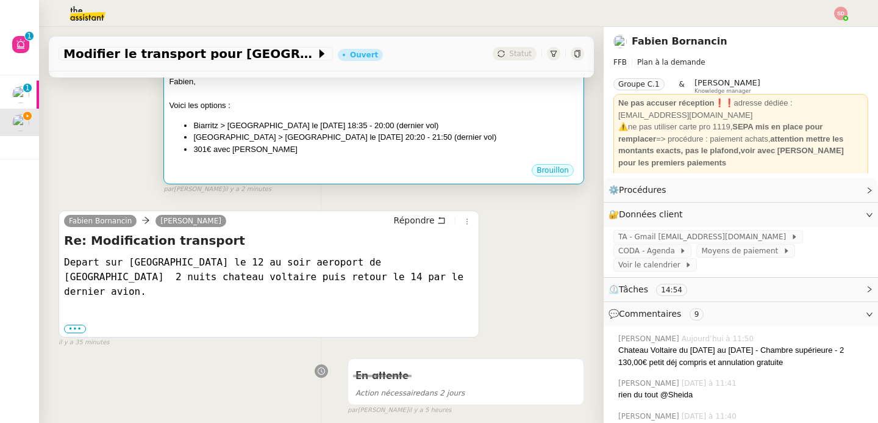
click at [354, 153] on li "301€ avec [PERSON_NAME]" at bounding box center [385, 149] width 385 height 12
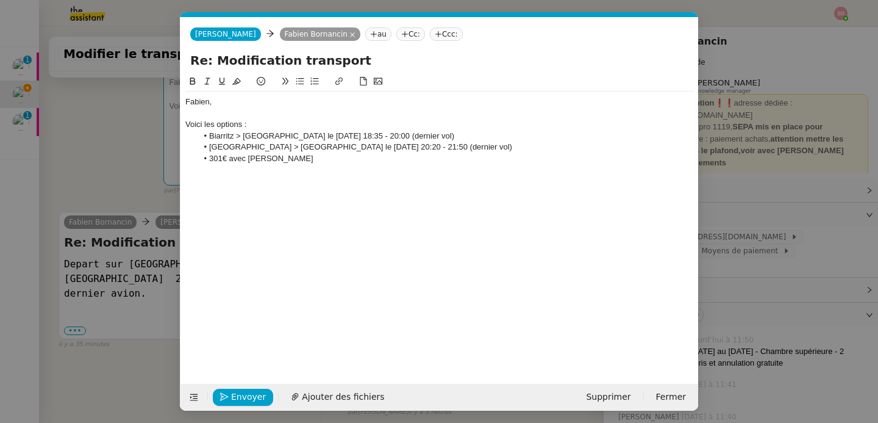
scroll to position [0, 26]
click at [351, 154] on li "301€ avec [PERSON_NAME]" at bounding box center [446, 158] width 496 height 11
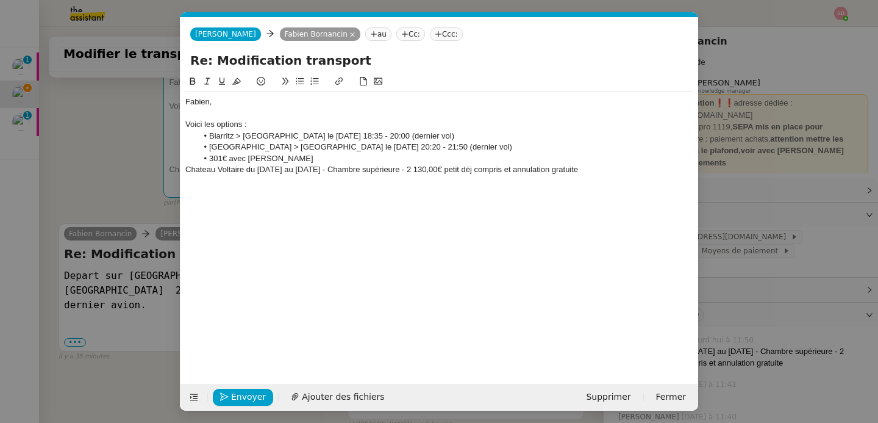
click at [298, 82] on icon at bounding box center [300, 81] width 9 height 9
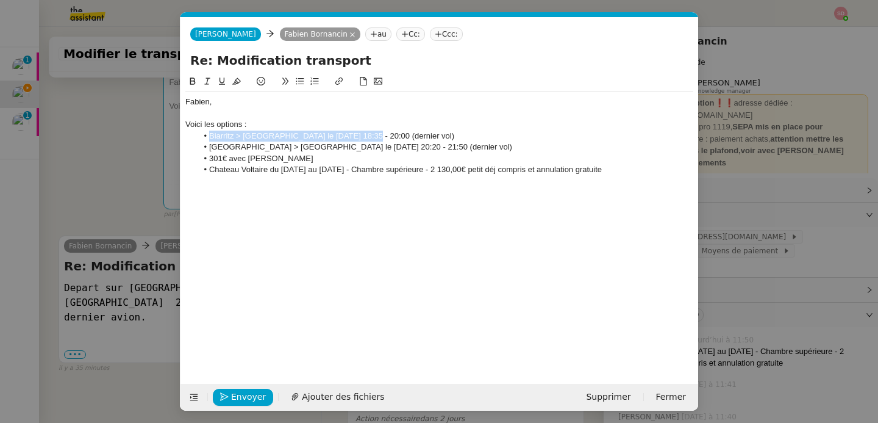
drag, startPoint x: 209, startPoint y: 136, endPoint x: 357, endPoint y: 135, distance: 148.2
click at [357, 135] on li "Biarritz > [GEOGRAPHIC_DATA] le [DATE] 18:35 - 20:00 (dernier vol)" at bounding box center [446, 136] width 496 height 11
click at [194, 74] on button at bounding box center [192, 81] width 15 height 14
drag, startPoint x: 209, startPoint y: 148, endPoint x: 357, endPoint y: 146, distance: 148.2
click at [357, 146] on li "[GEOGRAPHIC_DATA] > [GEOGRAPHIC_DATA] le [DATE] 20:20 - 21:50 (dernier vol)" at bounding box center [446, 146] width 496 height 11
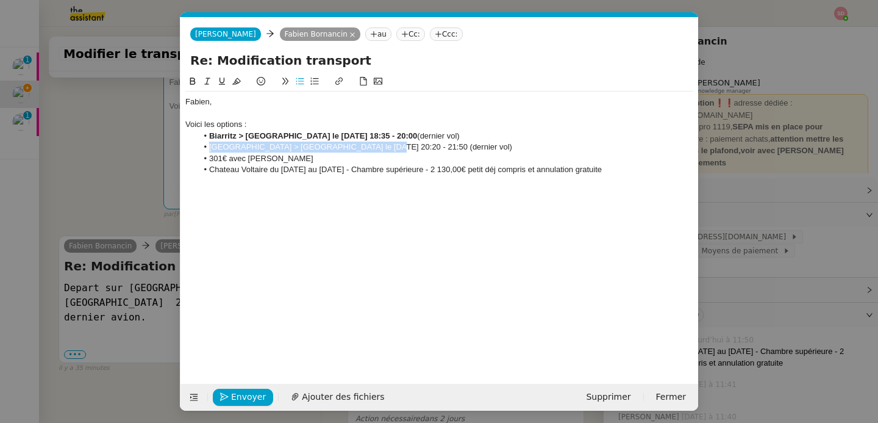
click at [195, 80] on icon at bounding box center [192, 81] width 9 height 9
click at [343, 168] on li "Chateau Voltaire du [DATE] au [DATE] - Chambre supérieure - 2 130,00€ petit déj…" at bounding box center [446, 169] width 496 height 11
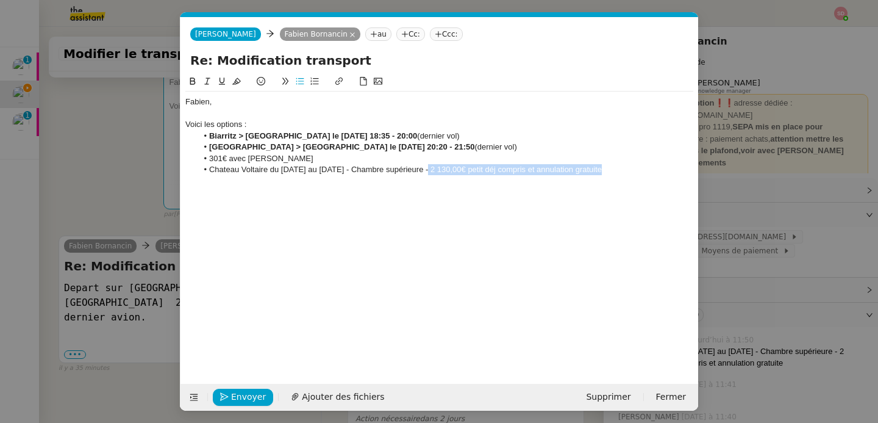
drag, startPoint x: 425, startPoint y: 168, endPoint x: 612, endPoint y: 165, distance: 186.6
click at [612, 165] on li "Chateau Voltaire du [DATE] au [DATE] - Chambre supérieure - 2 130,00€ petit déj…" at bounding box center [446, 169] width 496 height 11
click at [190, 76] on button at bounding box center [192, 81] width 15 height 14
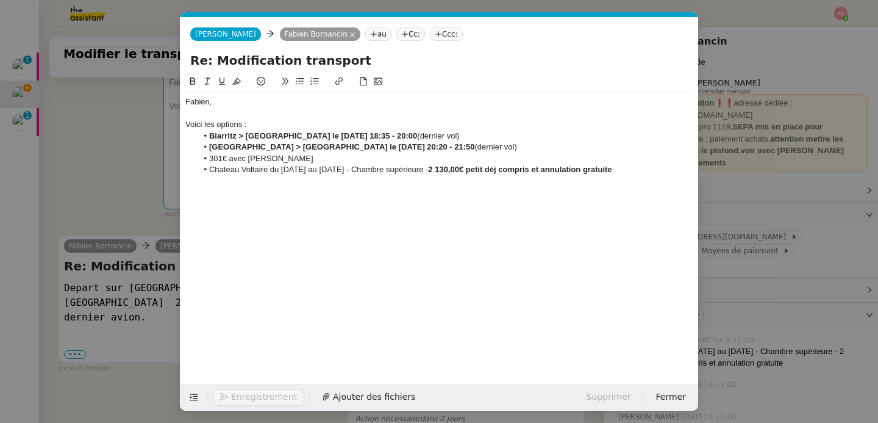
click at [628, 174] on li "Chateau Voltaire du [DATE] au [DATE] - Chambre supérieure - 2 130,00€ petit déj…" at bounding box center [446, 169] width 496 height 11
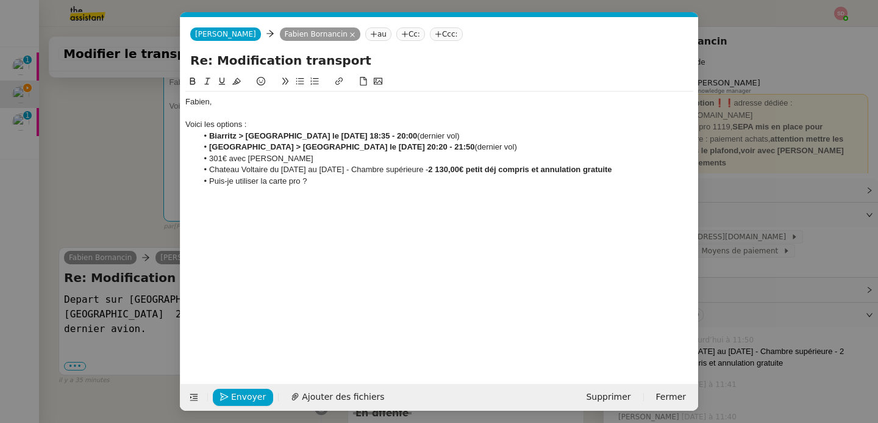
click at [288, 156] on li "301€ avec [PERSON_NAME]" at bounding box center [446, 158] width 496 height 11
click at [368, 181] on li "Puis-je utiliser la carte pro ?" at bounding box center [446, 181] width 496 height 11
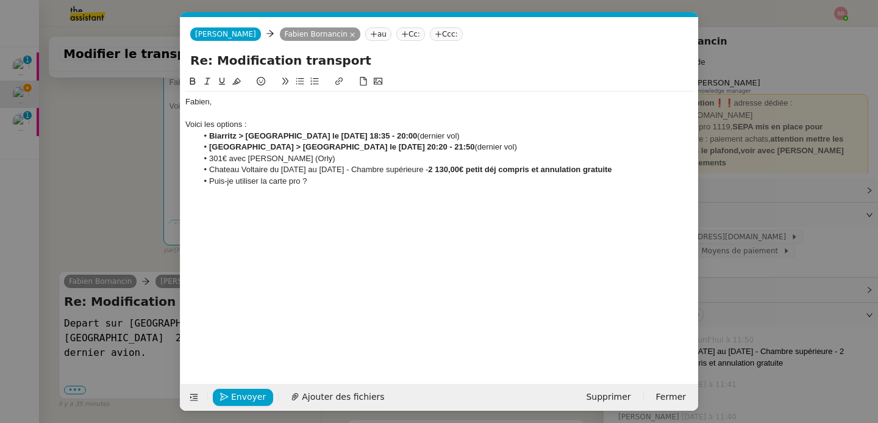
click at [463, 170] on strong "2 130,00€ petit déj compris et annulation gratuite" at bounding box center [520, 169] width 184 height 9
click at [354, 205] on div at bounding box center [439, 203] width 508 height 11
click at [254, 395] on span "Envoyer" at bounding box center [248, 397] width 35 height 14
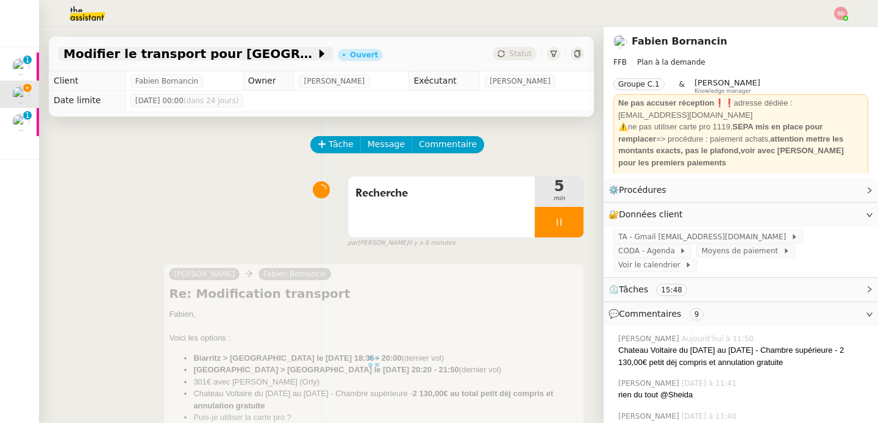
click at [201, 59] on span "Modifier le transport pour [GEOGRAPHIC_DATA]" at bounding box center [189, 54] width 252 height 12
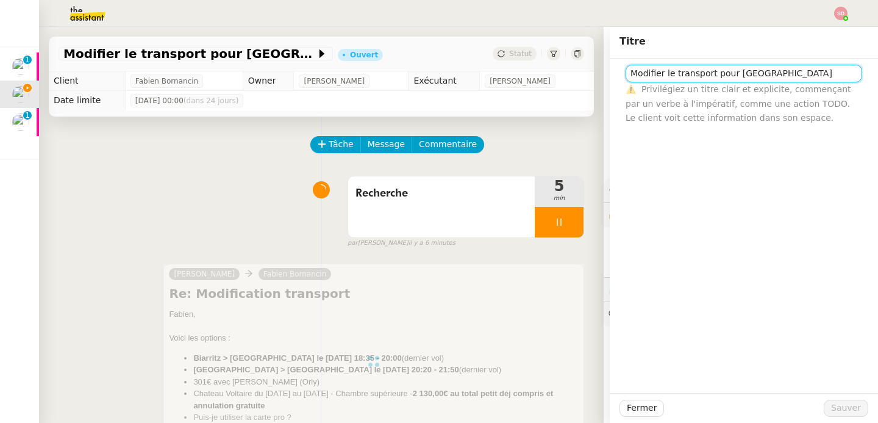
click at [657, 70] on input "Modifier le transport pour [GEOGRAPHIC_DATA]" at bounding box center [744, 74] width 237 height 18
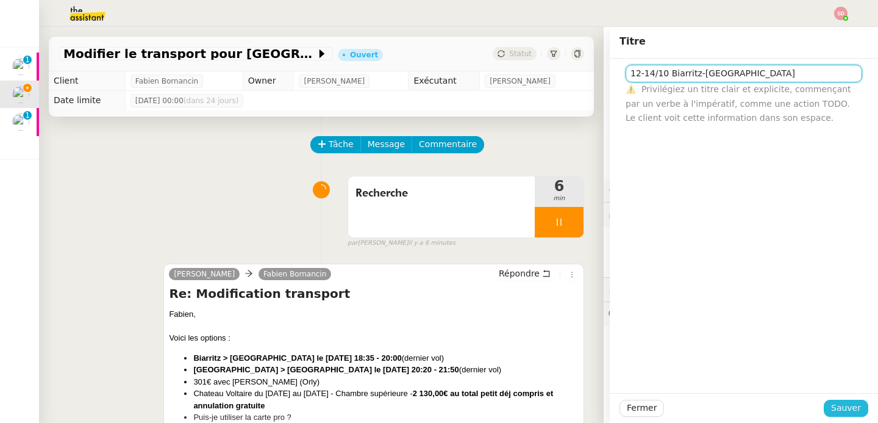
type input "12-14/10 Biarritz-[GEOGRAPHIC_DATA]"
click at [846, 415] on button "Sauver" at bounding box center [846, 407] width 45 height 17
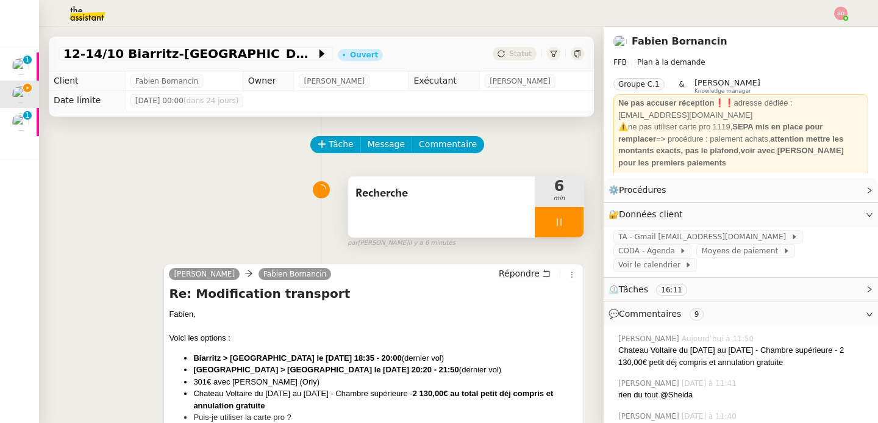
click at [549, 221] on div at bounding box center [559, 222] width 49 height 30
click at [559, 221] on button at bounding box center [571, 222] width 24 height 30
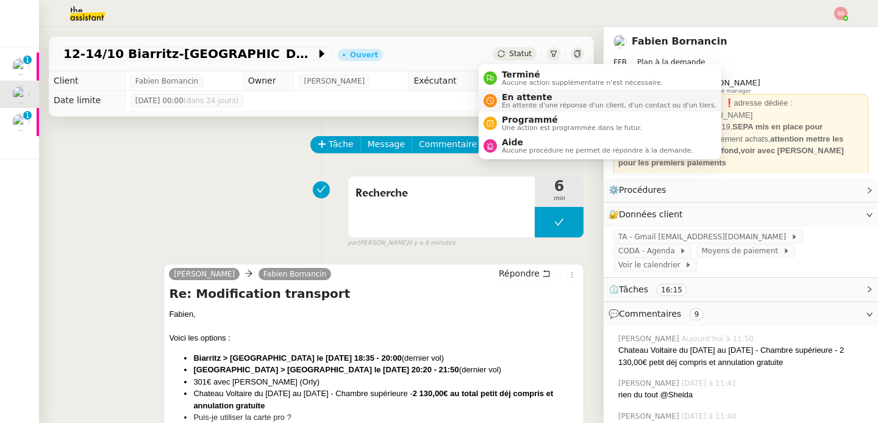
click at [487, 104] on icon at bounding box center [490, 100] width 7 height 7
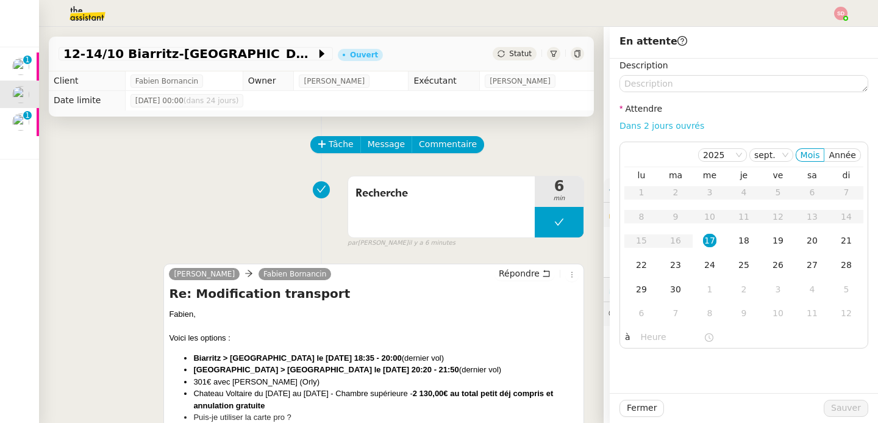
click at [678, 126] on link "Dans 2 jours ouvrés" at bounding box center [662, 126] width 85 height 10
type input "07:00"
click at [824, 402] on button "Sauver" at bounding box center [846, 407] width 45 height 17
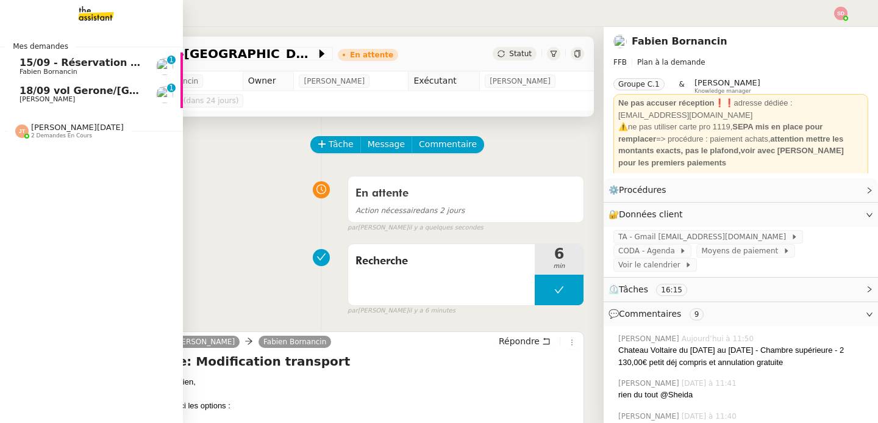
click at [30, 90] on span "18/09 vol Gerone/[GEOGRAPHIC_DATA] à [GEOGRAPHIC_DATA]" at bounding box center [189, 91] width 339 height 12
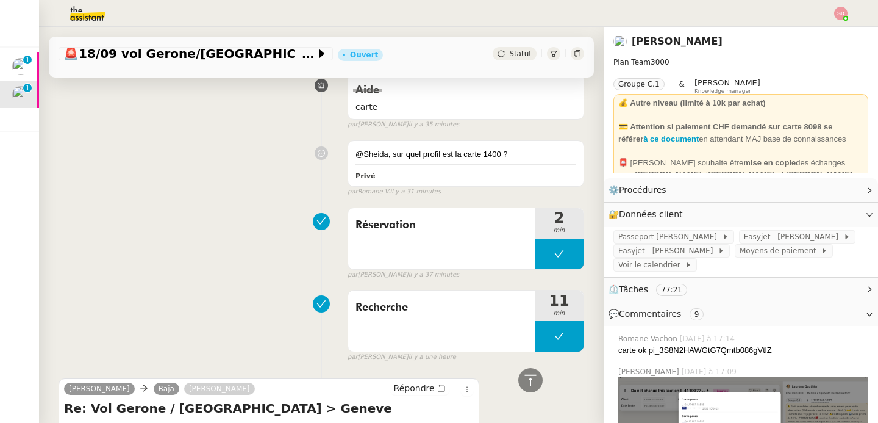
scroll to position [449, 0]
click at [554, 253] on icon at bounding box center [559, 253] width 10 height 10
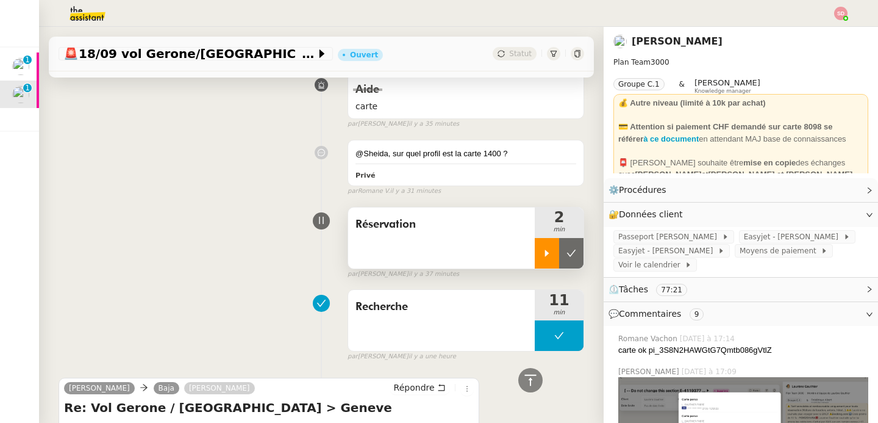
click at [537, 254] on div at bounding box center [547, 253] width 24 height 30
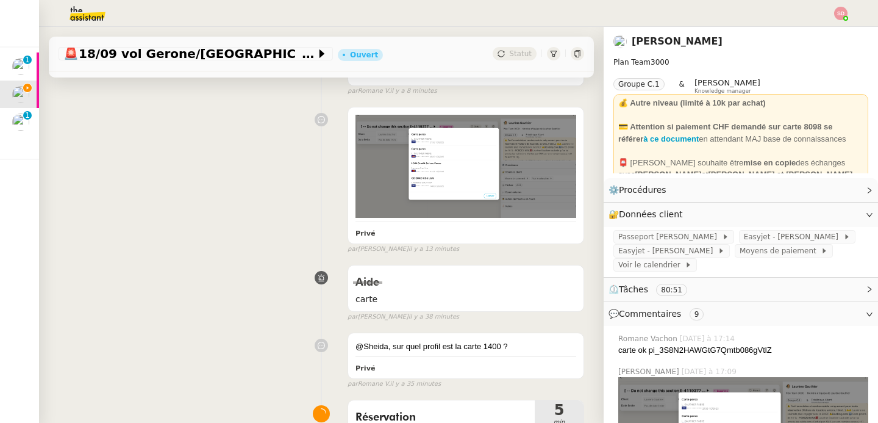
scroll to position [310, 0]
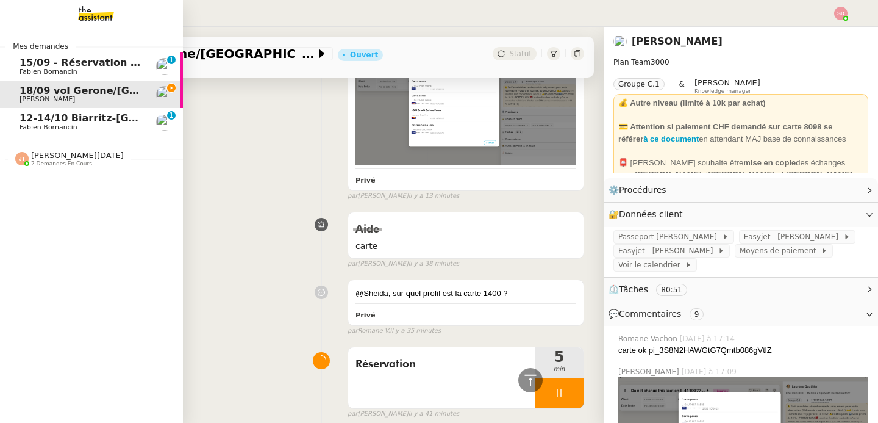
click at [43, 119] on span "12-14/10 Biarritz-[GEOGRAPHIC_DATA]" at bounding box center [125, 118] width 211 height 12
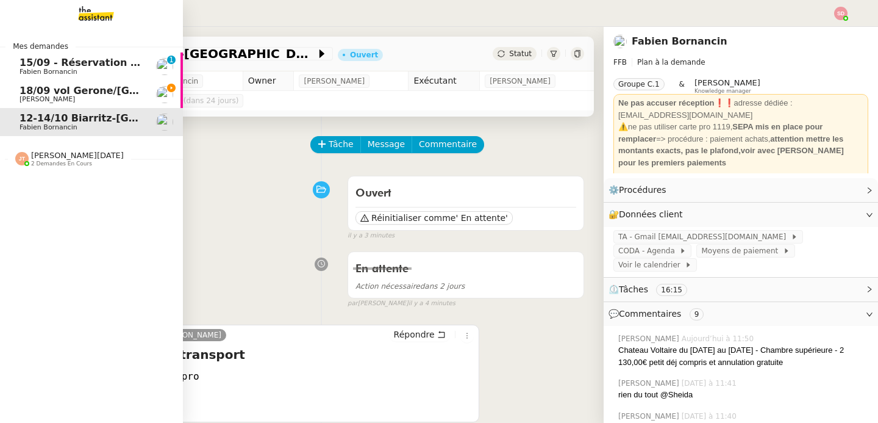
click at [65, 88] on span "18/09 vol Gerone/[GEOGRAPHIC_DATA] à [GEOGRAPHIC_DATA]" at bounding box center [189, 91] width 339 height 12
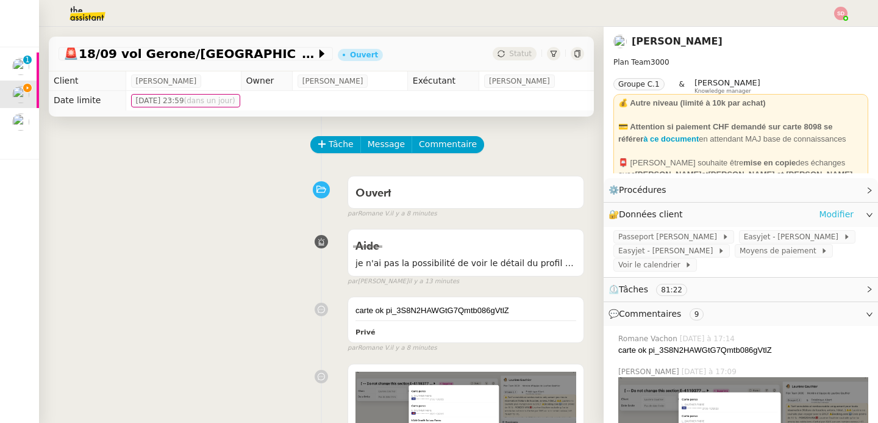
click at [832, 213] on link "Modifier" at bounding box center [836, 214] width 35 height 14
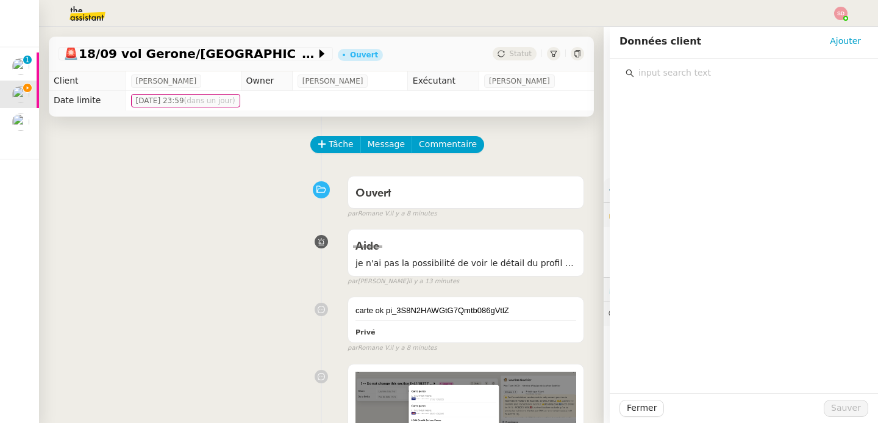
click at [734, 76] on input "text" at bounding box center [748, 73] width 228 height 16
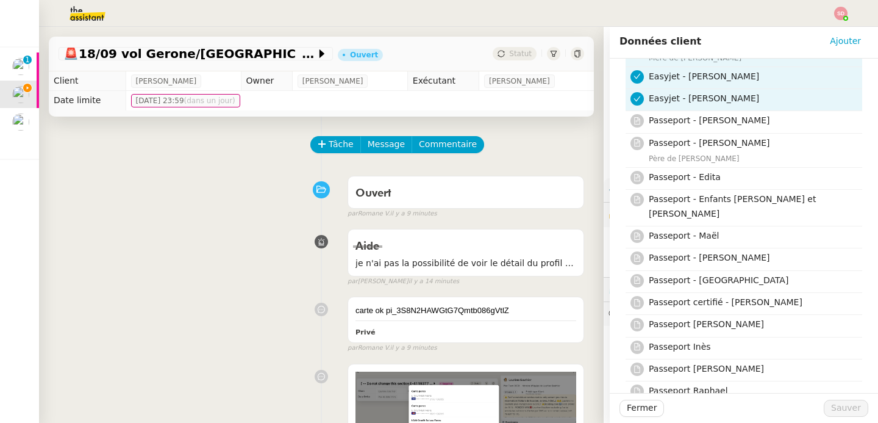
scroll to position [75, 0]
type input "passep"
click at [730, 297] on div "Passeport certifié - [PERSON_NAME]" at bounding box center [752, 303] width 206 height 16
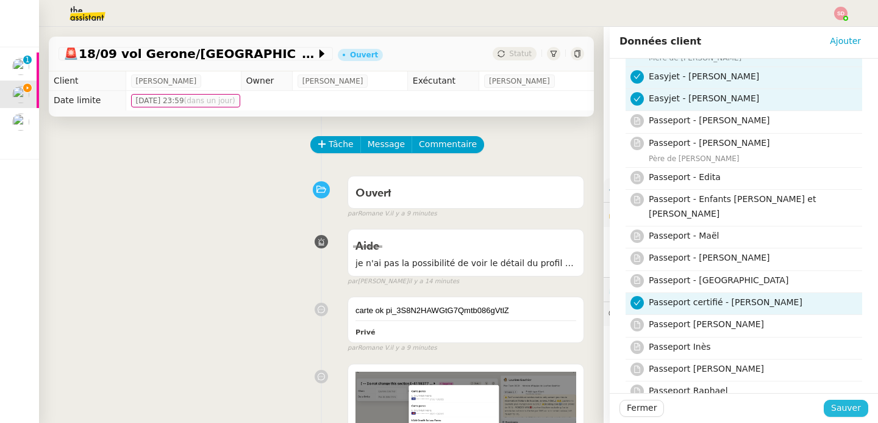
click at [834, 412] on span "Sauver" at bounding box center [846, 408] width 30 height 14
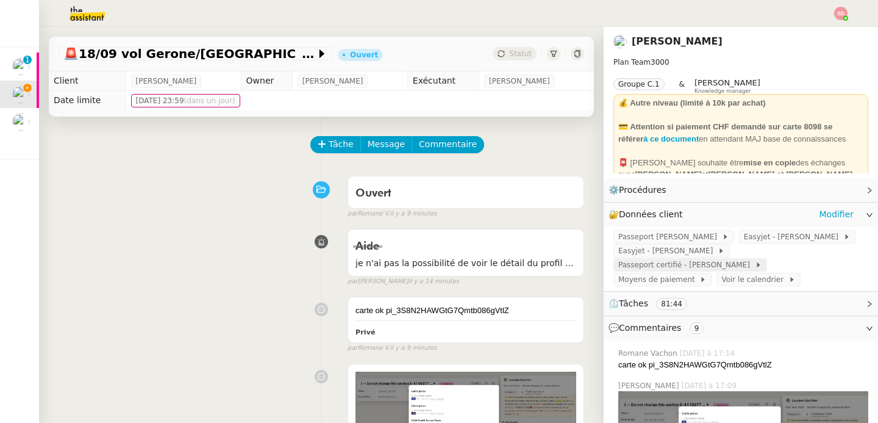
click at [755, 259] on span "Passeport certifié - [PERSON_NAME]" at bounding box center [686, 265] width 137 height 12
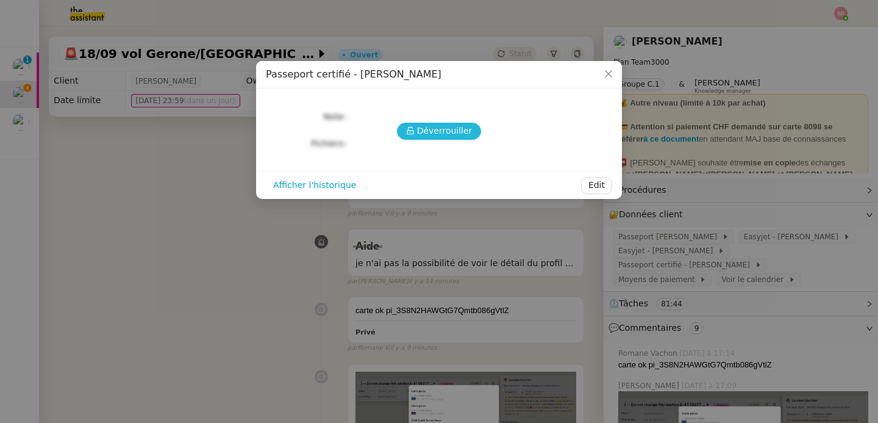
click at [435, 130] on span "Déverrouiller" at bounding box center [444, 131] width 55 height 14
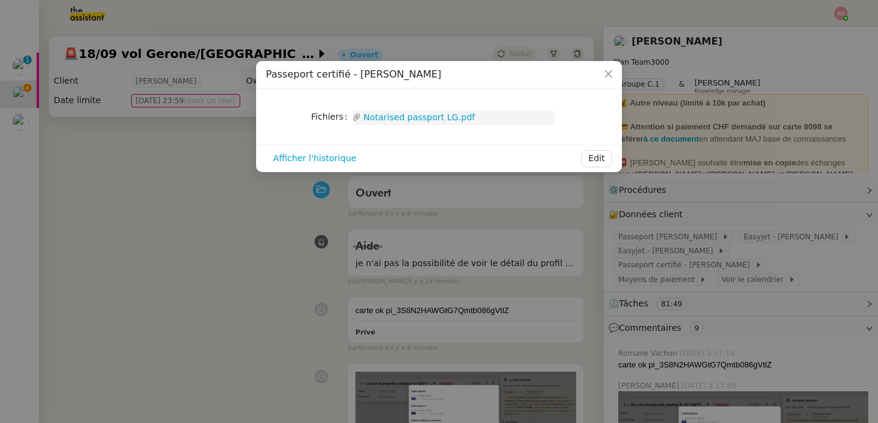
click at [397, 119] on link "Notarised passport LG.pdf" at bounding box center [457, 117] width 193 height 14
click at [673, 141] on nz-modal-container "Passeport certifié - [PERSON_NAME] Fichiers Upload Notarised passport LG.pdf Af…" at bounding box center [439, 211] width 878 height 423
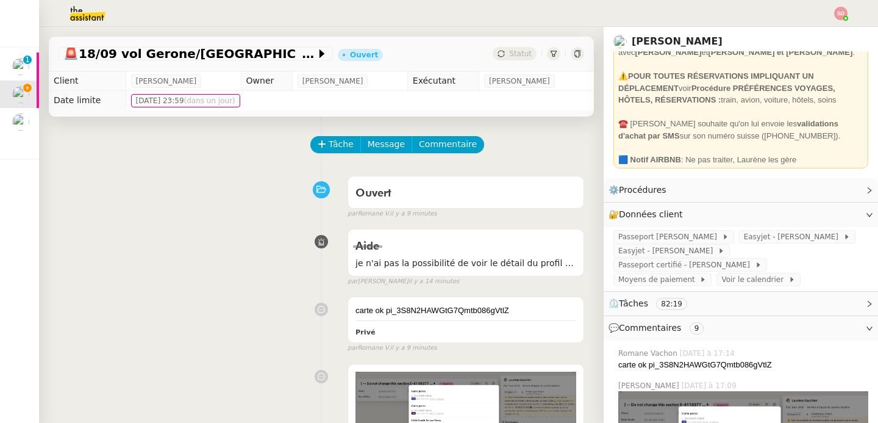
scroll to position [123, 0]
drag, startPoint x: 771, startPoint y: 135, endPoint x: 818, endPoint y: 135, distance: 46.3
click at [818, 135] on div "☎️ [PERSON_NAME] souhaite qu'on lui envoie les validations d'achat par SMS sur …" at bounding box center [740, 128] width 245 height 24
copy div "79 827 72 17"
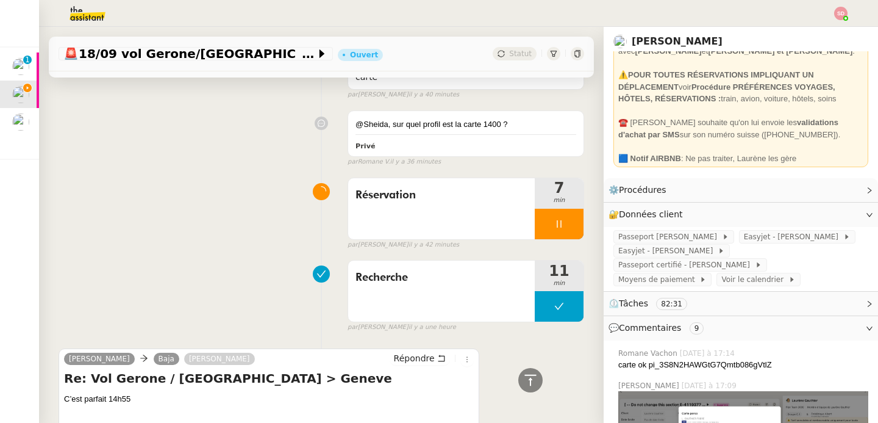
scroll to position [565, 0]
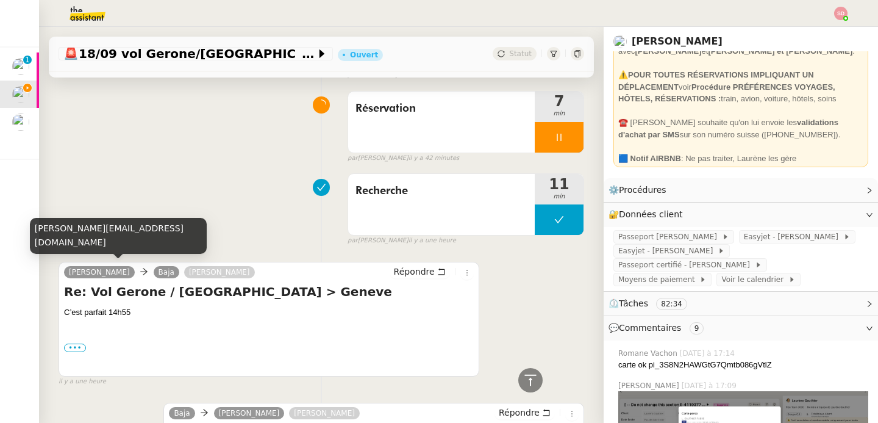
click at [121, 249] on div "[PERSON_NAME][EMAIL_ADDRESS][DOMAIN_NAME]" at bounding box center [118, 236] width 177 height 36
copy div "[PERSON_NAME][EMAIL_ADDRESS][DOMAIN_NAME]"
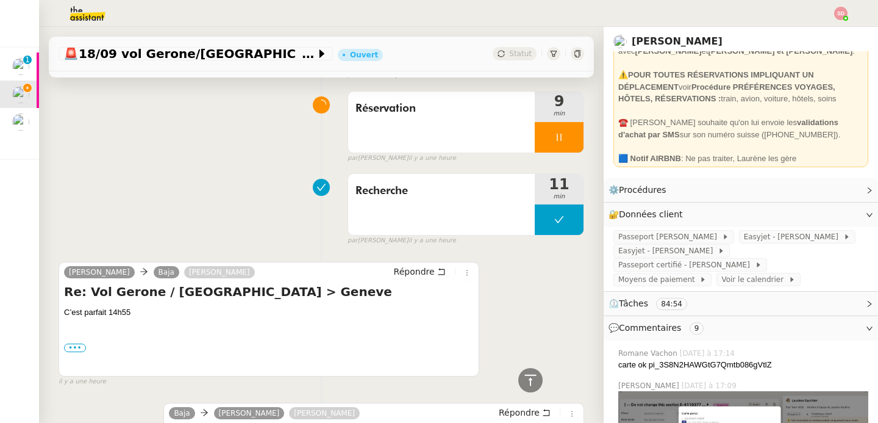
drag, startPoint x: 773, startPoint y: 135, endPoint x: 818, endPoint y: 136, distance: 45.1
click at [818, 136] on div "☎️ [PERSON_NAME] souhaite qu'on lui envoie les validations d'achat par SMS sur …" at bounding box center [740, 128] width 245 height 24
copy div "79 827 72 17"
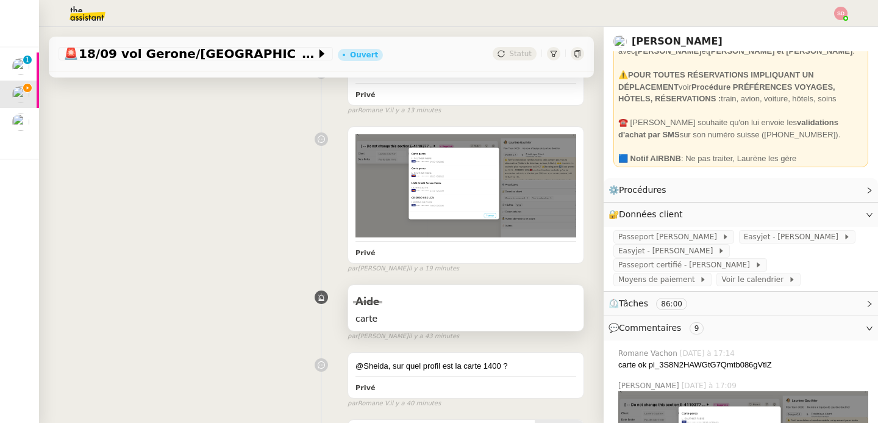
scroll to position [348, 0]
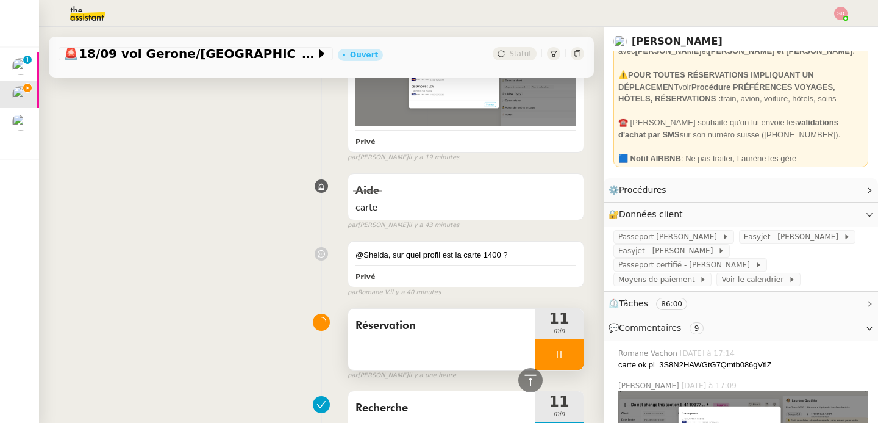
click at [553, 353] on div at bounding box center [559, 354] width 49 height 30
click at [567, 353] on icon at bounding box center [572, 354] width 10 height 10
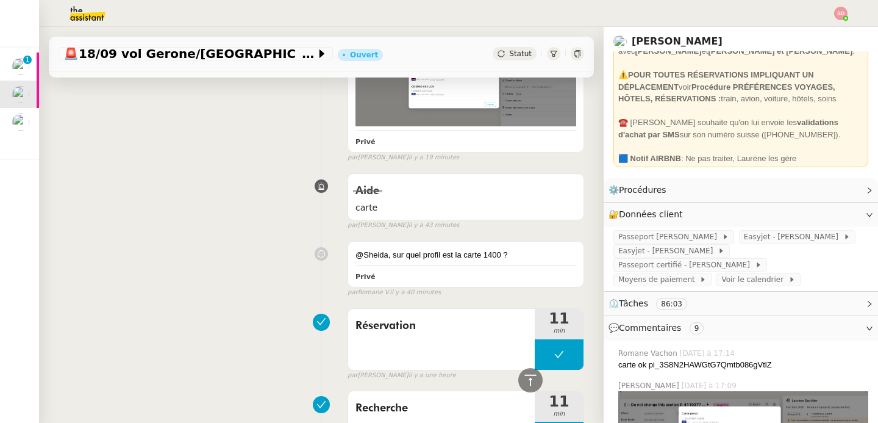
scroll to position [0, 0]
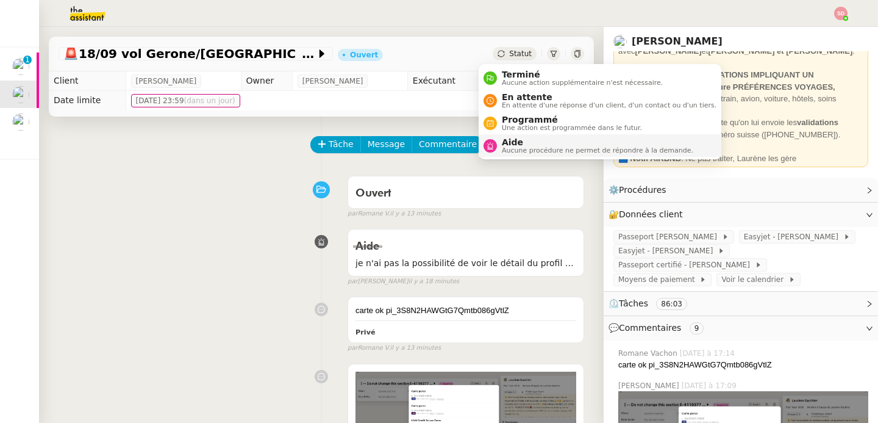
click at [519, 142] on span "Aide" at bounding box center [597, 142] width 191 height 10
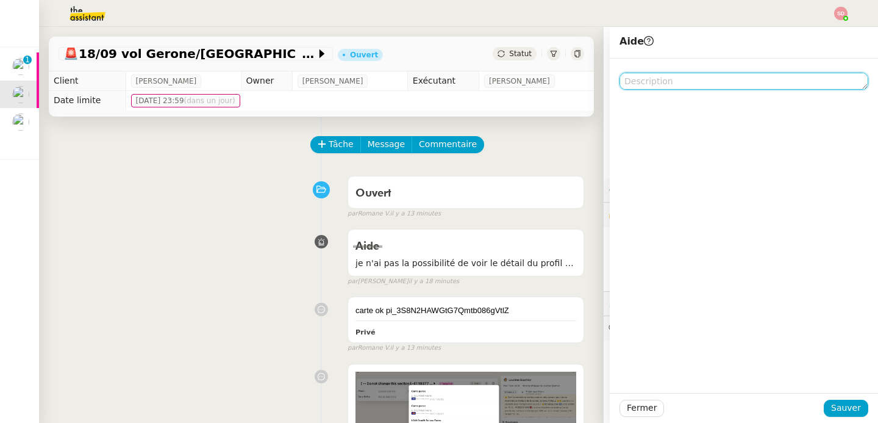
click at [674, 81] on textarea at bounding box center [744, 81] width 249 height 17
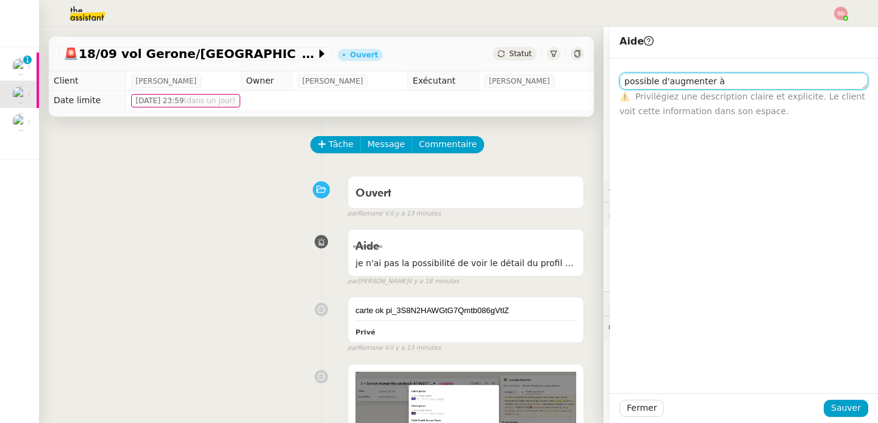
paste textarea "23,55 €"
type textarea "possible d'augmenter à 23,55 € svp?"
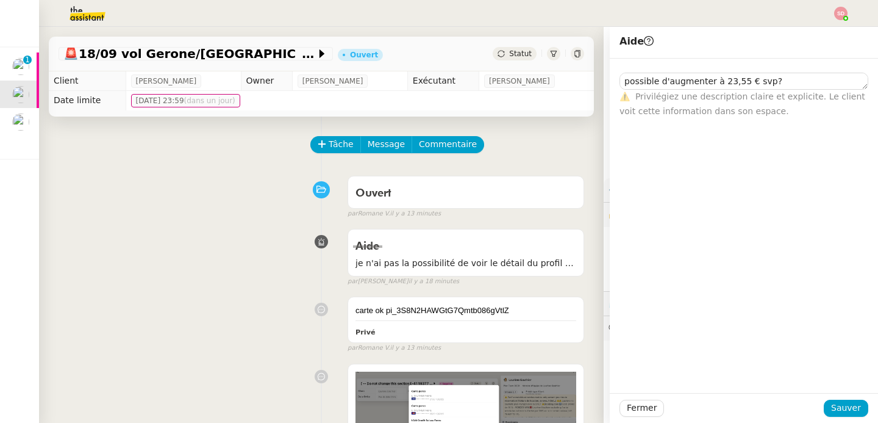
click at [839, 419] on div "Fermer Sauver" at bounding box center [744, 408] width 268 height 30
click at [841, 411] on span "Sauver" at bounding box center [846, 408] width 30 height 14
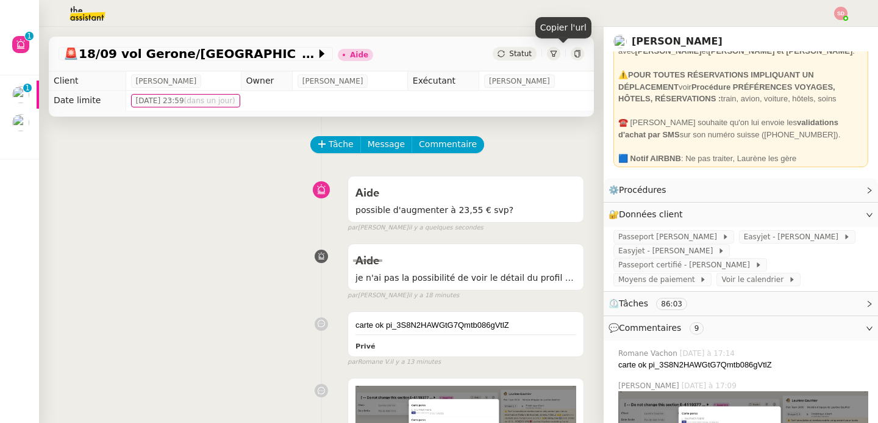
click at [574, 54] on icon at bounding box center [577, 53] width 7 height 7
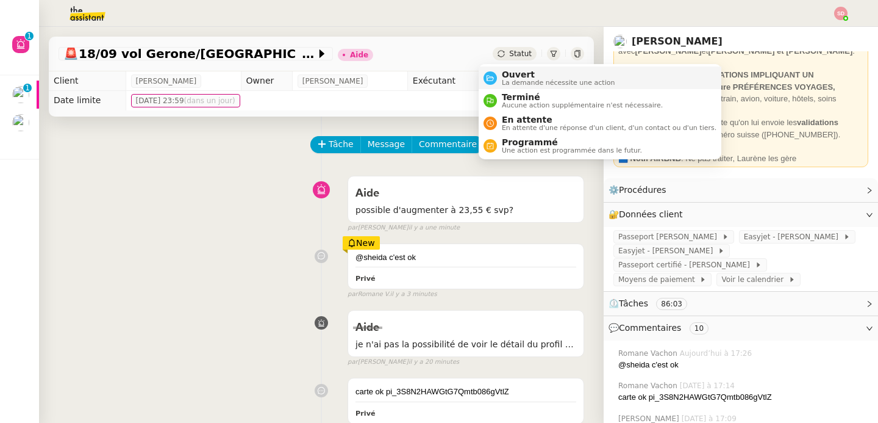
click at [507, 73] on span "Ouvert" at bounding box center [558, 75] width 113 height 10
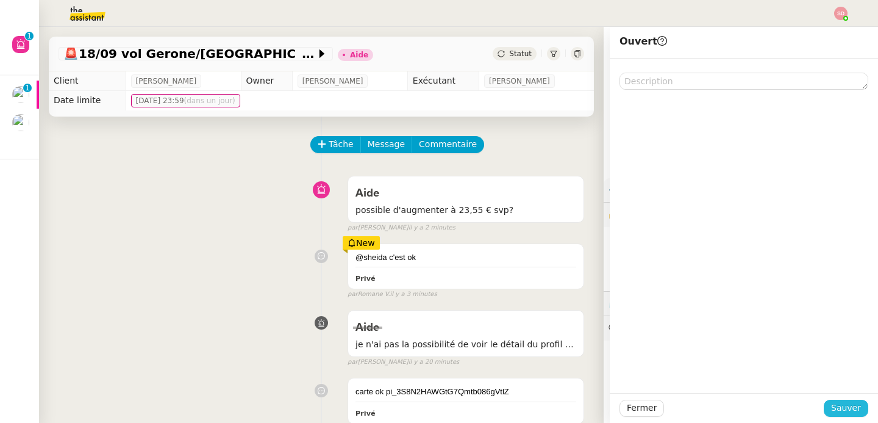
click at [845, 415] on span "Sauver" at bounding box center [846, 408] width 30 height 14
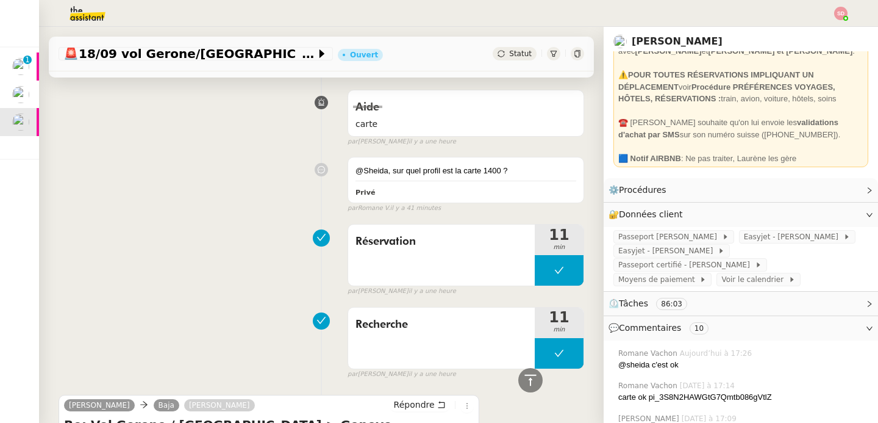
scroll to position [627, 0]
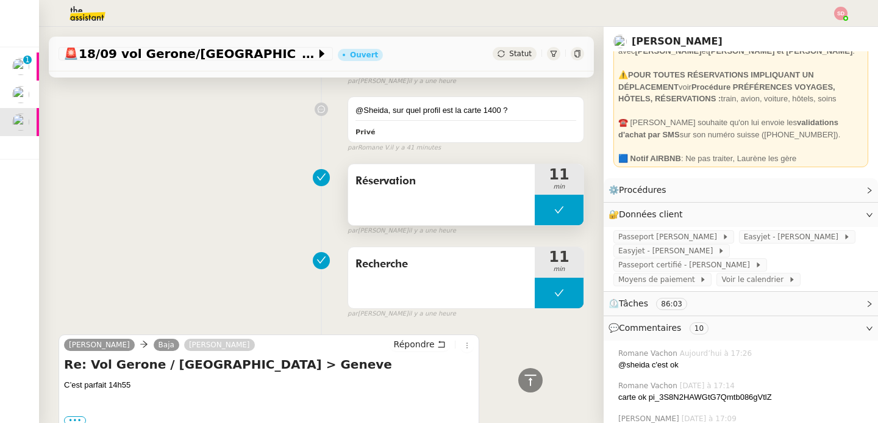
click at [535, 208] on button at bounding box center [559, 210] width 49 height 30
click at [535, 208] on div at bounding box center [547, 210] width 24 height 30
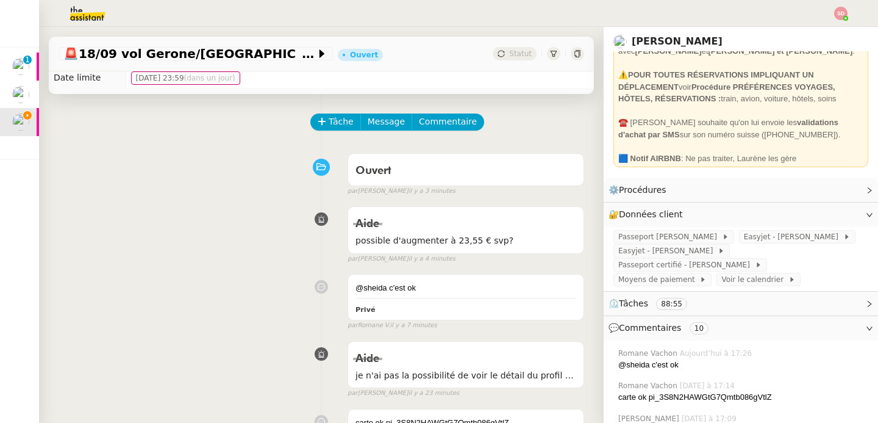
scroll to position [0, 0]
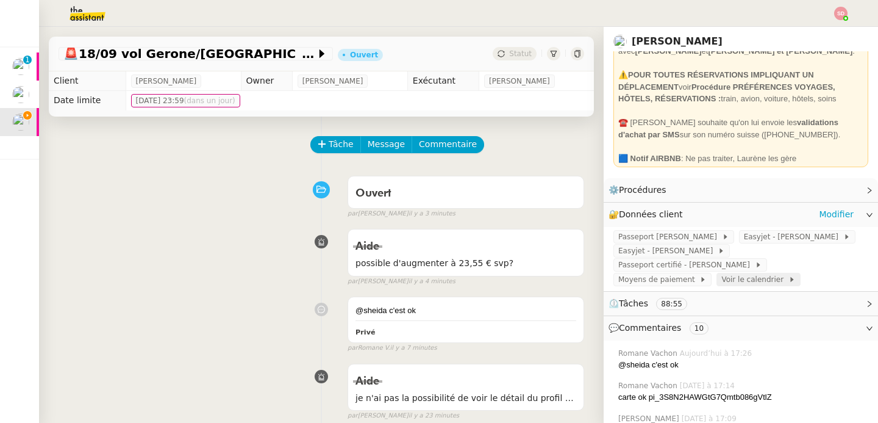
click at [727, 273] on span "Voir le calendrier" at bounding box center [754, 279] width 66 height 12
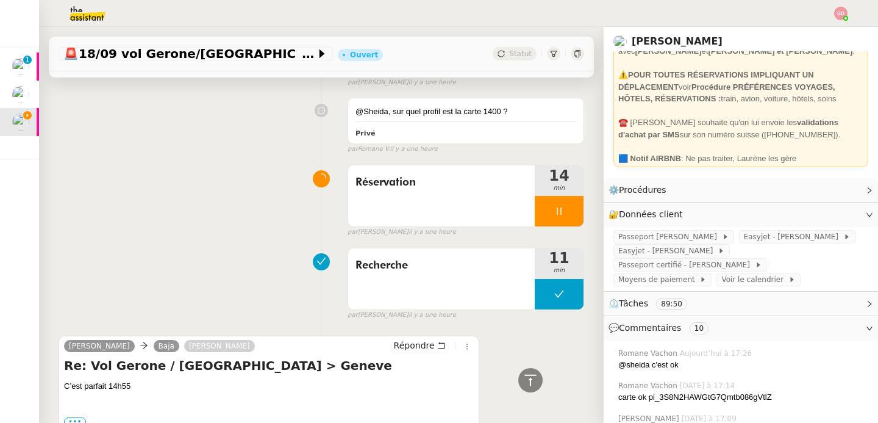
scroll to position [649, 0]
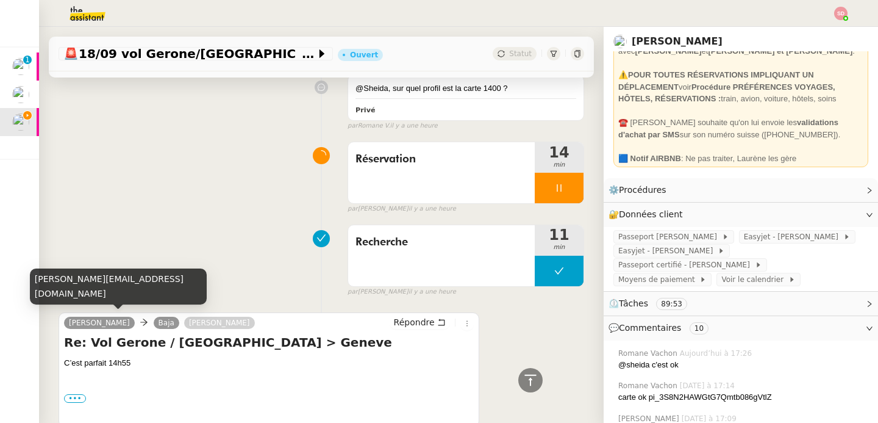
click at [106, 295] on div "[PERSON_NAME][EMAIL_ADDRESS][DOMAIN_NAME]" at bounding box center [118, 286] width 177 height 36
copy div "[PERSON_NAME][EMAIL_ADDRESS][DOMAIN_NAME]"
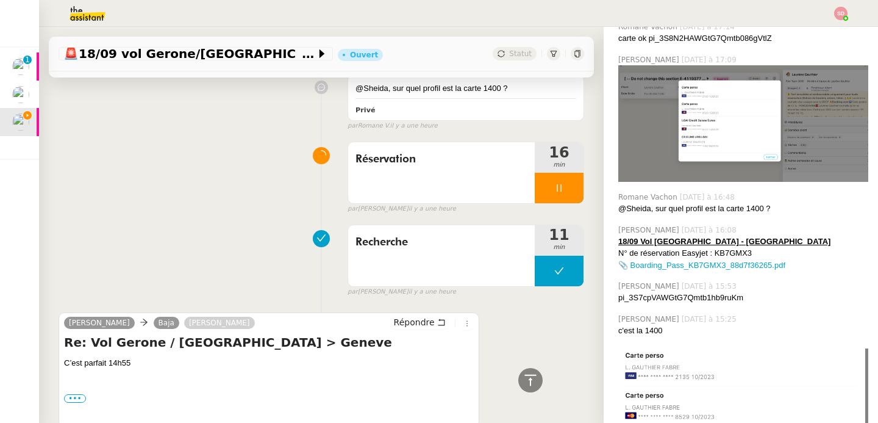
scroll to position [378, 0]
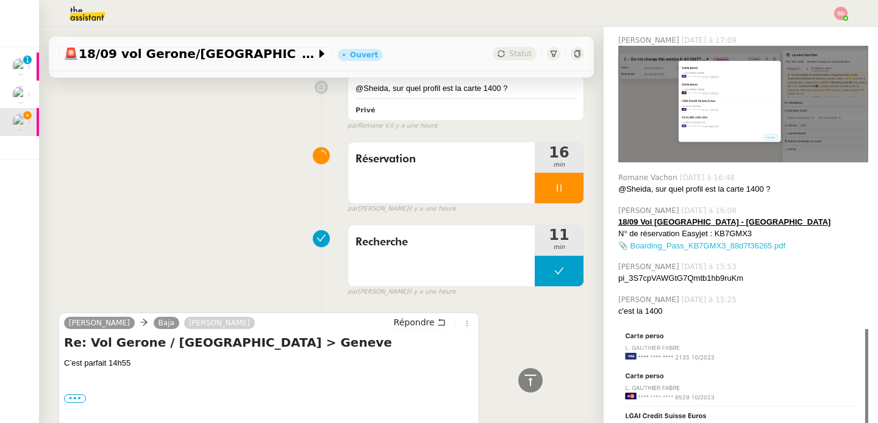
click at [722, 241] on link "📎 Boarding_Pass_KB7GMX3_88d7f36265.pdf" at bounding box center [701, 245] width 167 height 9
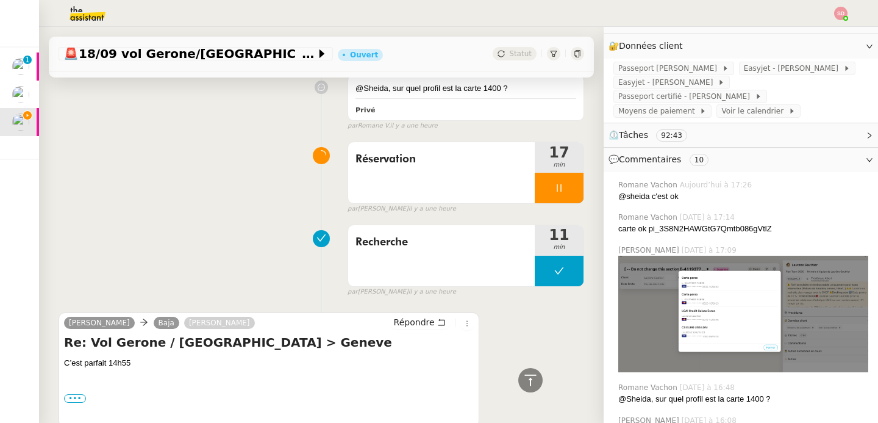
scroll to position [116, 0]
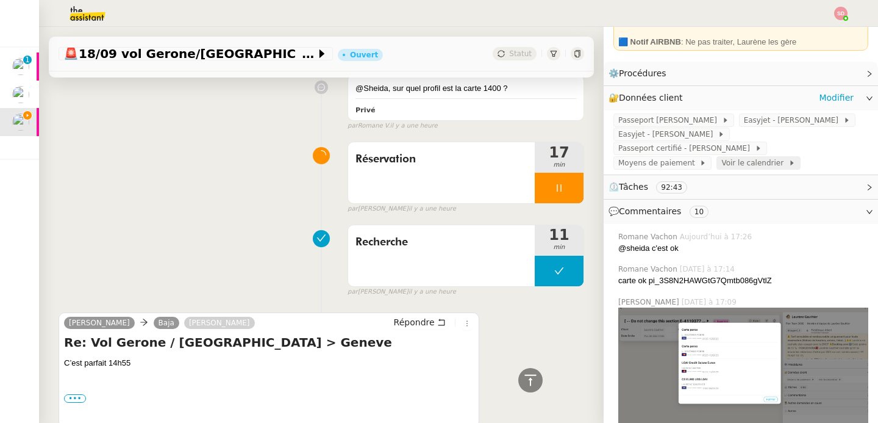
click at [751, 157] on span "Voir le calendrier" at bounding box center [754, 163] width 66 height 12
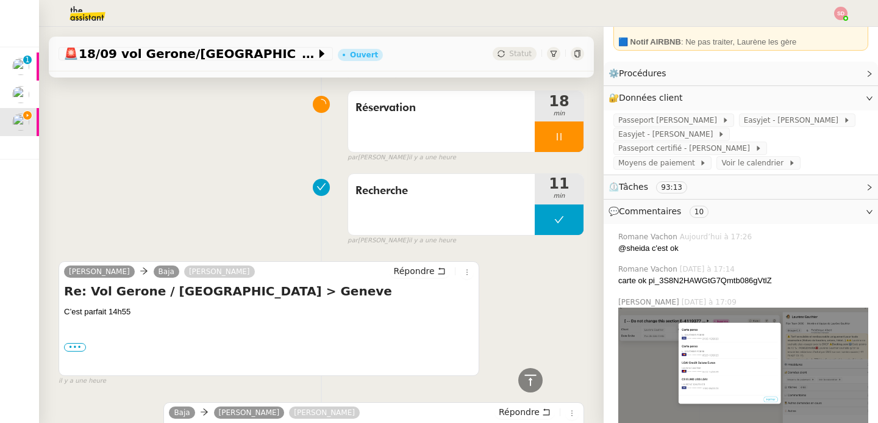
scroll to position [734, 0]
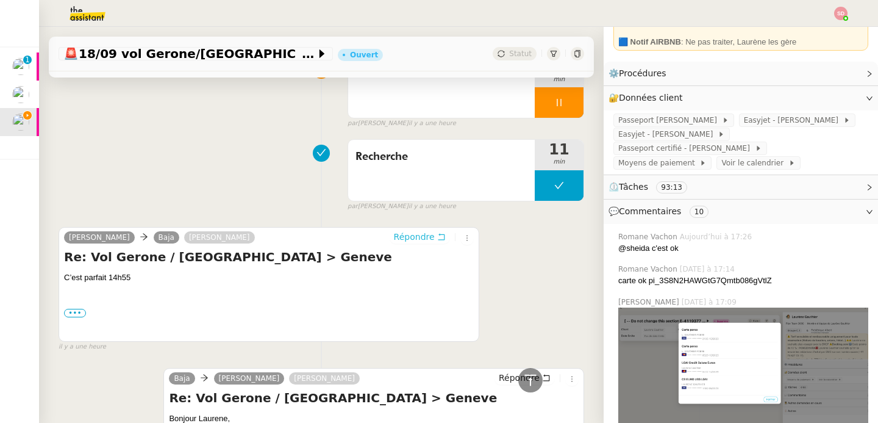
click at [407, 234] on span "Répondre" at bounding box center [414, 237] width 41 height 12
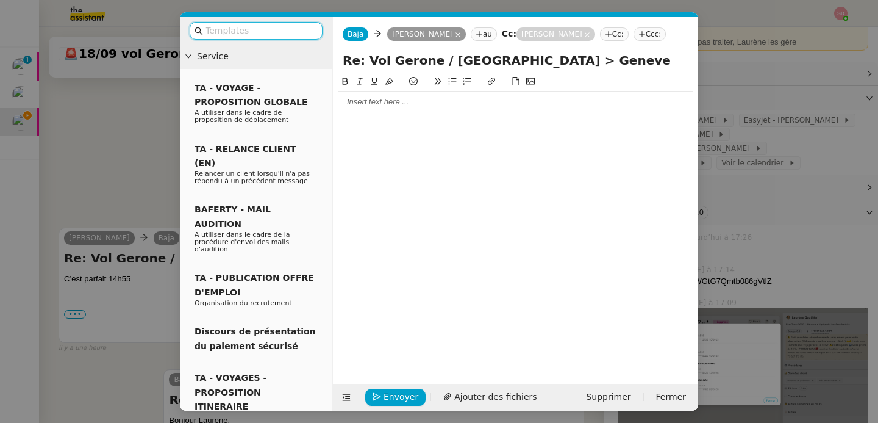
scroll to position [827, 0]
click at [390, 109] on div at bounding box center [516, 101] width 356 height 21
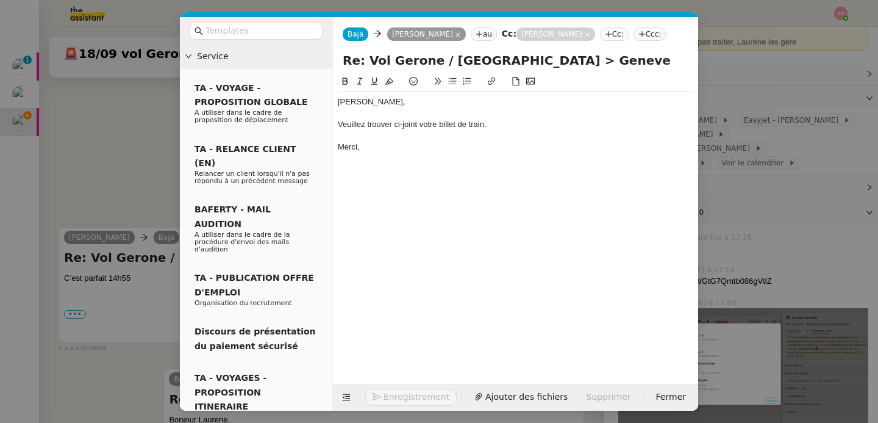
scroll to position [887, 0]
click at [476, 389] on button "Ajouter des fichiers" at bounding box center [490, 396] width 108 height 17
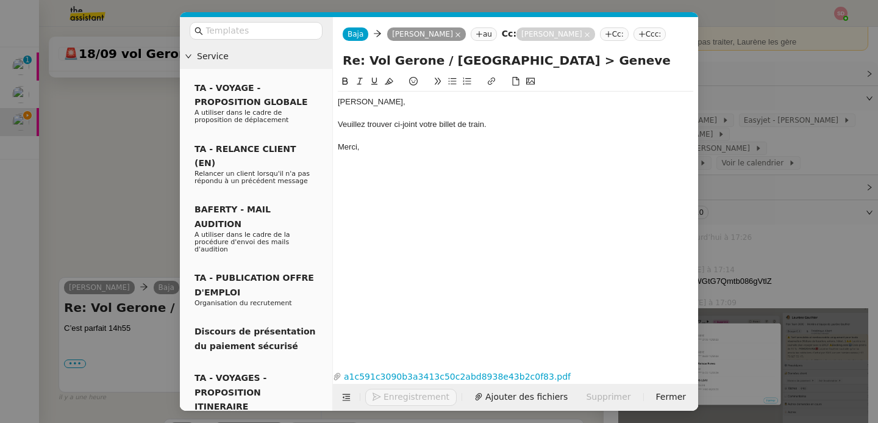
scroll to position [937, 0]
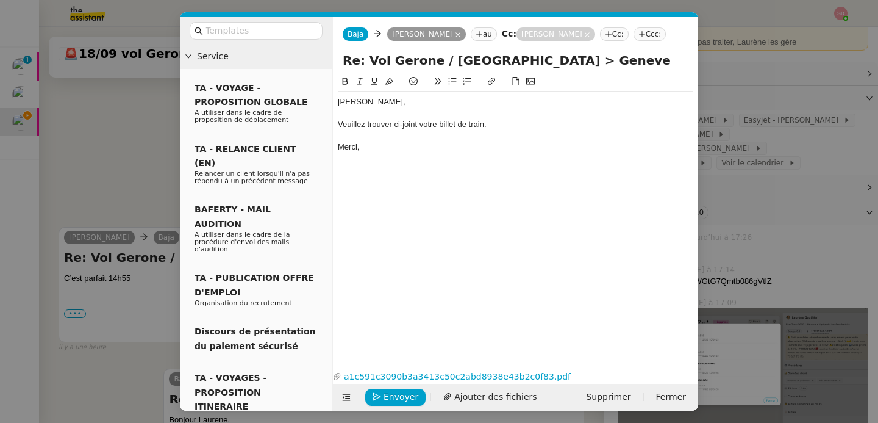
click at [81, 142] on nz-modal-container "Service TA - VOYAGE - PROPOSITION GLOBALE A utiliser dans le cadre de propositi…" at bounding box center [439, 211] width 878 height 423
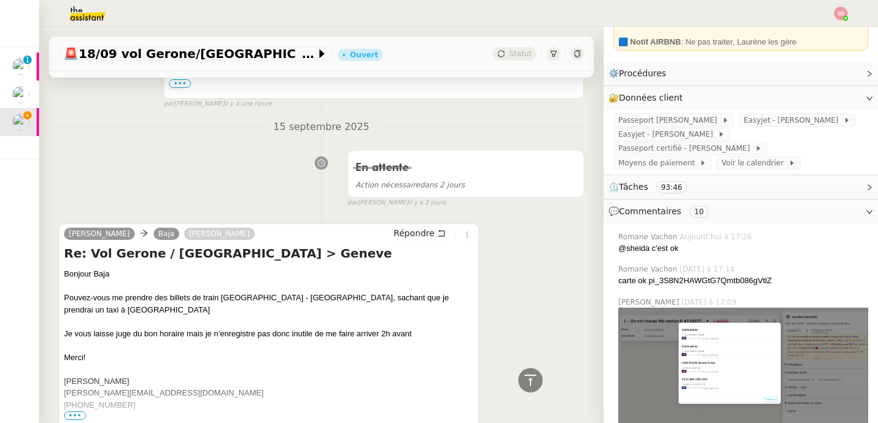
scroll to position [1425, 0]
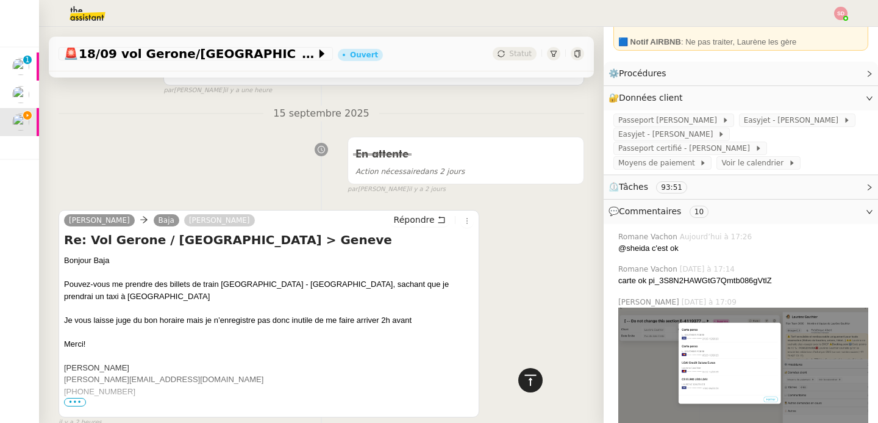
click at [524, 382] on icon at bounding box center [530, 379] width 12 height 11
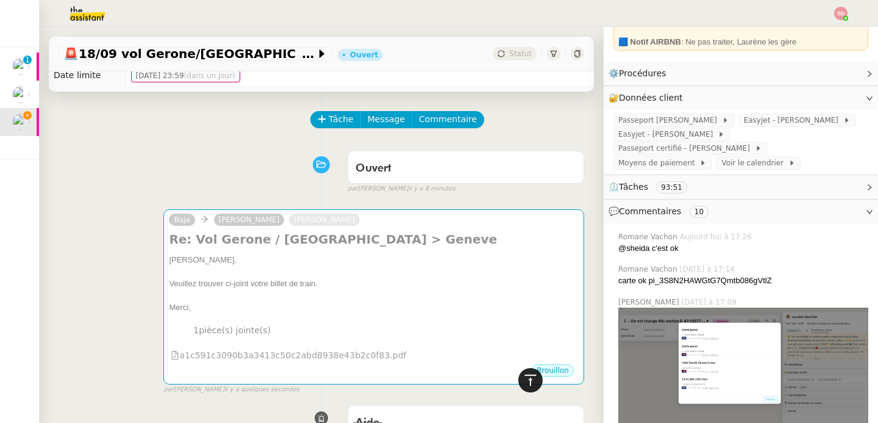
scroll to position [0, 0]
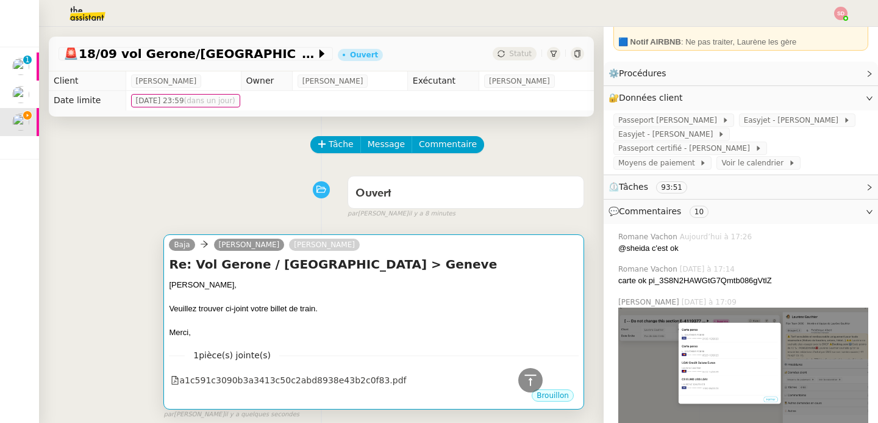
click at [425, 327] on div "Merci," at bounding box center [374, 332] width 410 height 12
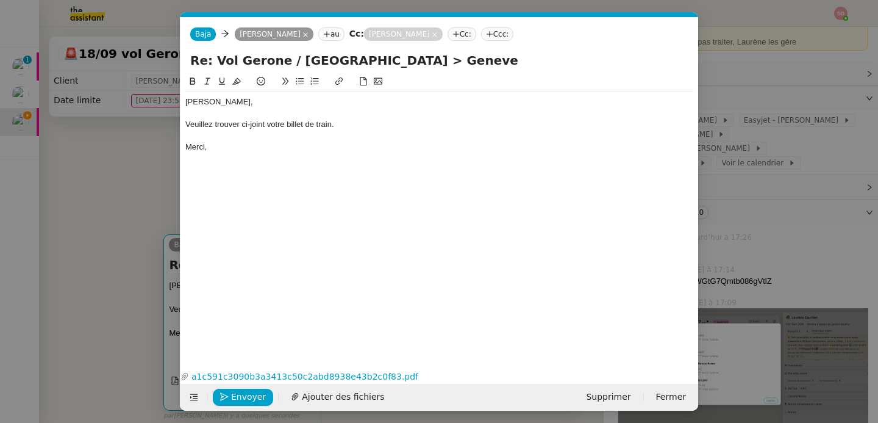
scroll to position [0, 26]
click at [363, 373] on link "a1c591c3090b3a3413c50c2abd8938e43b2c0f83.pdf" at bounding box center [437, 377] width 496 height 14
click at [249, 401] on span "Envoyer" at bounding box center [248, 397] width 35 height 14
click at [250, 401] on span "Confirmer l'envoi" at bounding box center [267, 397] width 73 height 14
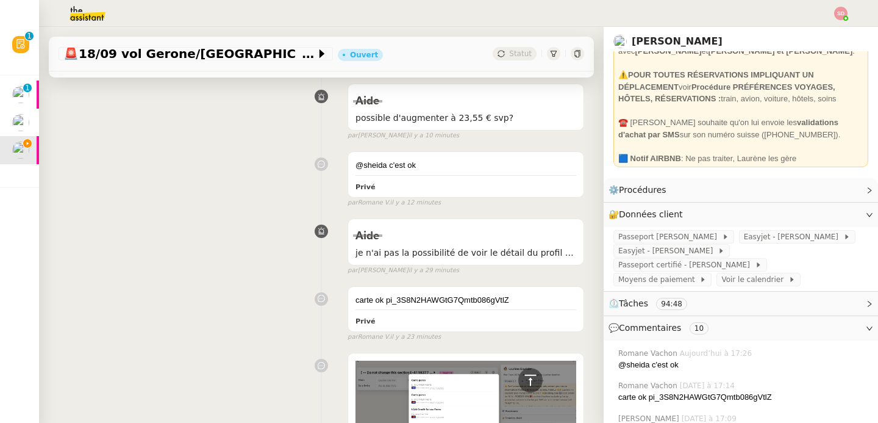
scroll to position [949, 0]
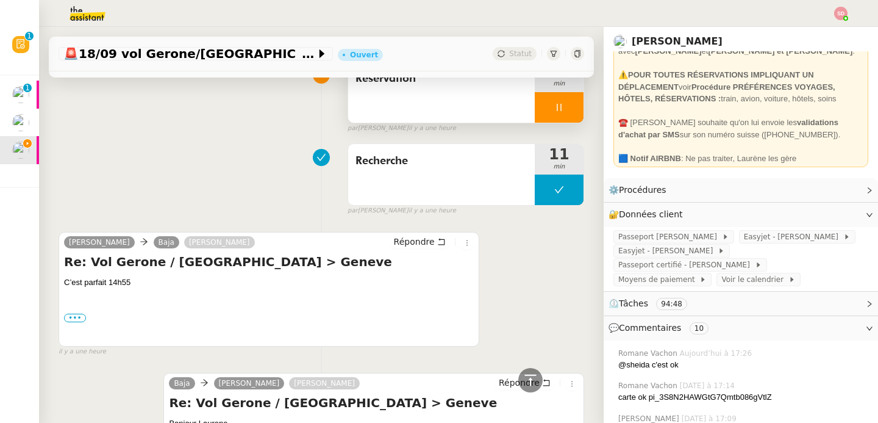
click at [553, 99] on div at bounding box center [559, 107] width 49 height 30
click at [567, 102] on icon at bounding box center [572, 107] width 10 height 10
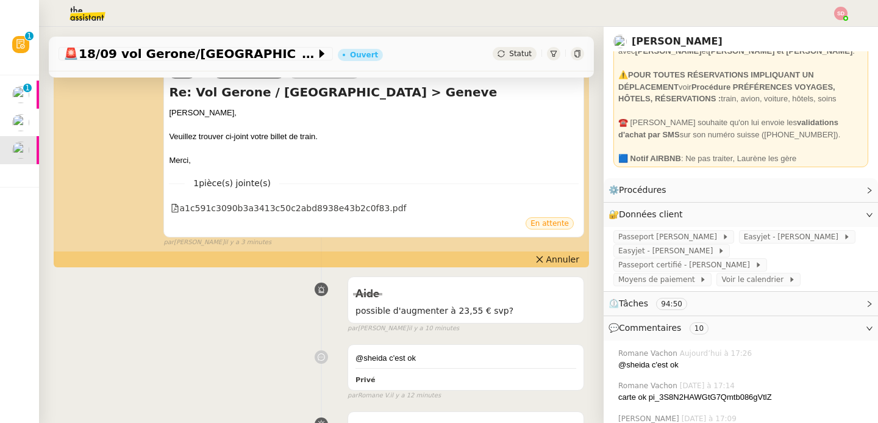
scroll to position [0, 0]
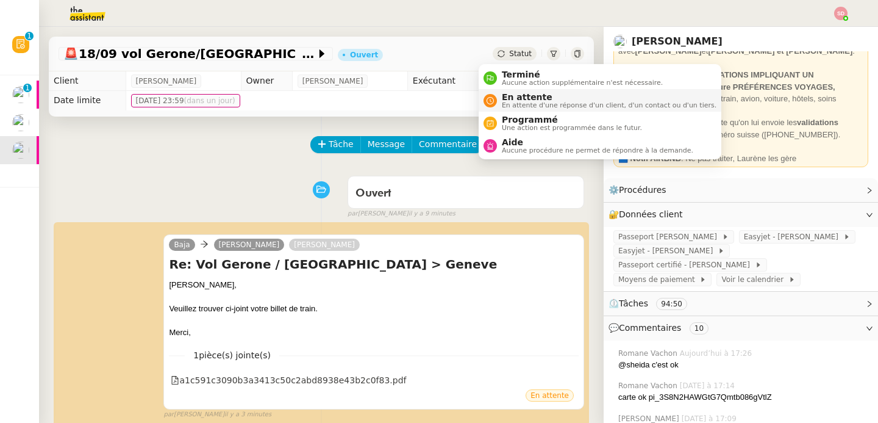
click at [514, 97] on span "En attente" at bounding box center [609, 97] width 215 height 10
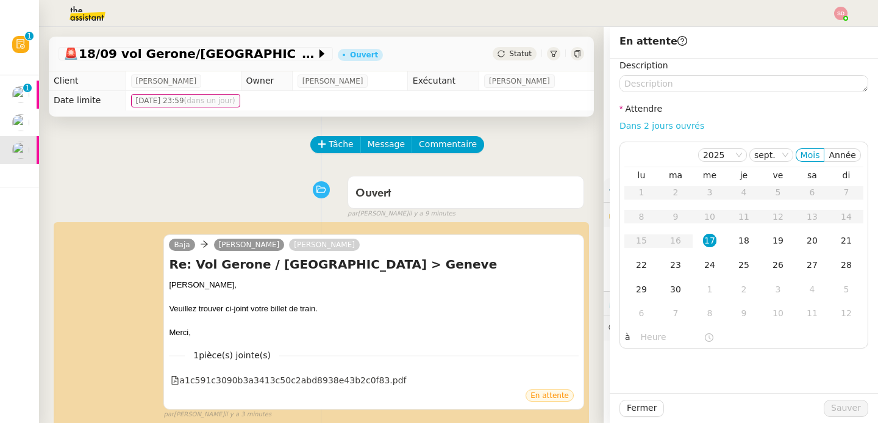
click at [668, 127] on link "Dans 2 jours ouvrés" at bounding box center [662, 126] width 85 height 10
type input "07:00"
click at [845, 402] on span "Sauver" at bounding box center [846, 408] width 30 height 14
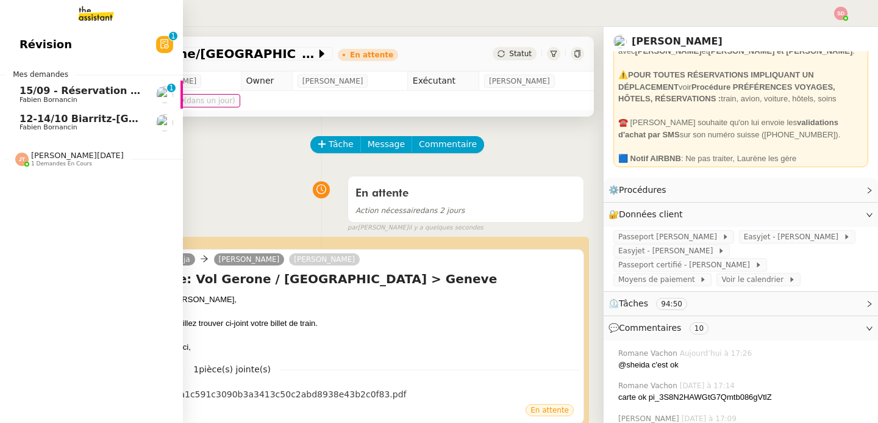
click at [102, 99] on span "Fabien Bornancin" at bounding box center [81, 99] width 123 height 7
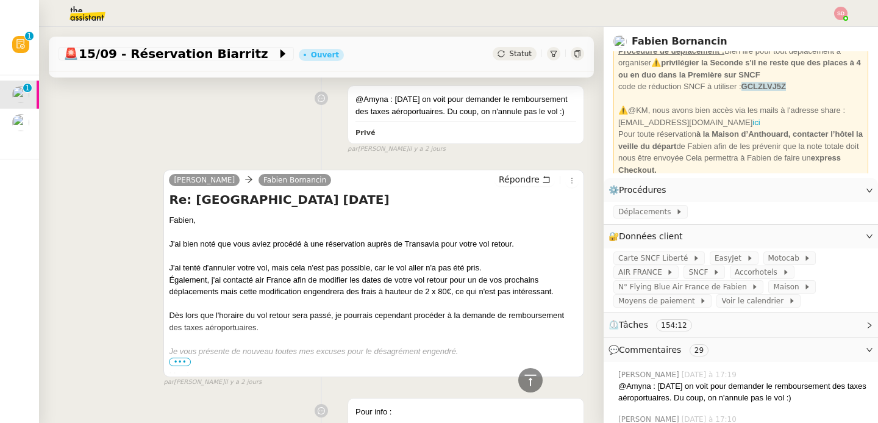
scroll to position [475, 0]
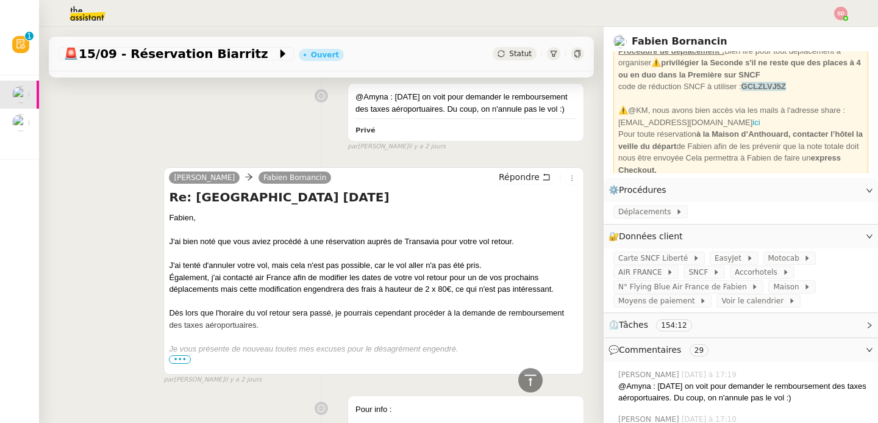
click at [181, 363] on span "•••" at bounding box center [180, 359] width 22 height 9
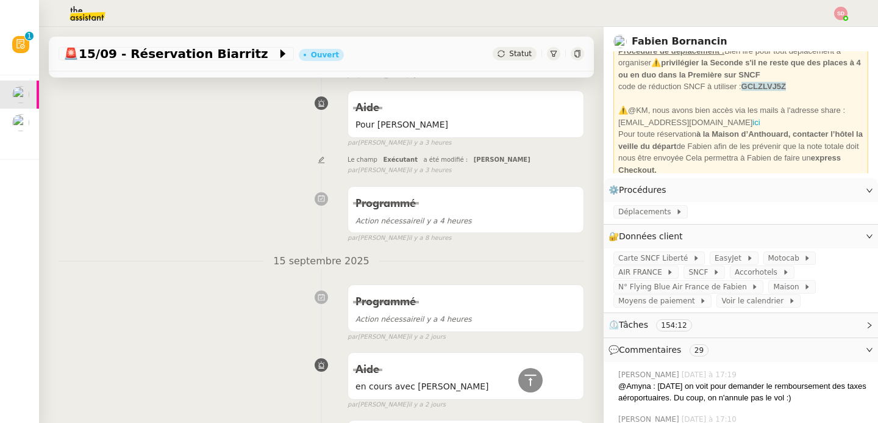
scroll to position [0, 0]
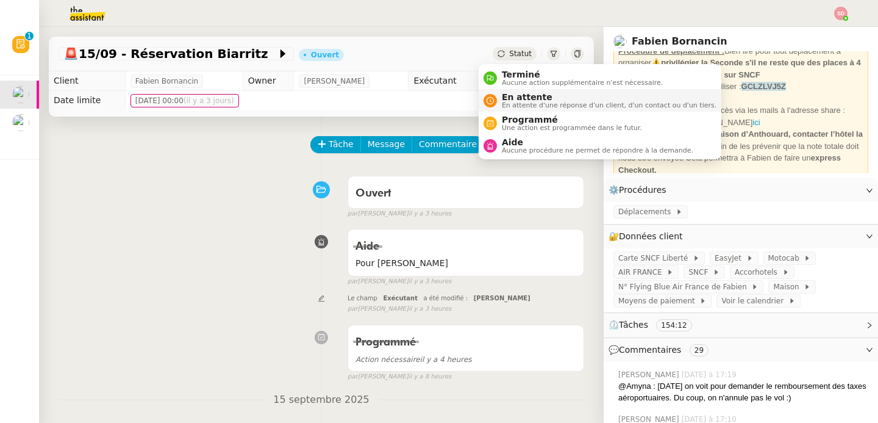
click at [496, 104] on nz-avatar at bounding box center [490, 100] width 13 height 13
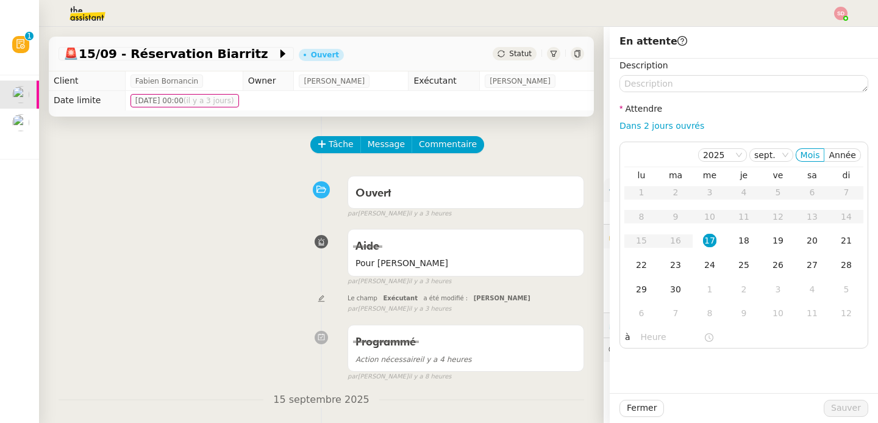
click at [213, 237] on div "Aide Pour Sheida false par [PERSON_NAME] il y a 3 heures" at bounding box center [322, 254] width 526 height 63
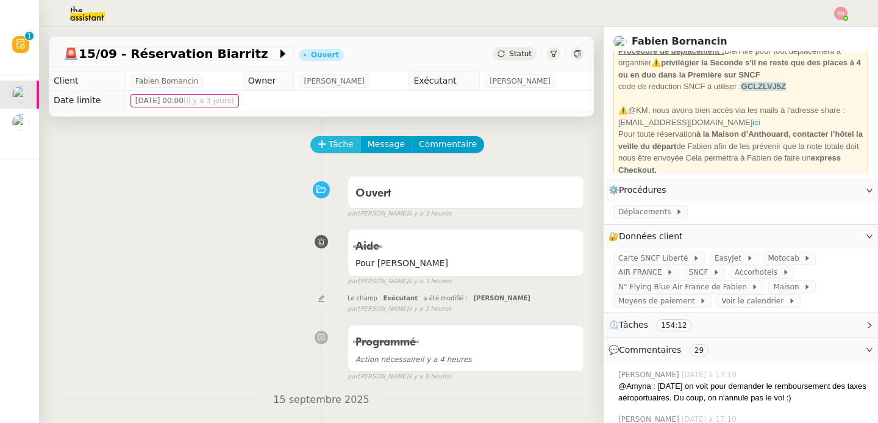
click at [333, 140] on span "Tâche" at bounding box center [341, 144] width 25 height 14
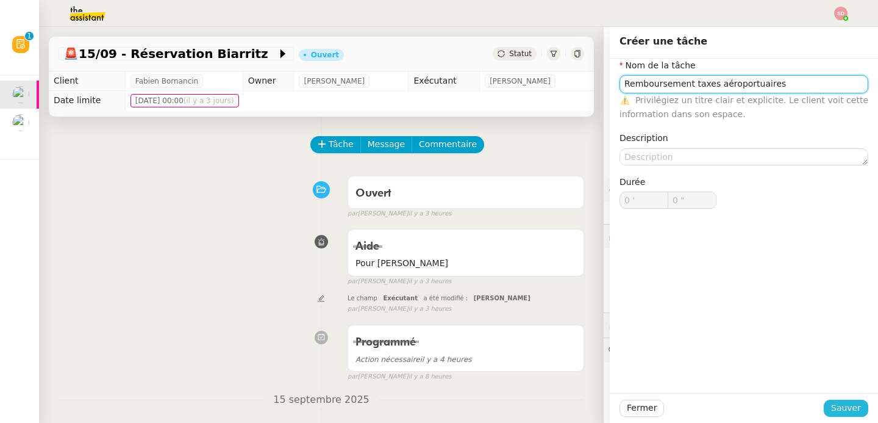
type input "Remboursement taxes aéroportuaires"
click at [831, 409] on span "Sauver" at bounding box center [846, 408] width 30 height 14
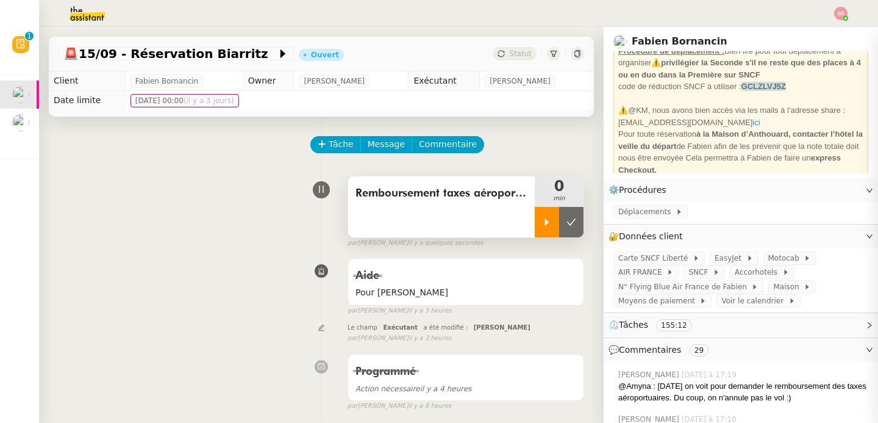
click at [542, 221] on icon at bounding box center [547, 222] width 10 height 10
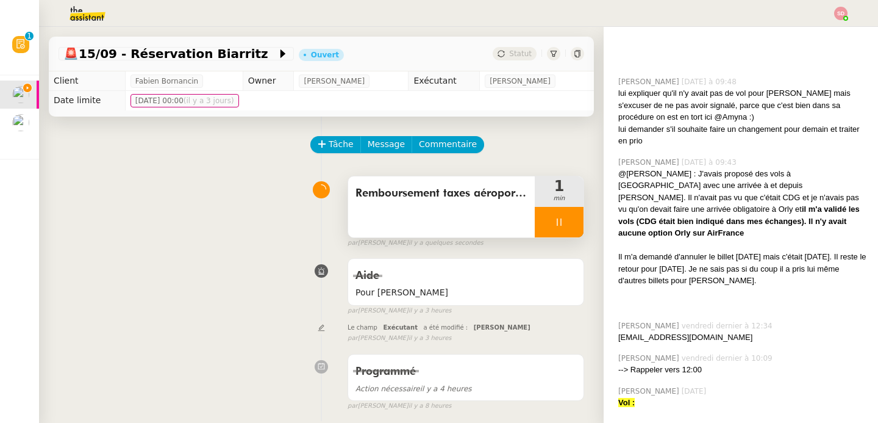
scroll to position [2631, 0]
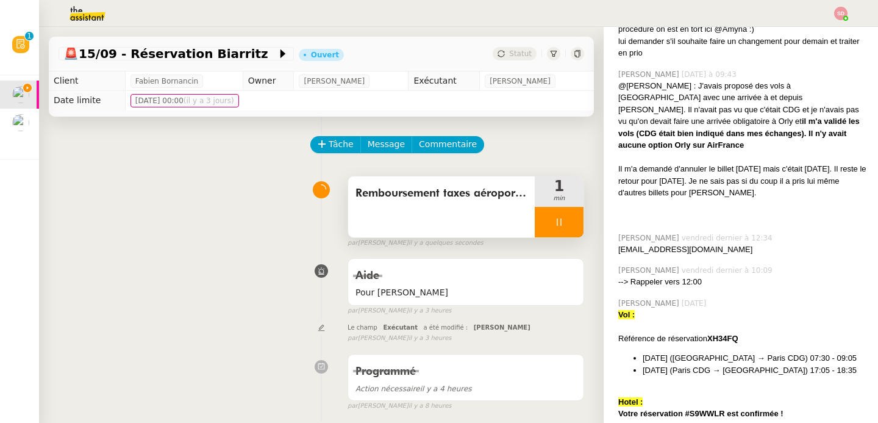
click at [720, 334] on strong "XH34FQ" at bounding box center [722, 338] width 31 height 9
copy strong "XH34FQ"
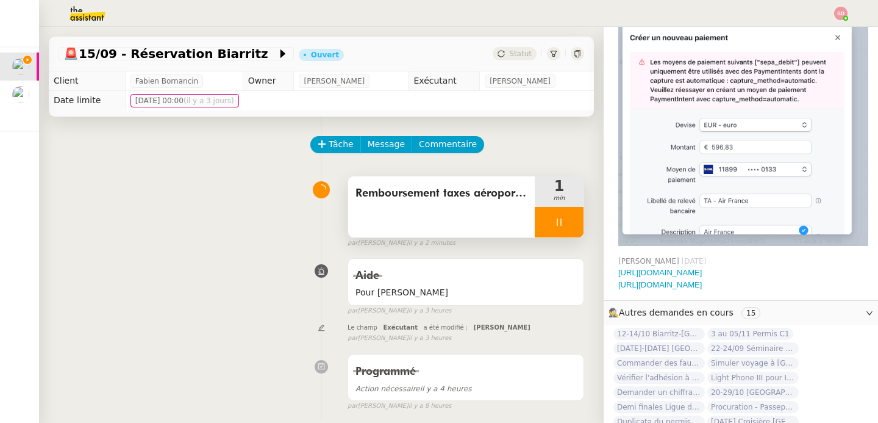
scroll to position [3881, 0]
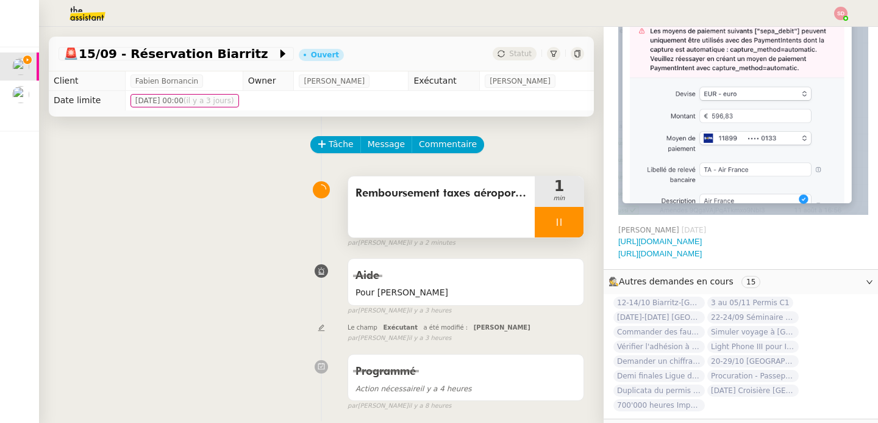
click at [678, 422] on span "🧴 Autres" at bounding box center [731, 431] width 245 height 14
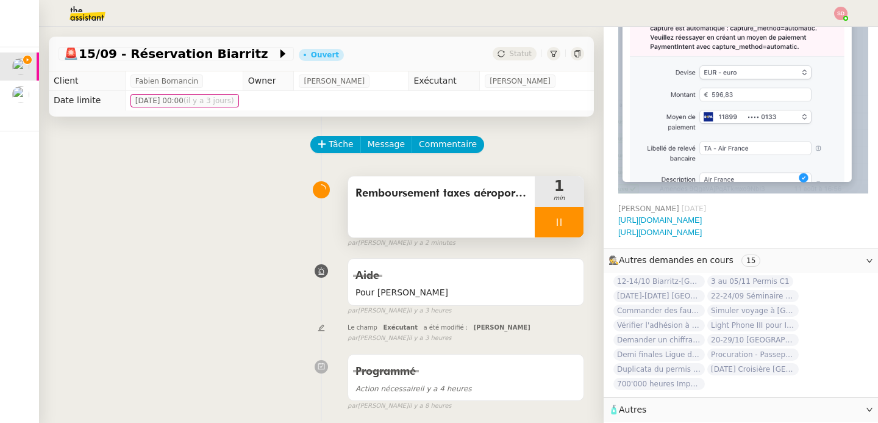
click at [644, 422] on icon "button" at bounding box center [646, 430] width 5 height 7
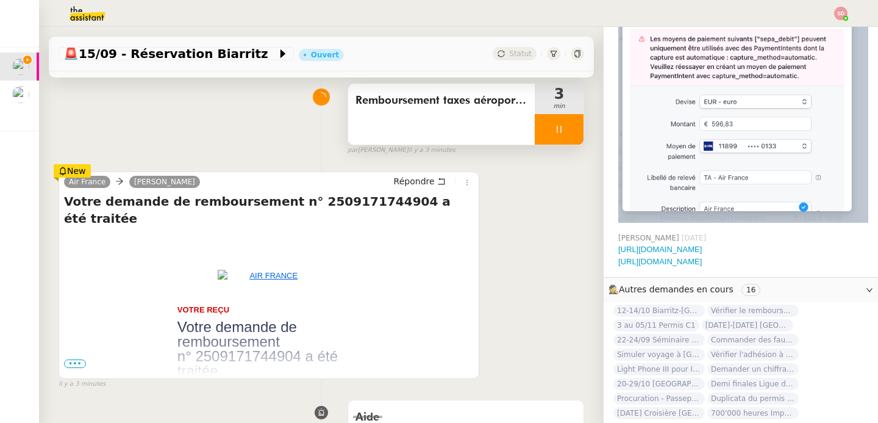
scroll to position [318, 0]
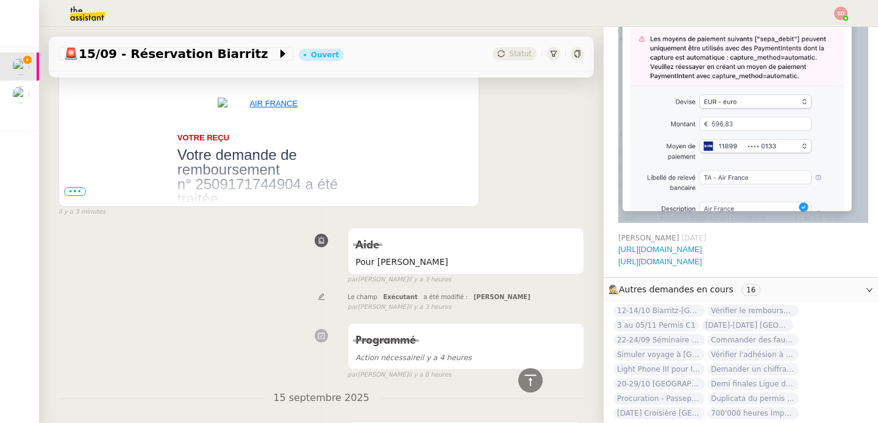
click at [68, 190] on span "•••" at bounding box center [75, 191] width 22 height 9
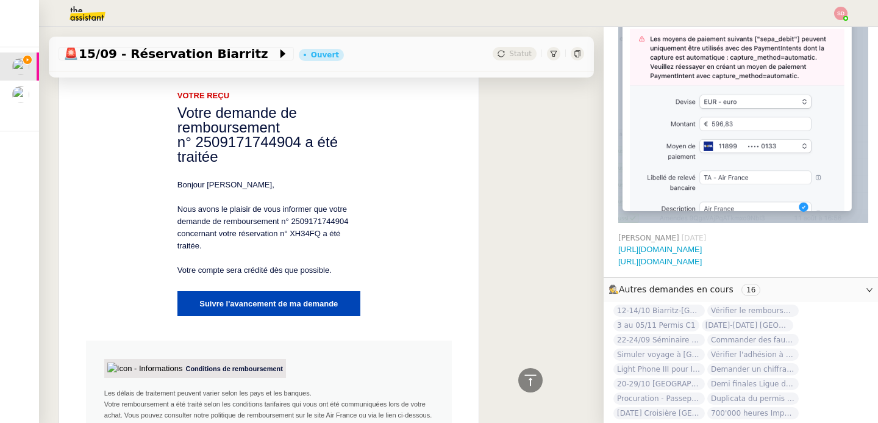
scroll to position [457, 0]
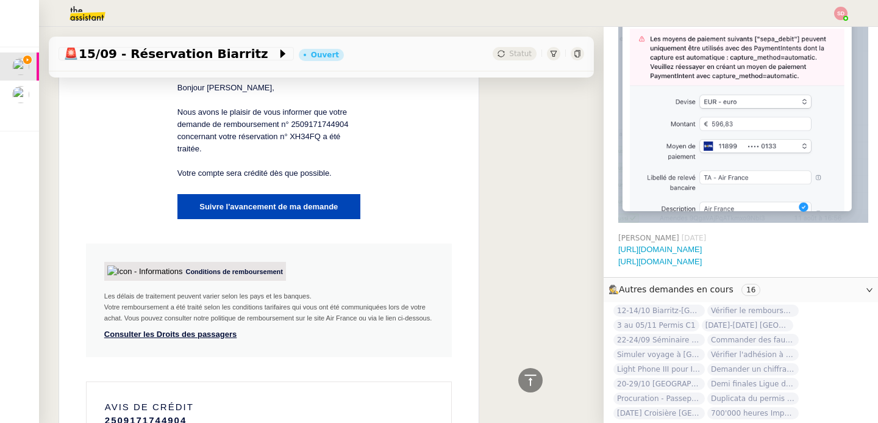
click at [253, 194] on link "Suivre l'avancement de ma demande" at bounding box center [268, 206] width 169 height 25
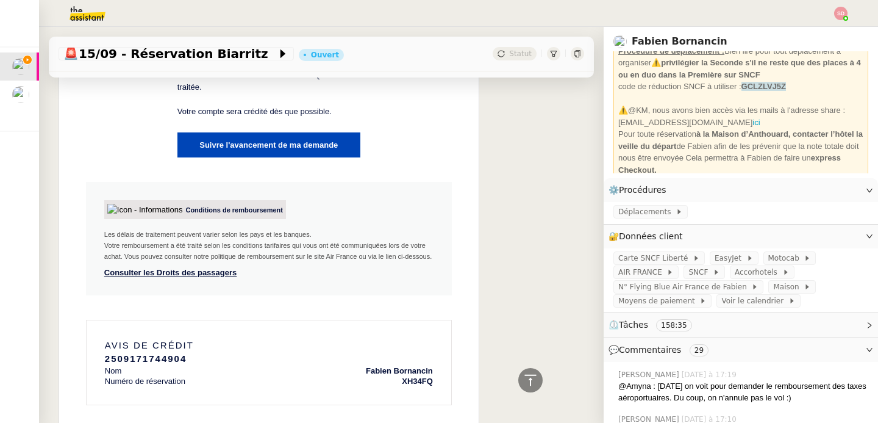
scroll to position [0, 0]
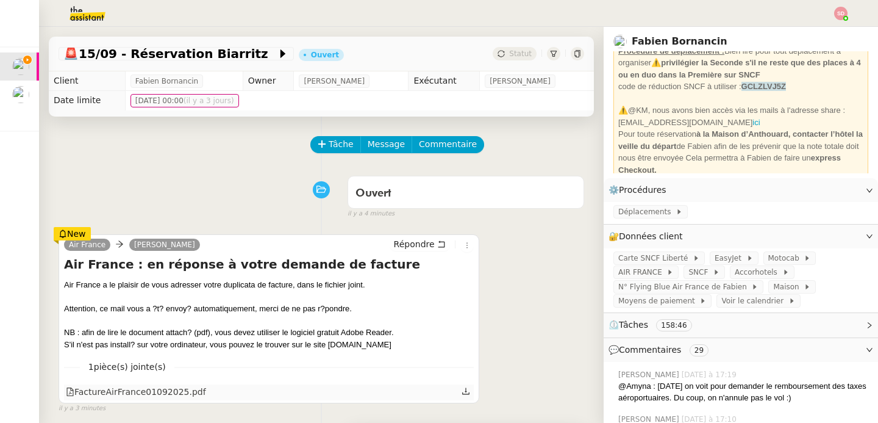
click at [179, 396] on div "FactureAirFrance01092025.pdf" at bounding box center [136, 392] width 140 height 14
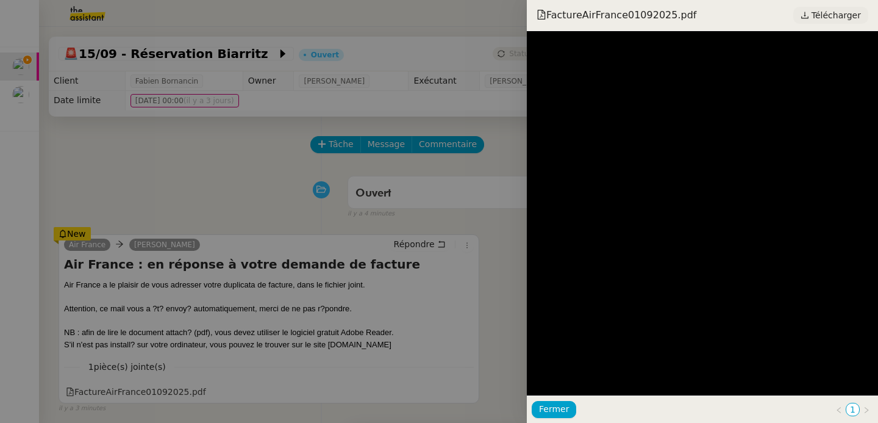
click at [817, 14] on span "Télécharger" at bounding box center [836, 15] width 49 height 16
click at [308, 245] on div at bounding box center [439, 211] width 878 height 423
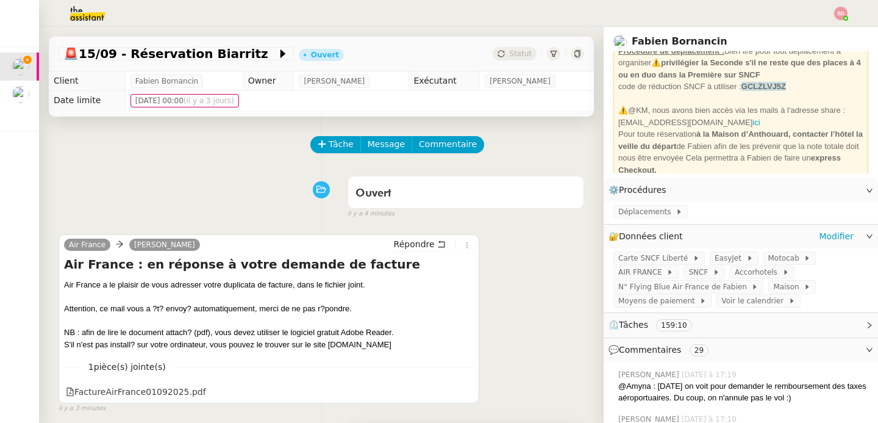
click at [734, 240] on div "🔐 Données client Modifier" at bounding box center [731, 236] width 245 height 14
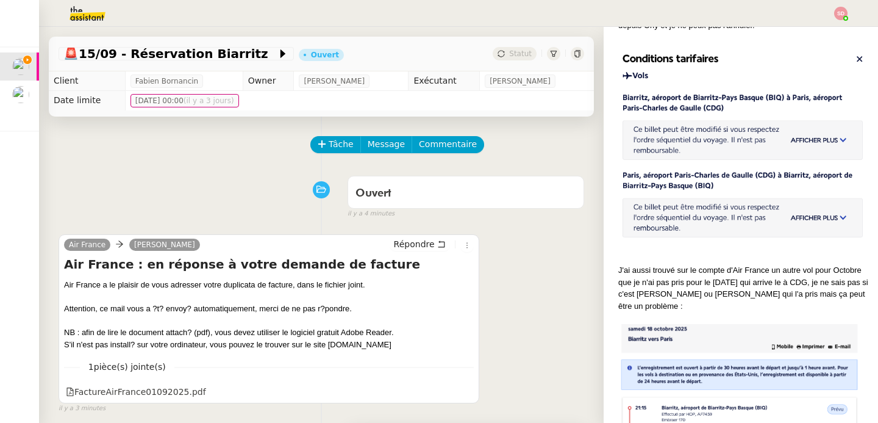
scroll to position [2251, 0]
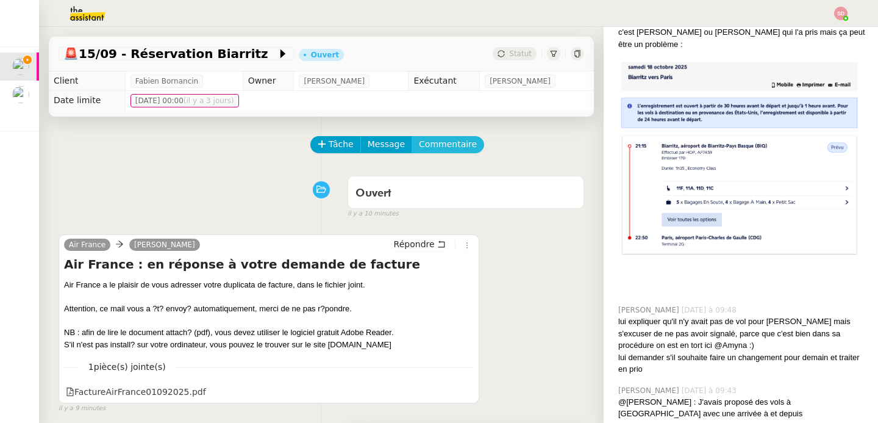
click at [419, 151] on span "Commentaire" at bounding box center [448, 144] width 58 height 14
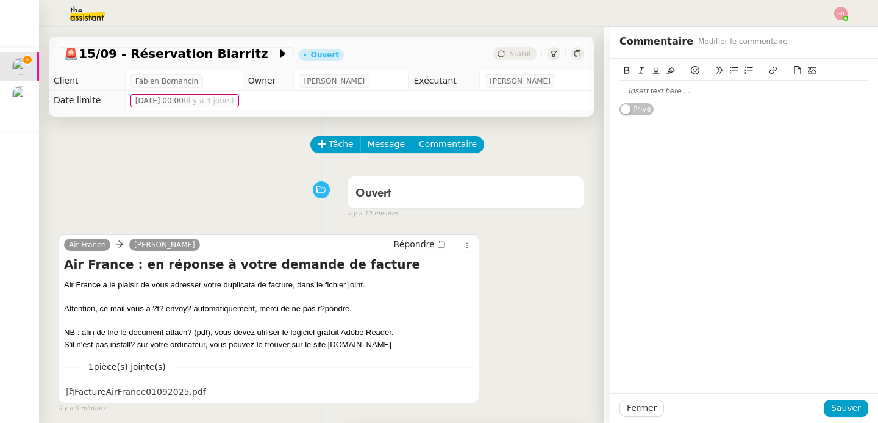
click at [723, 97] on div at bounding box center [744, 90] width 249 height 21
click at [808, 70] on icon at bounding box center [812, 70] width 9 height 7
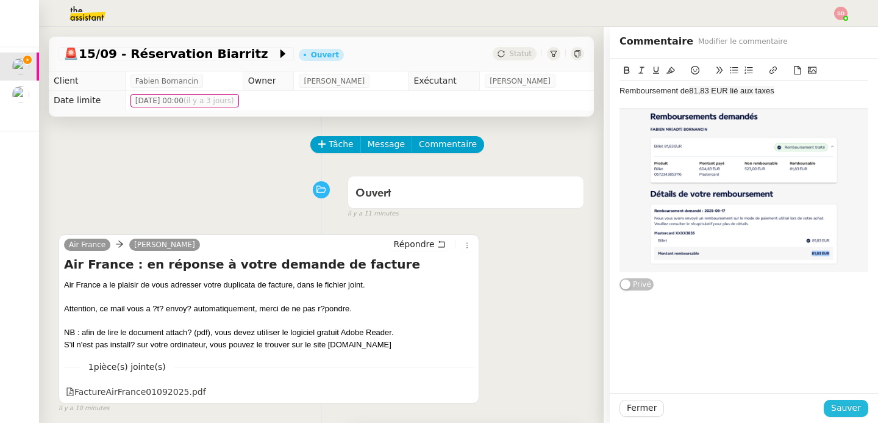
click at [832, 404] on span "Sauver" at bounding box center [846, 408] width 30 height 14
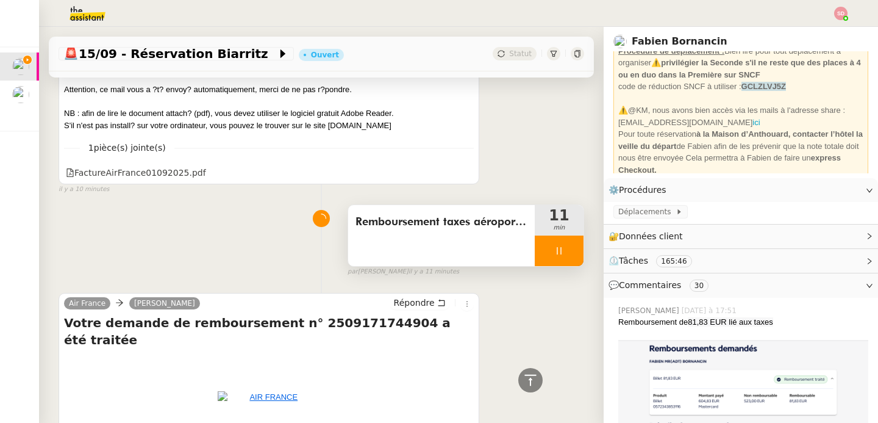
scroll to position [446, 0]
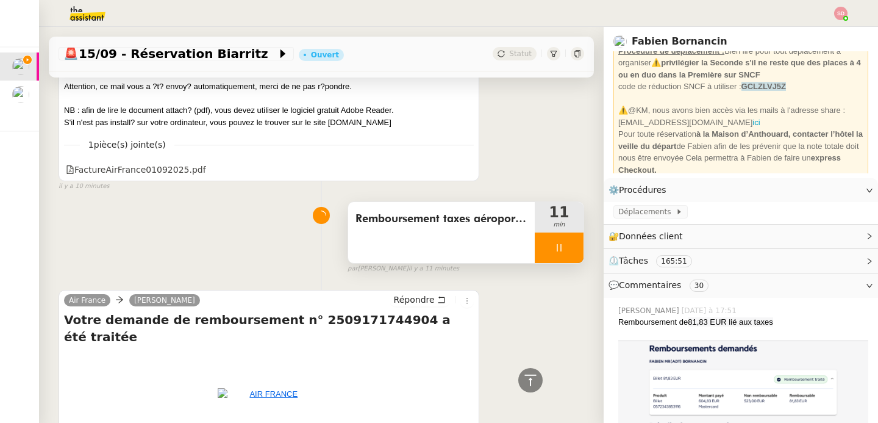
click at [554, 245] on icon at bounding box center [559, 248] width 10 height 10
click at [567, 245] on icon at bounding box center [571, 248] width 9 height 7
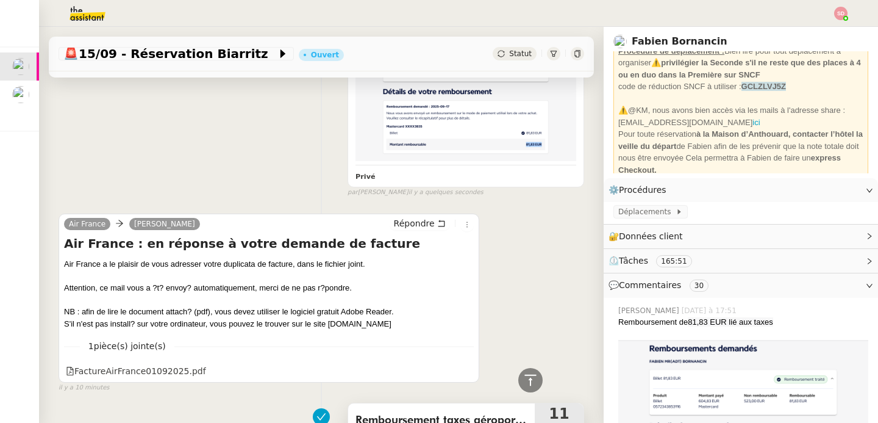
scroll to position [0, 0]
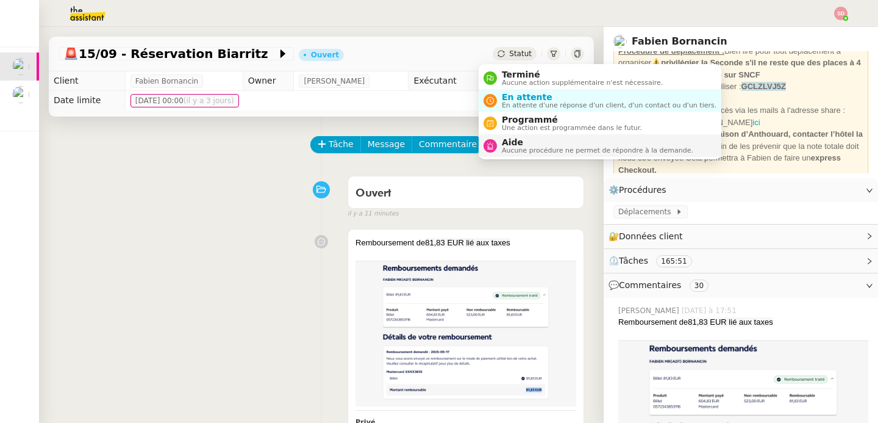
click at [502, 141] on span "Aide" at bounding box center [597, 142] width 191 height 10
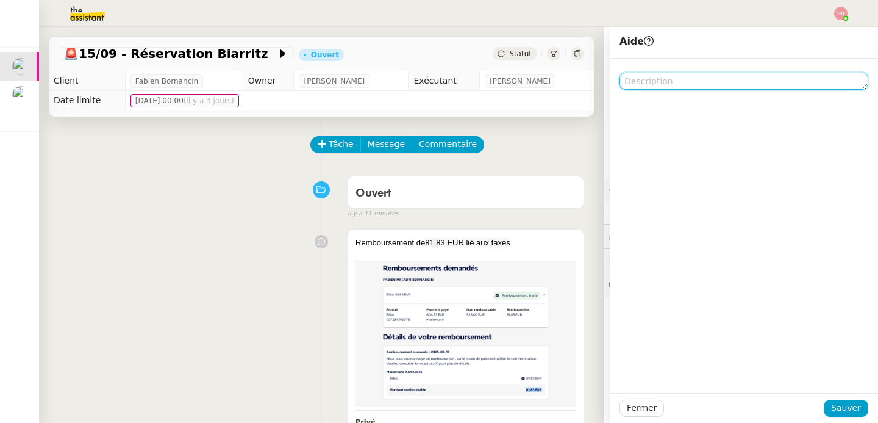
click at [645, 85] on textarea at bounding box center [744, 81] width 249 height 17
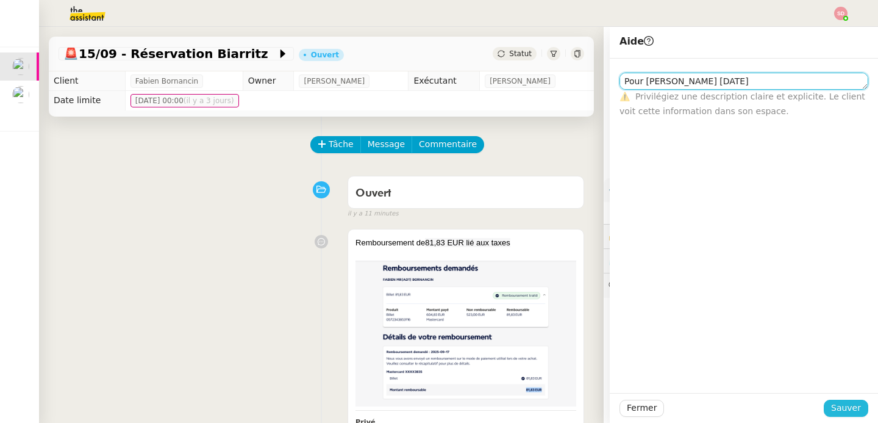
type textarea "Pour [PERSON_NAME] [DATE]"
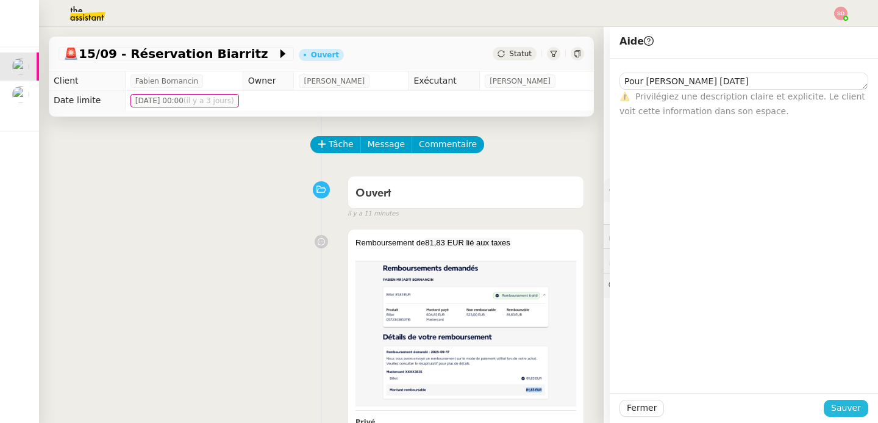
click at [853, 403] on button "Sauver" at bounding box center [846, 407] width 45 height 17
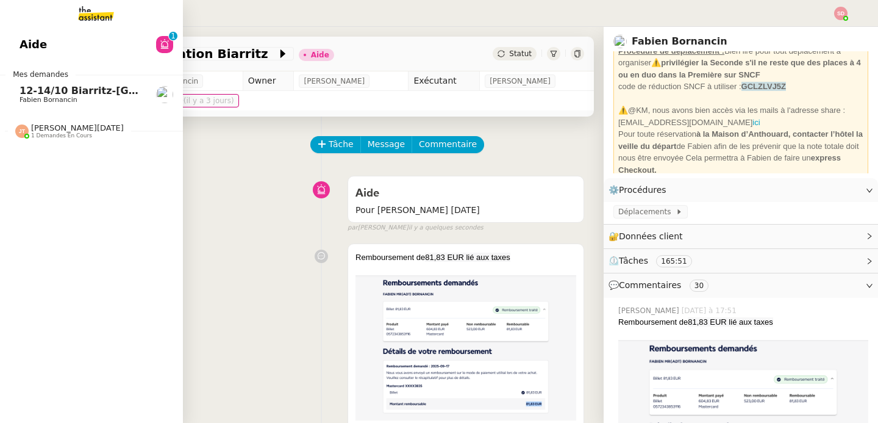
click at [45, 130] on span "[PERSON_NAME][DATE]" at bounding box center [77, 127] width 93 height 9
click at [58, 97] on span "Fabien Bornancin" at bounding box center [49, 100] width 58 height 8
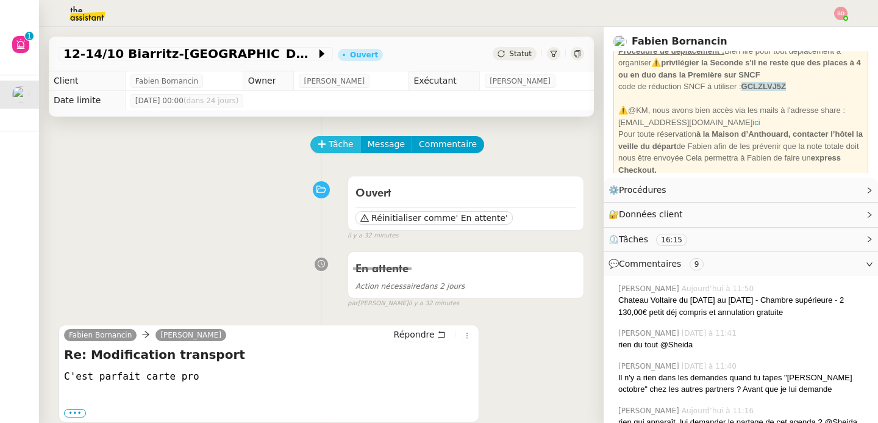
click at [329, 143] on span "Tâche" at bounding box center [341, 144] width 25 height 14
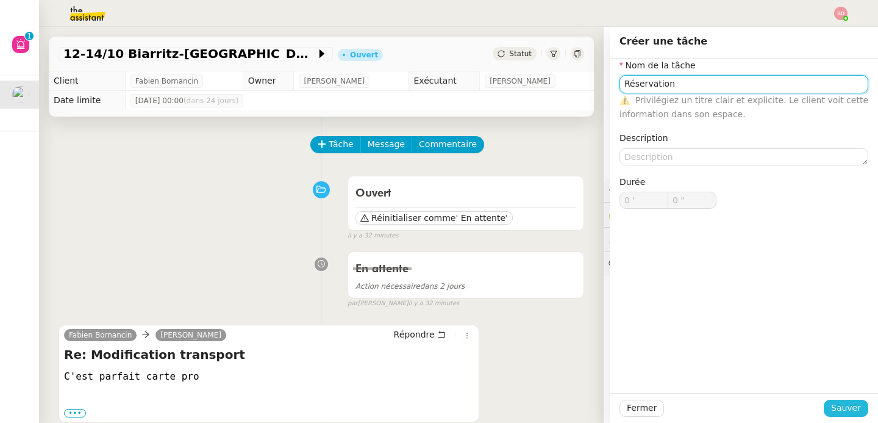
type input "Réservation"
click at [849, 404] on span "Sauver" at bounding box center [846, 408] width 30 height 14
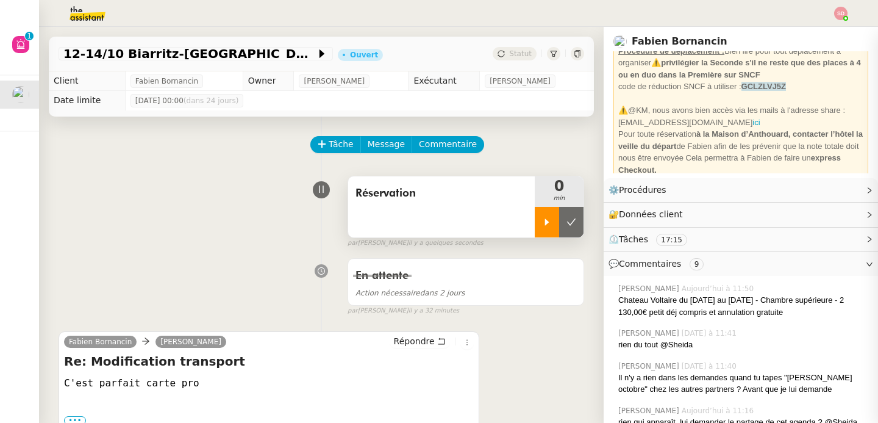
click at [535, 218] on div at bounding box center [547, 222] width 24 height 30
click at [555, 226] on div at bounding box center [559, 222] width 49 height 30
click at [567, 226] on icon at bounding box center [572, 222] width 10 height 10
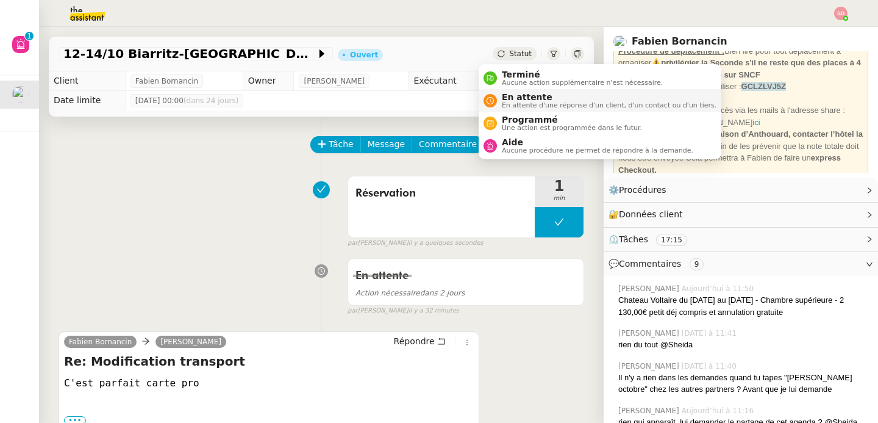
click at [493, 102] on icon at bounding box center [490, 100] width 7 height 7
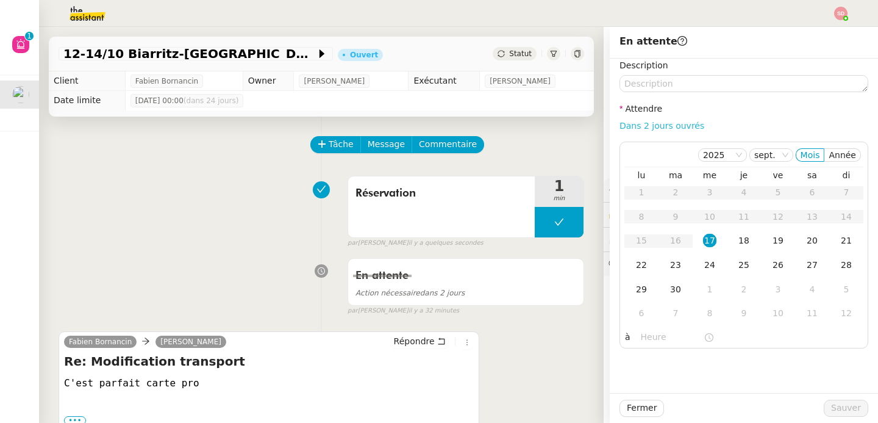
click at [683, 123] on link "Dans 2 jours ouvrés" at bounding box center [662, 126] width 85 height 10
type input "07:00"
click at [737, 245] on div "18" at bounding box center [743, 240] width 13 height 13
click at [839, 405] on span "Sauver" at bounding box center [846, 408] width 30 height 14
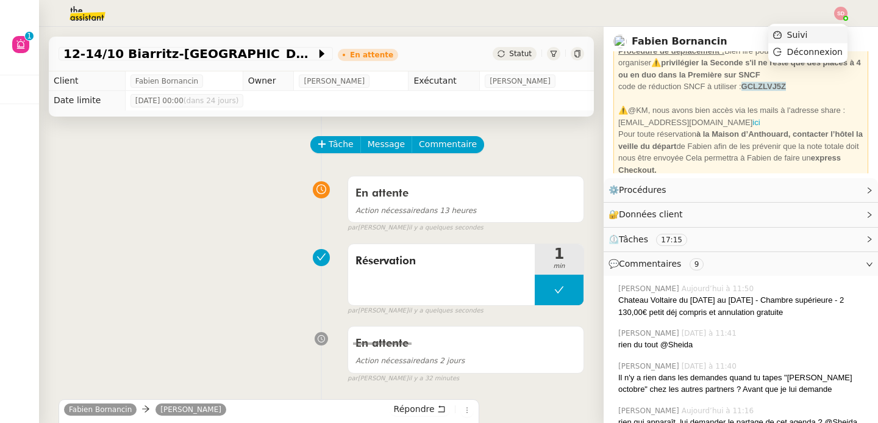
click at [839, 32] on li "Suivi" at bounding box center [807, 34] width 79 height 17
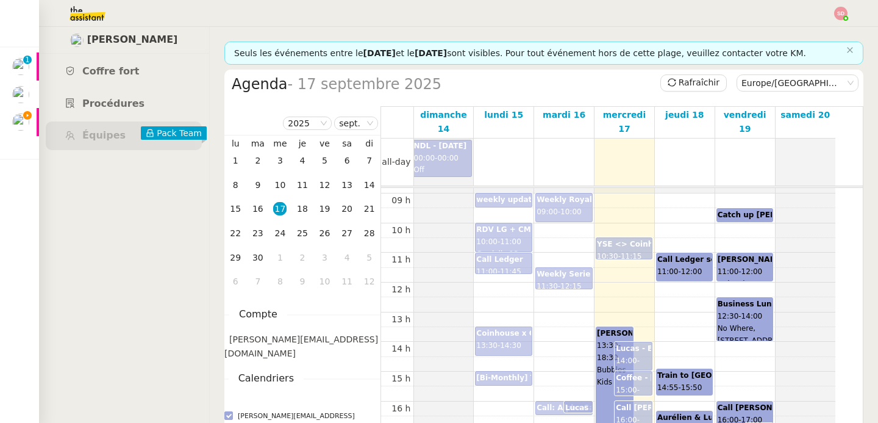
scroll to position [268, 0]
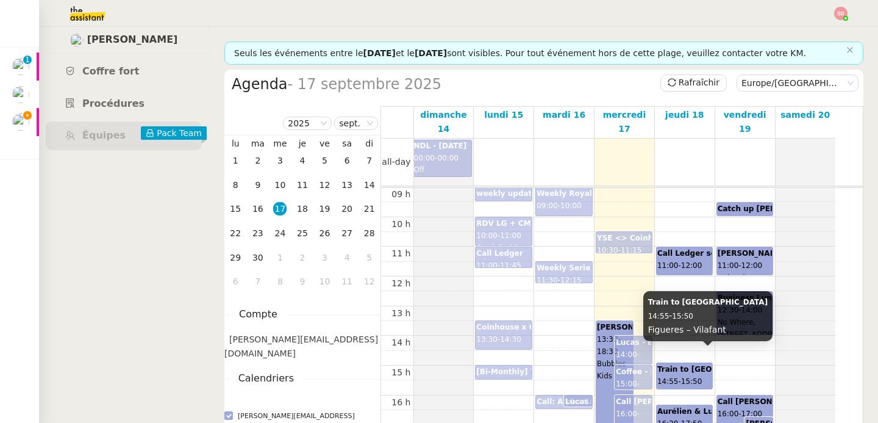
click at [698, 377] on span "15:50" at bounding box center [691, 381] width 21 height 9
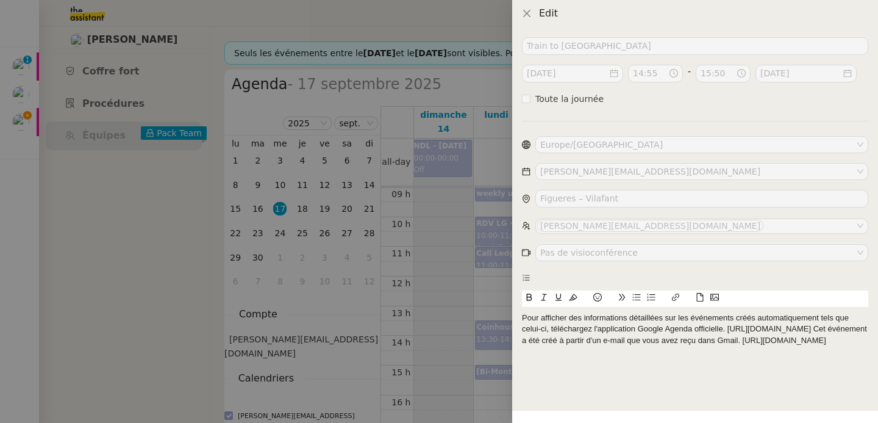
click at [460, 355] on div at bounding box center [439, 211] width 878 height 423
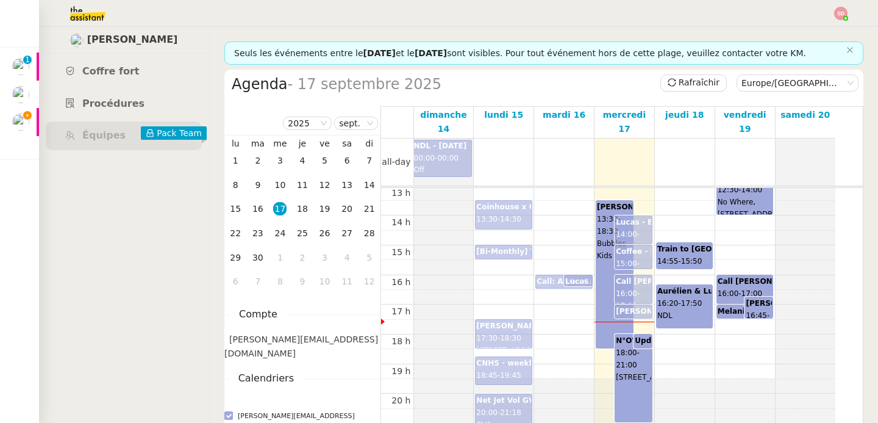
scroll to position [388, 0]
click at [688, 339] on div "00 h 01 h 02 h 03 h 04 h 05 h 06 h 07 h 08 h 09 h 10 h 11 h 12 h 13 h 14 h 15 h…" at bounding box center [608, 156] width 454 height 712
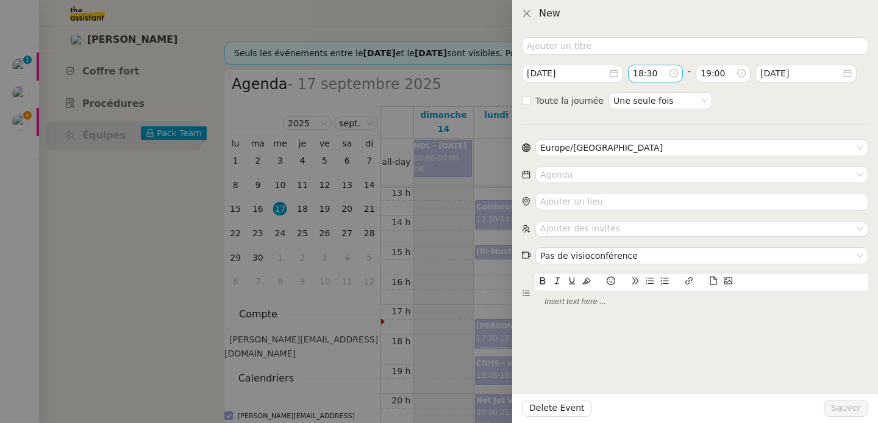
click at [650, 74] on input "18:30" at bounding box center [650, 73] width 35 height 14
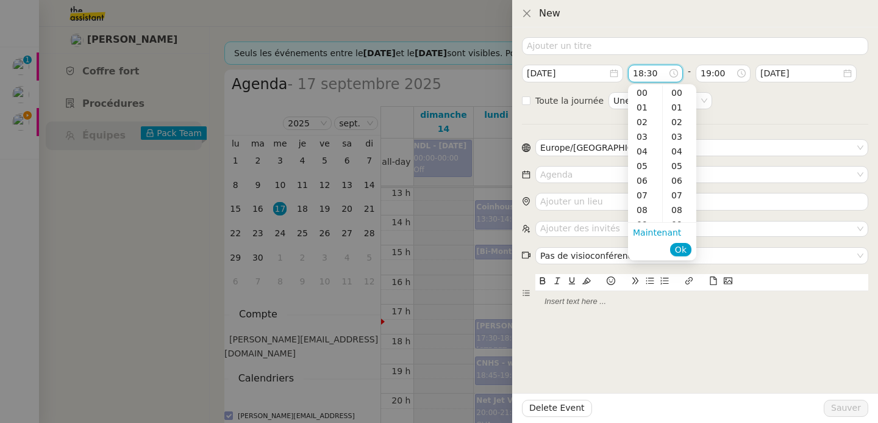
scroll to position [263, 0]
click at [678, 102] on div "25" at bounding box center [680, 108] width 34 height 15
type input "18:25"
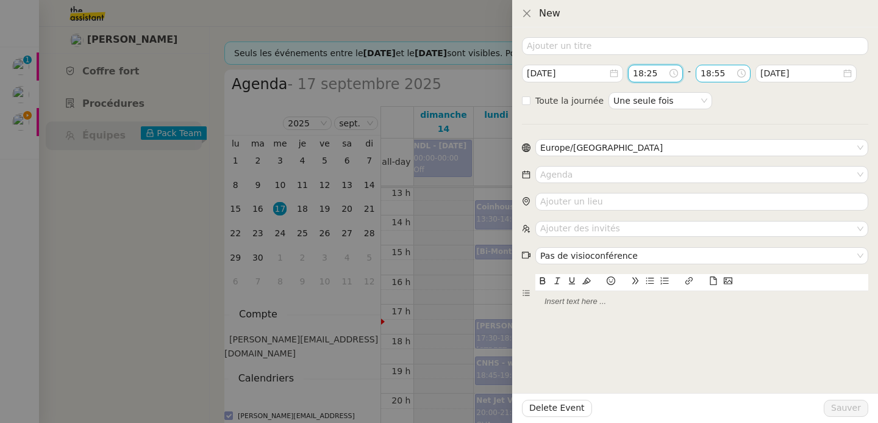
click at [717, 72] on input "18:55" at bounding box center [718, 73] width 35 height 14
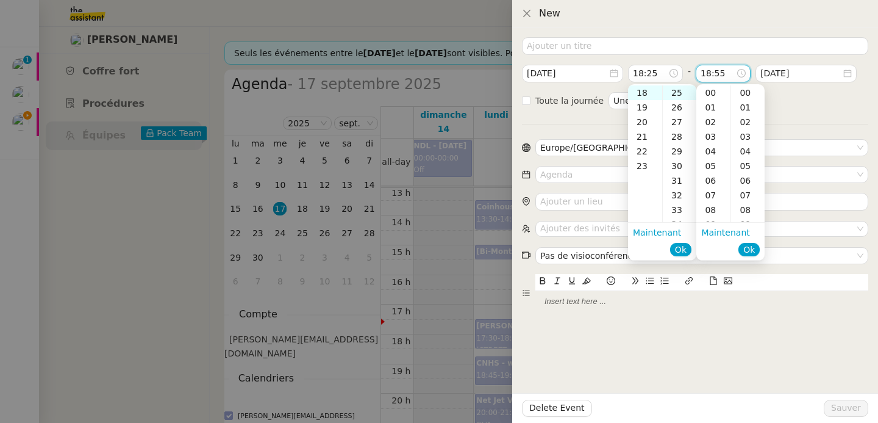
scroll to position [805, 0]
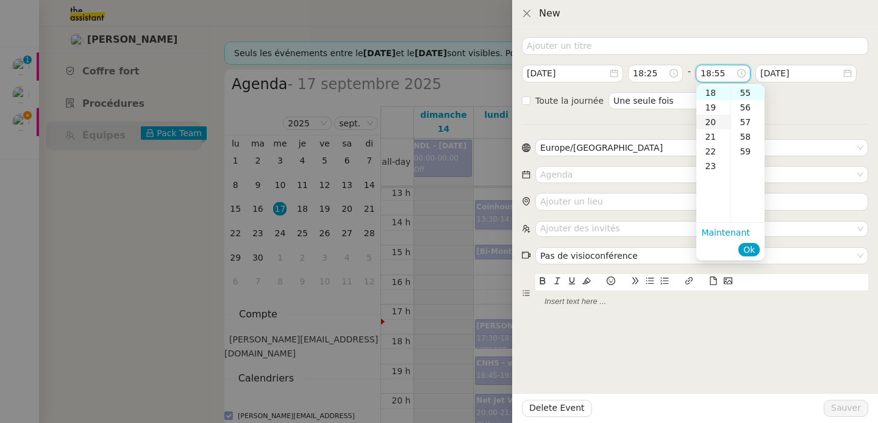
click at [715, 122] on div "20" at bounding box center [713, 122] width 34 height 15
click at [748, 125] on div "05" at bounding box center [748, 125] width 34 height 15
type input "20:05"
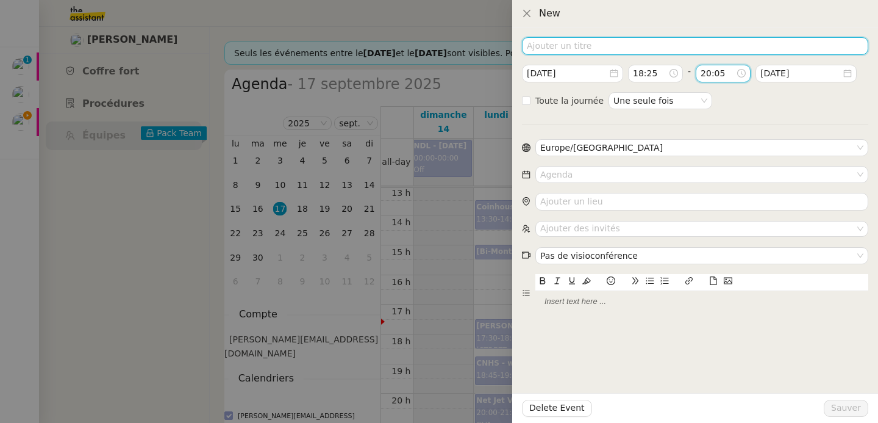
click at [605, 46] on input at bounding box center [695, 46] width 346 height 18
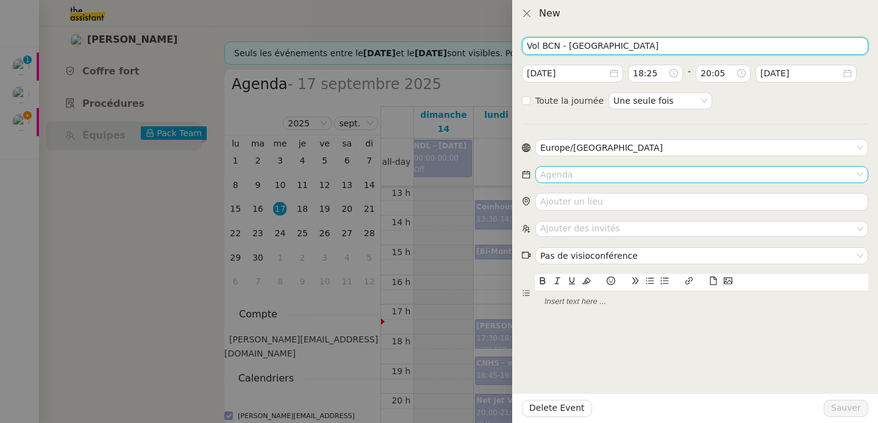
type input "Vol BCN - Genève"
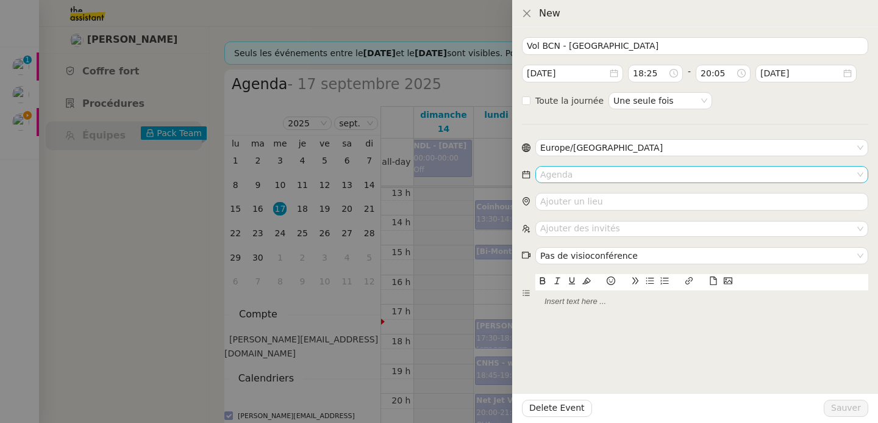
click at [608, 169] on input at bounding box center [697, 174] width 315 height 16
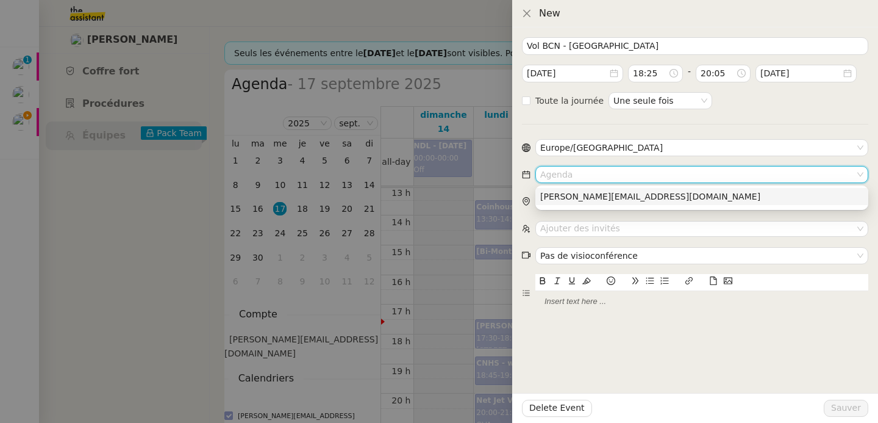
click at [608, 204] on div at bounding box center [701, 198] width 333 height 20
click at [607, 199] on div "[PERSON_NAME][EMAIL_ADDRESS][DOMAIN_NAME]" at bounding box center [701, 196] width 323 height 11
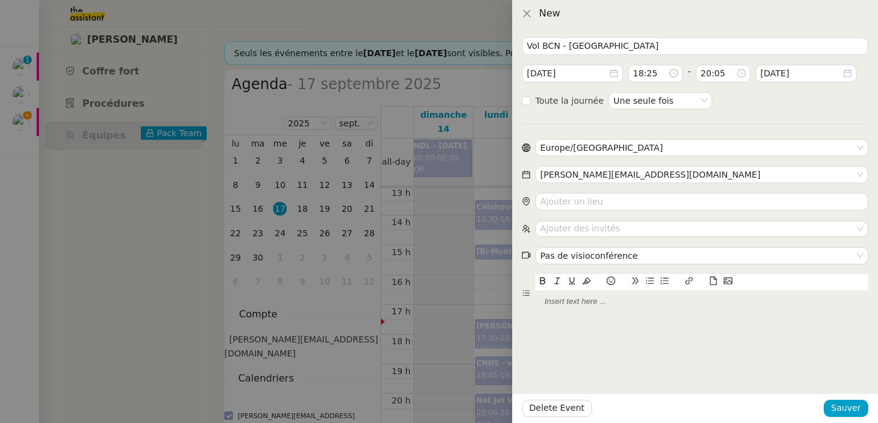
click at [714, 280] on icon at bounding box center [713, 280] width 9 height 9
click at [849, 412] on span "Sauver" at bounding box center [846, 408] width 30 height 14
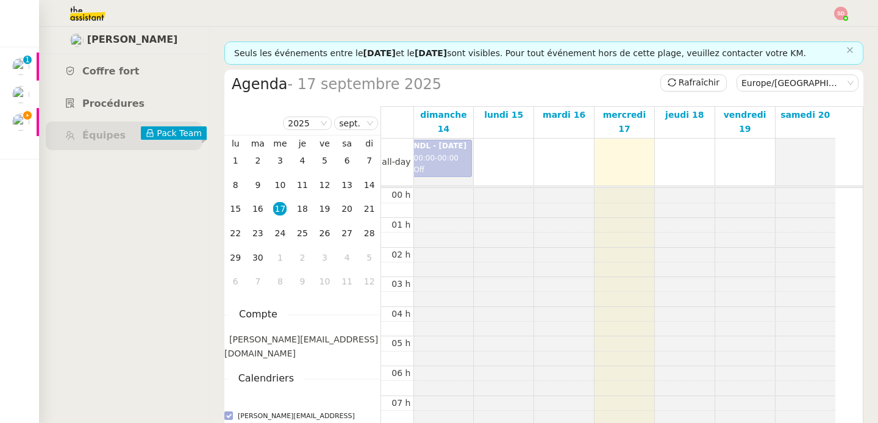
scroll to position [179, 0]
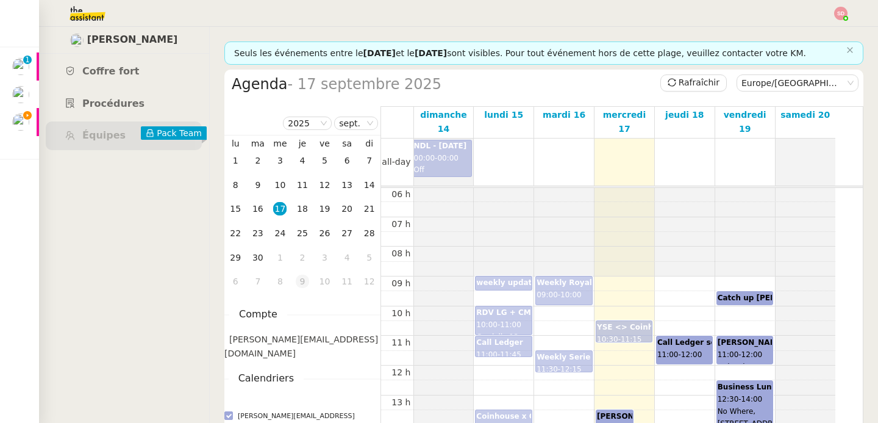
click at [292, 284] on td "9" at bounding box center [302, 282] width 23 height 24
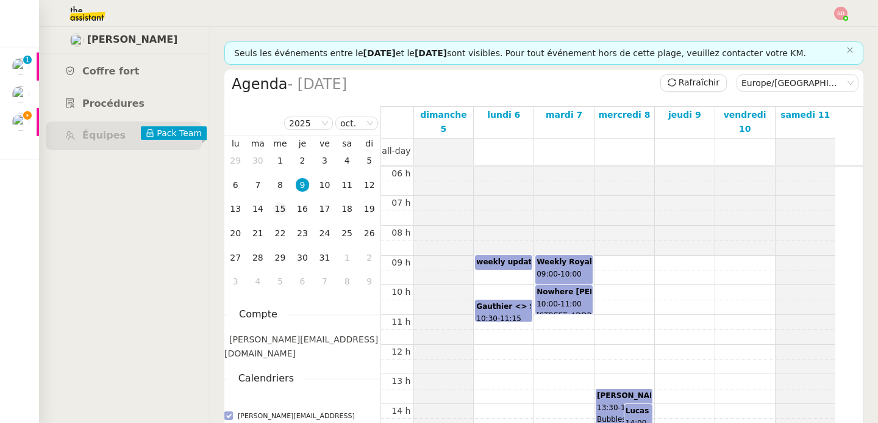
click at [278, 207] on div "15" at bounding box center [279, 208] width 13 height 13
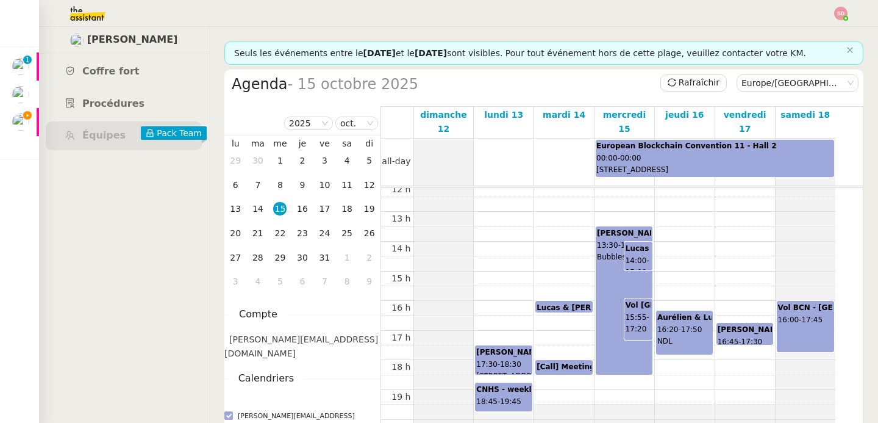
scroll to position [444, 0]
